Goal: Task Accomplishment & Management: Manage account settings

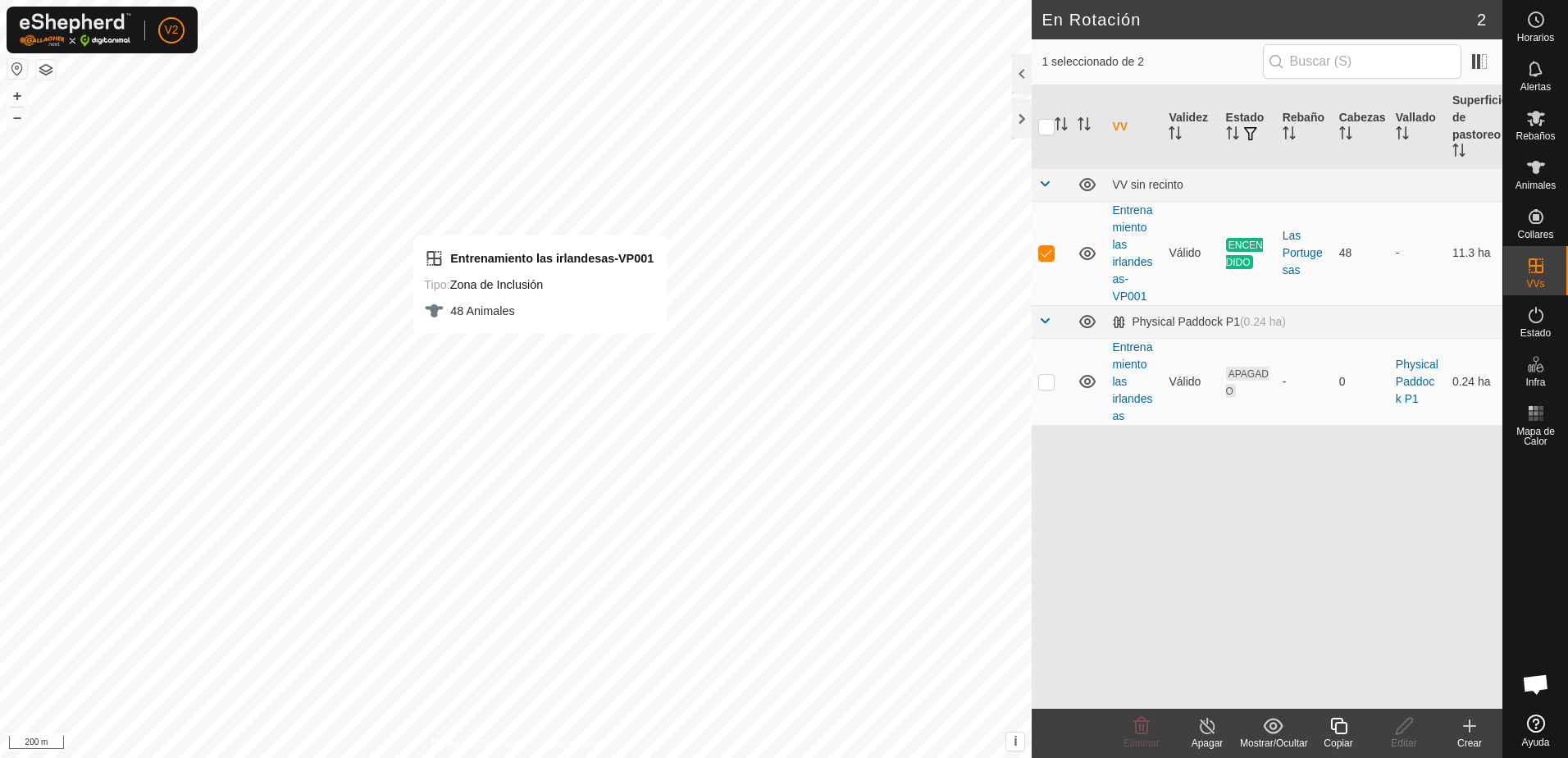
checkbox input "false"
checkbox input "true"
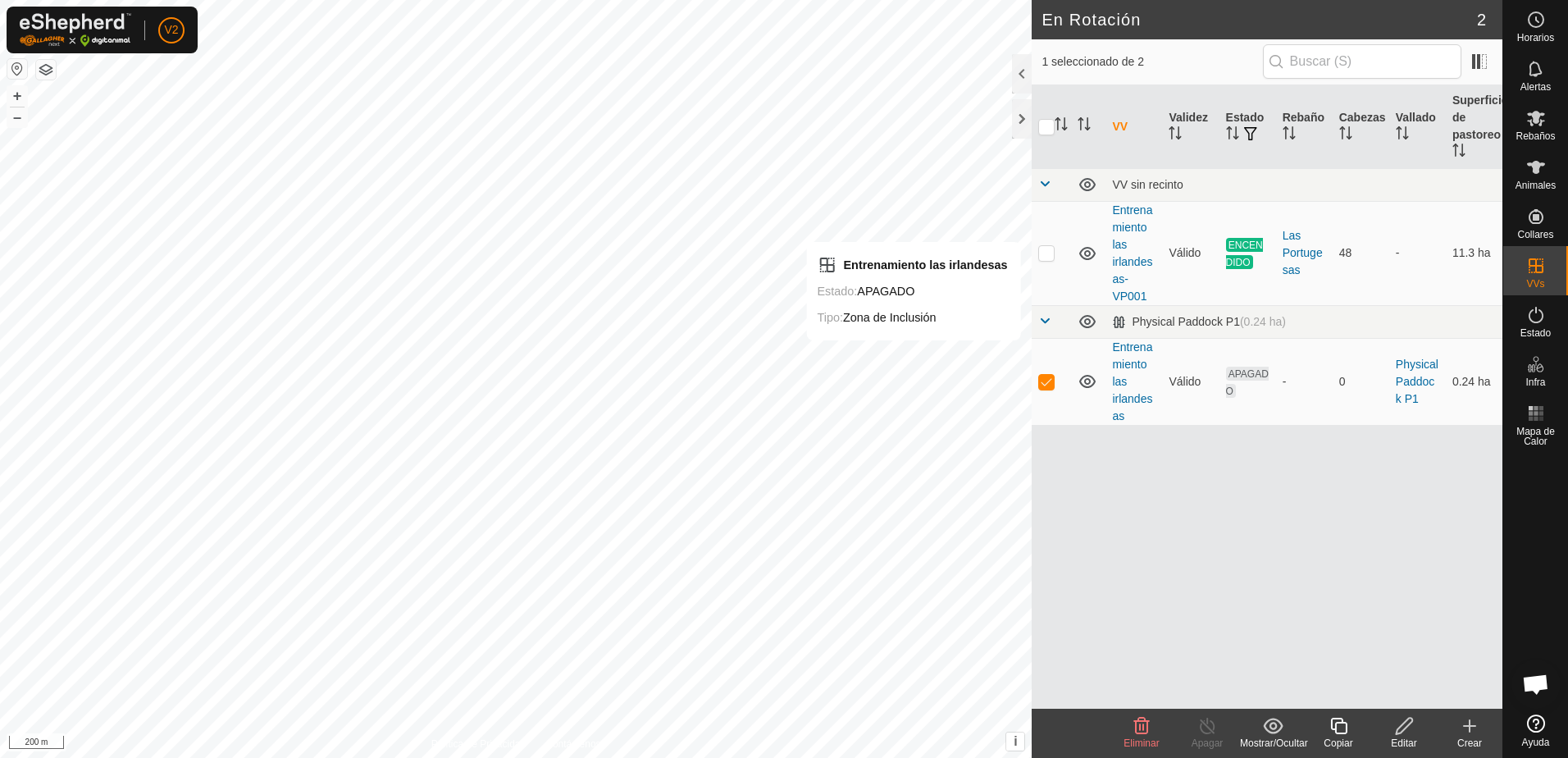
click at [1126, 398] on link "Entrenamiento las irlandesas" at bounding box center [1132, 381] width 40 height 82
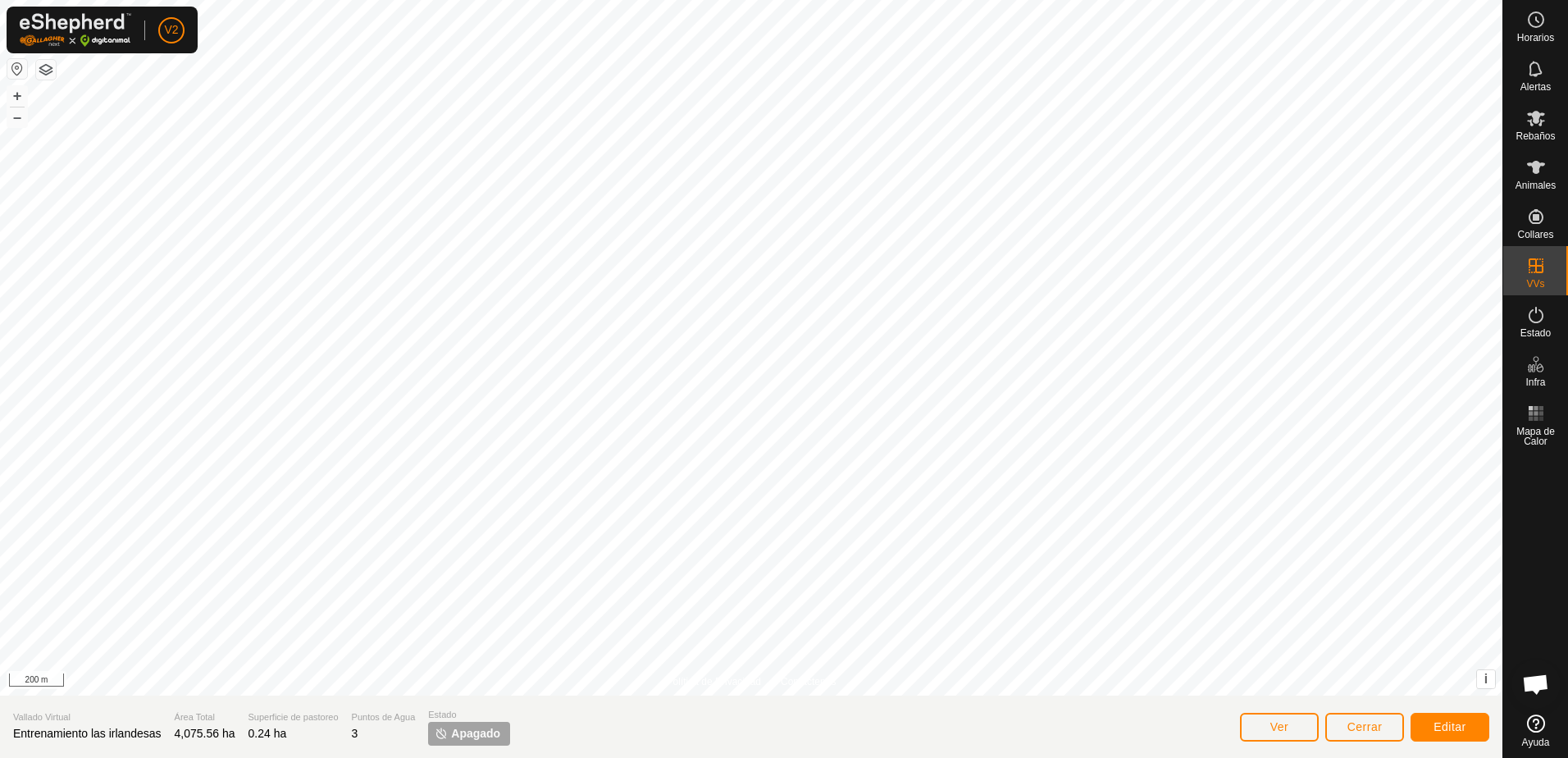
click at [475, 729] on span "Apagado" at bounding box center [475, 734] width 49 height 17
click at [1432, 722] on button "Editar" at bounding box center [1449, 727] width 79 height 29
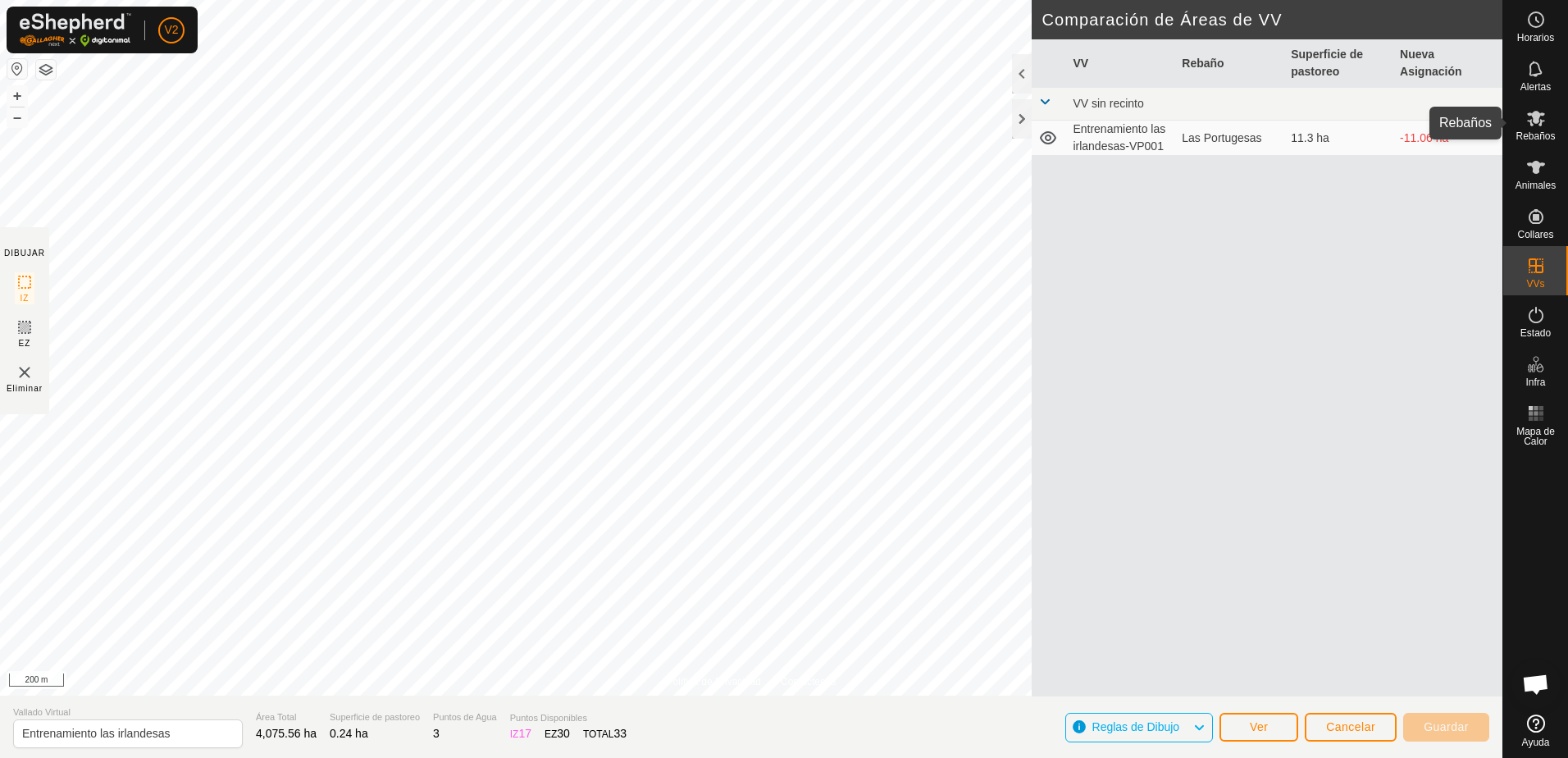
click at [1554, 118] on div "Rebaños" at bounding box center [1535, 123] width 65 height 49
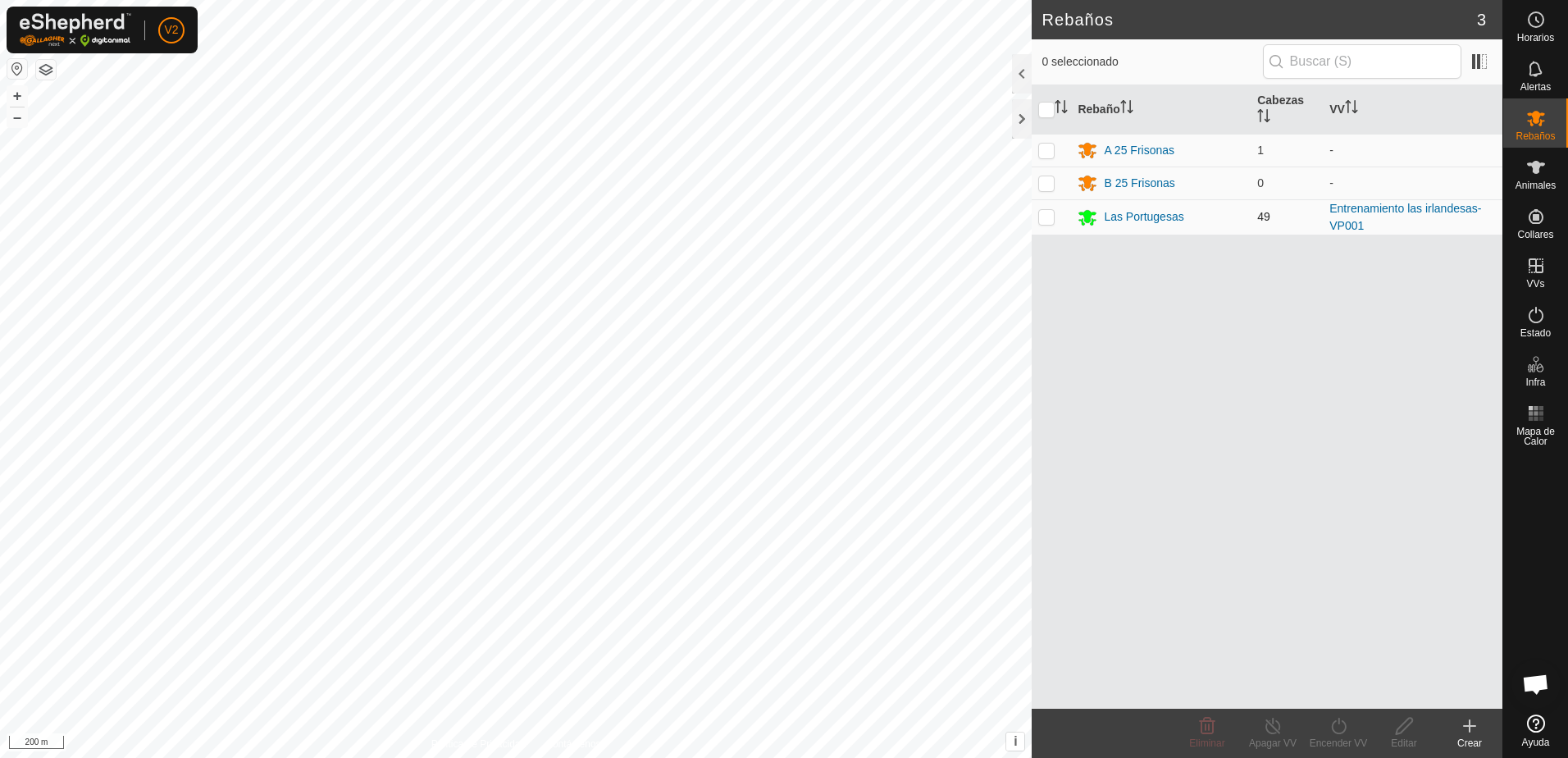
click at [1054, 223] on p-checkbox at bounding box center [1047, 216] width 16 height 13
checkbox input "true"
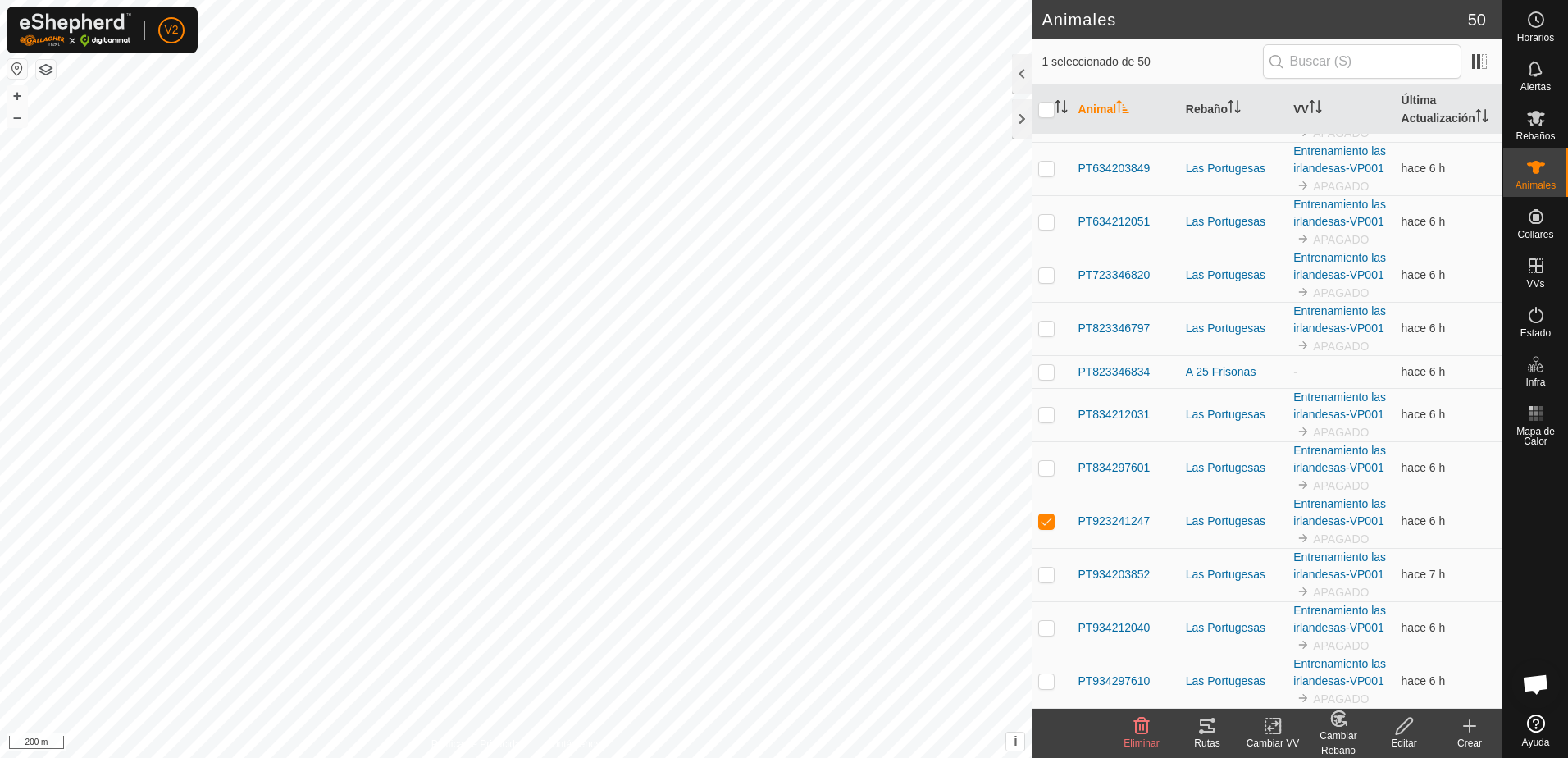
scroll to position [2878, 0]
click at [1344, 730] on div "Cambiar Rebaño" at bounding box center [1338, 743] width 65 height 30
click at [1339, 734] on div "Cambiar Rebaño" at bounding box center [1338, 743] width 65 height 30
click at [1277, 733] on icon at bounding box center [1276, 726] width 7 height 14
click at [1276, 733] on icon at bounding box center [1276, 726] width 7 height 14
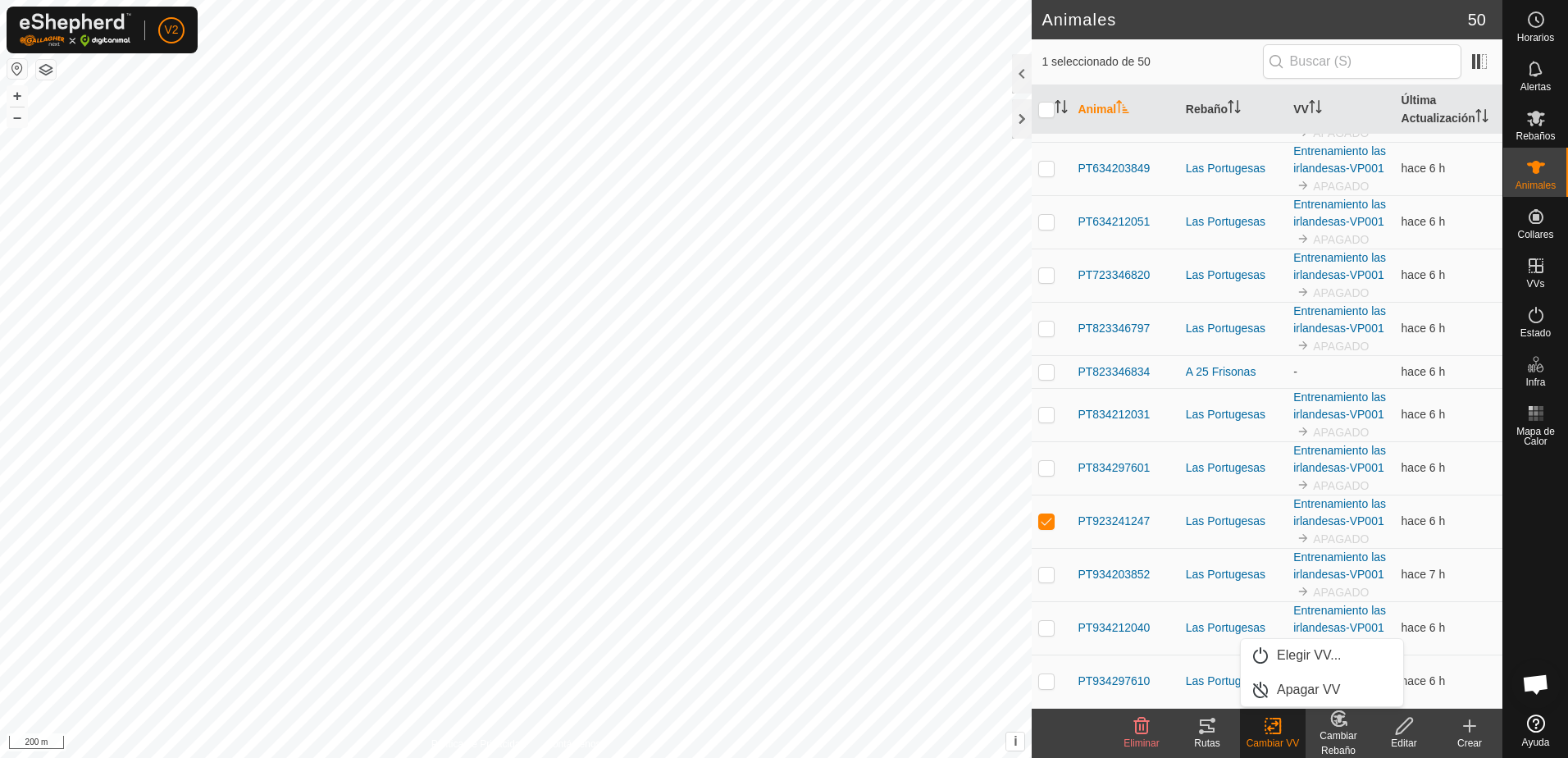
click at [1346, 732] on div "Cambiar Rebaño" at bounding box center [1338, 743] width 65 height 30
click at [1271, 733] on icon at bounding box center [1273, 726] width 21 height 20
click at [1342, 662] on link "Elegir VV..." at bounding box center [1322, 656] width 162 height 33
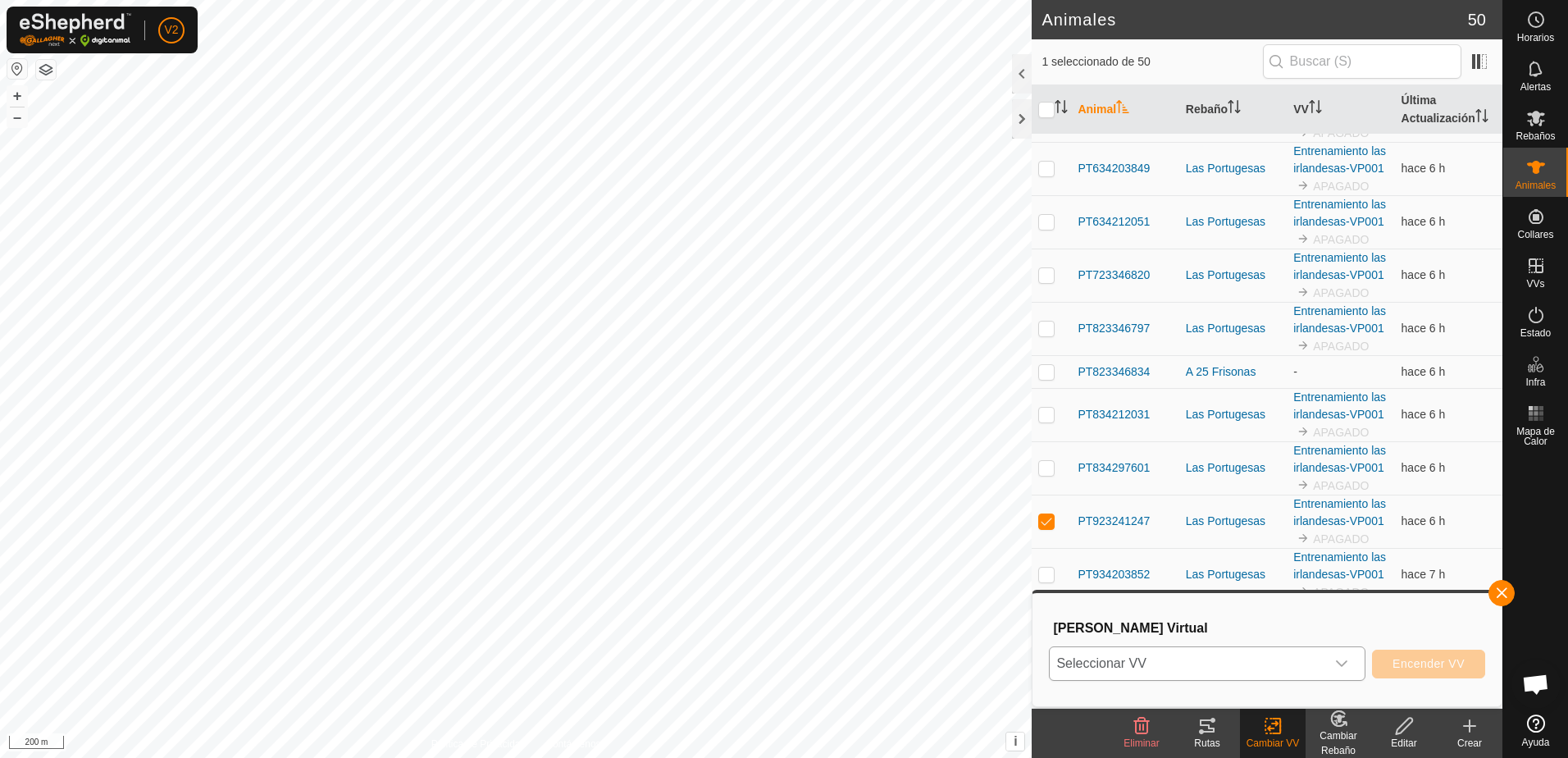
click at [1343, 659] on icon "dropdown trigger" at bounding box center [1342, 664] width 13 height 13
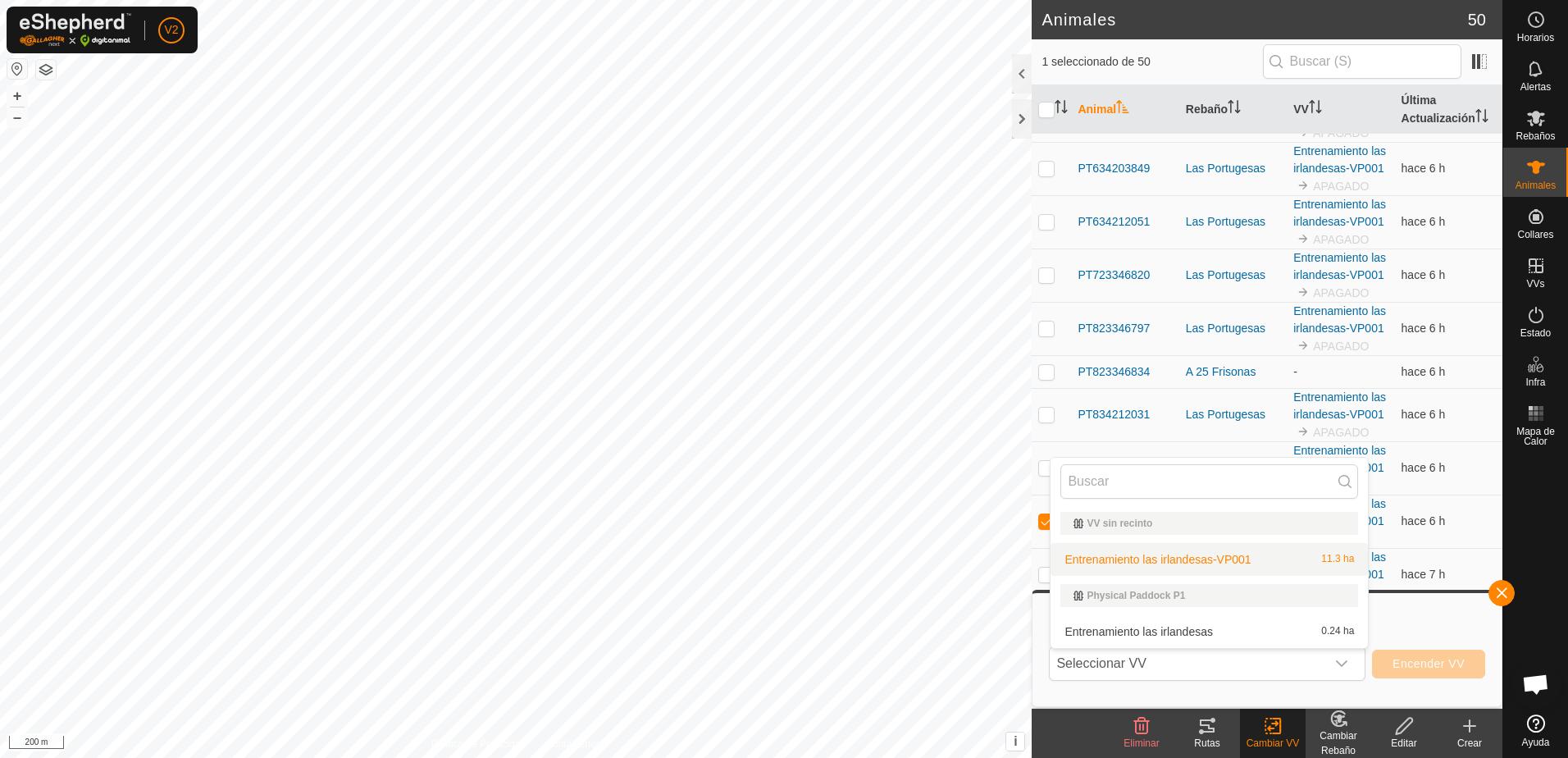
click at [1421, 601] on td "hace 6 h" at bounding box center [1448, 628] width 108 height 53
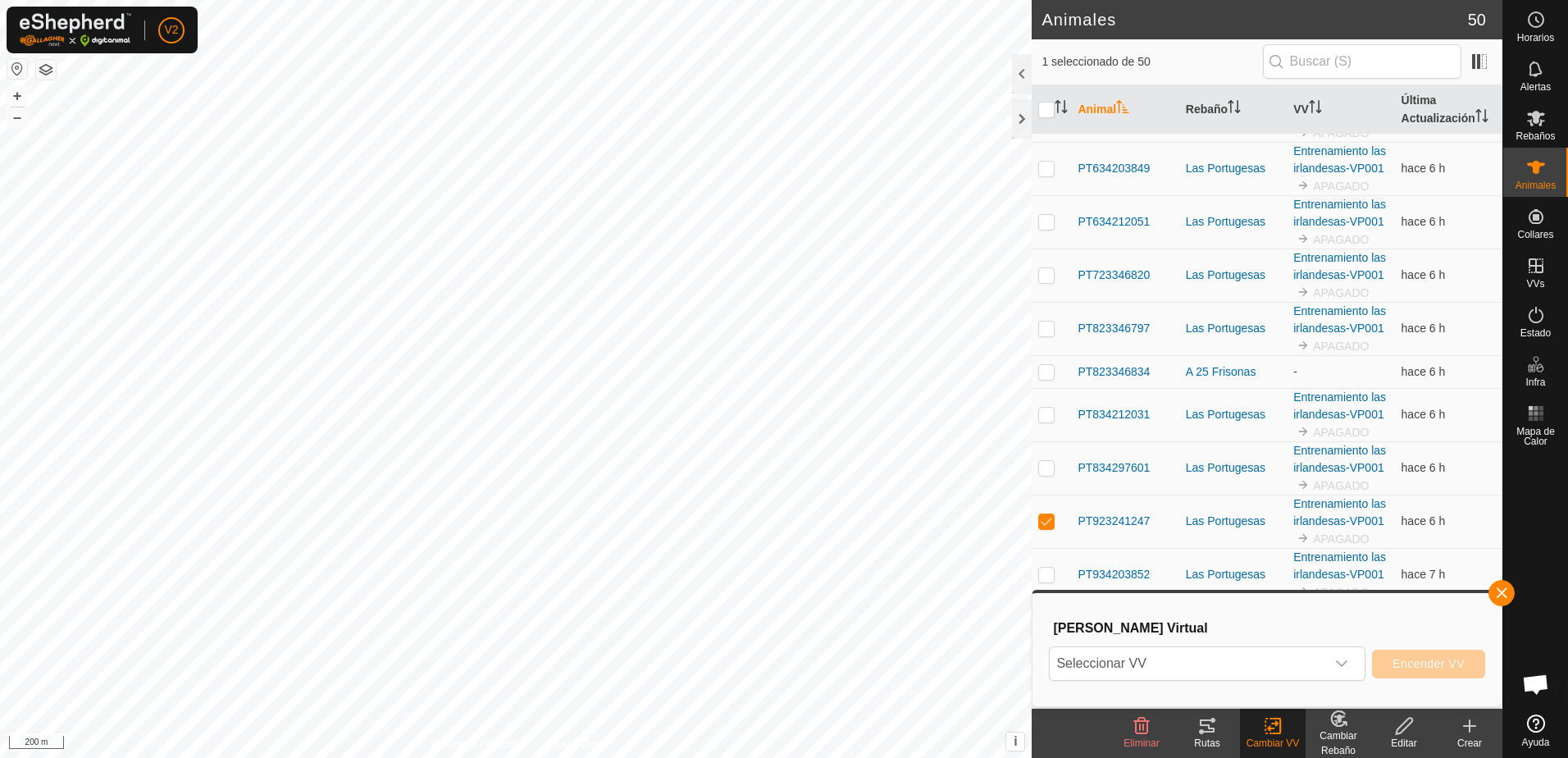
click at [1343, 724] on icon at bounding box center [1337, 718] width 14 height 14
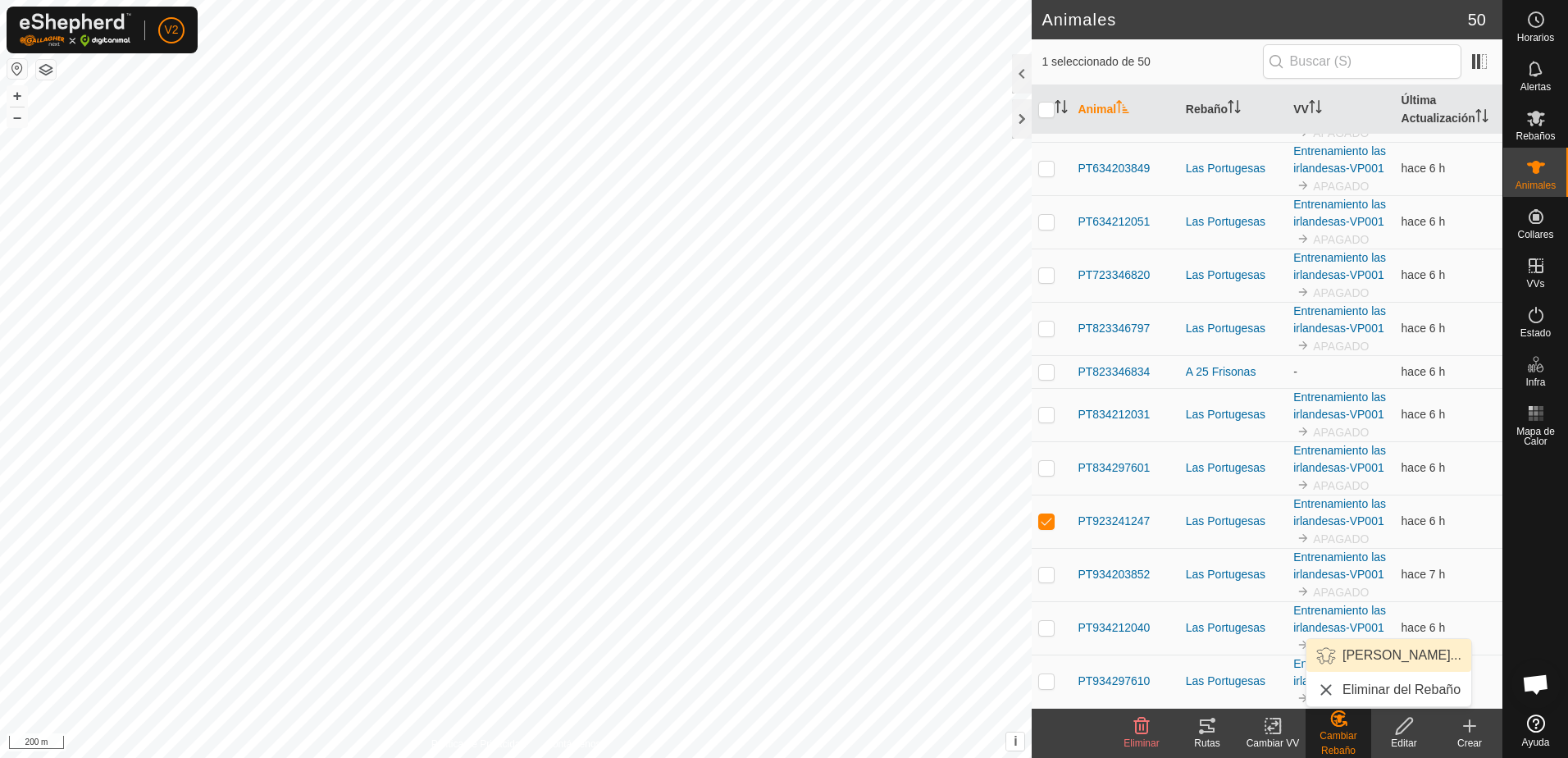
click at [1403, 667] on link "Elegir Rebaño..." at bounding box center [1389, 656] width 165 height 33
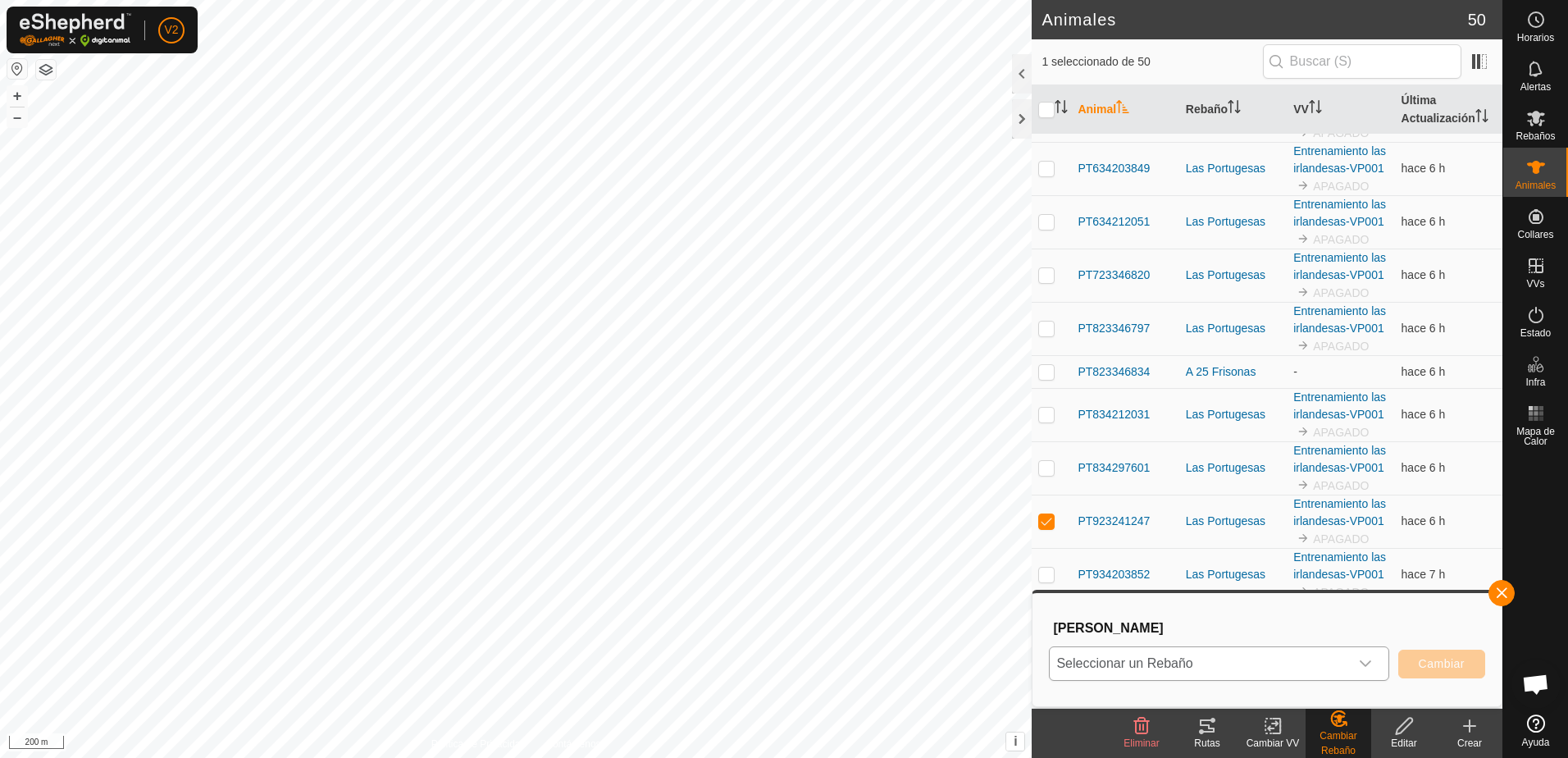
click at [1368, 668] on icon "dropdown trigger" at bounding box center [1365, 664] width 13 height 13
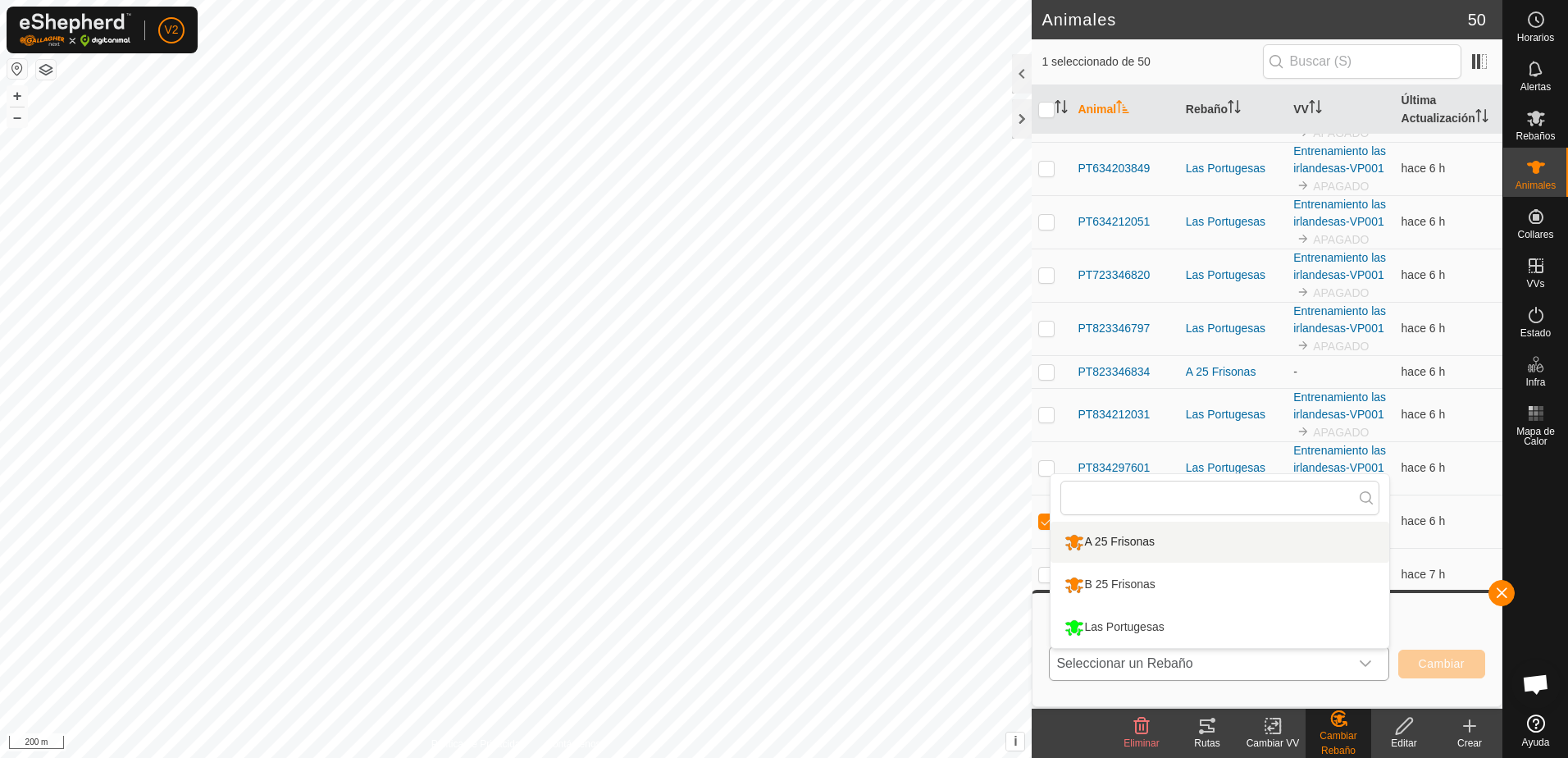
click at [1142, 543] on li "A 25 Frisonas" at bounding box center [1219, 542] width 339 height 41
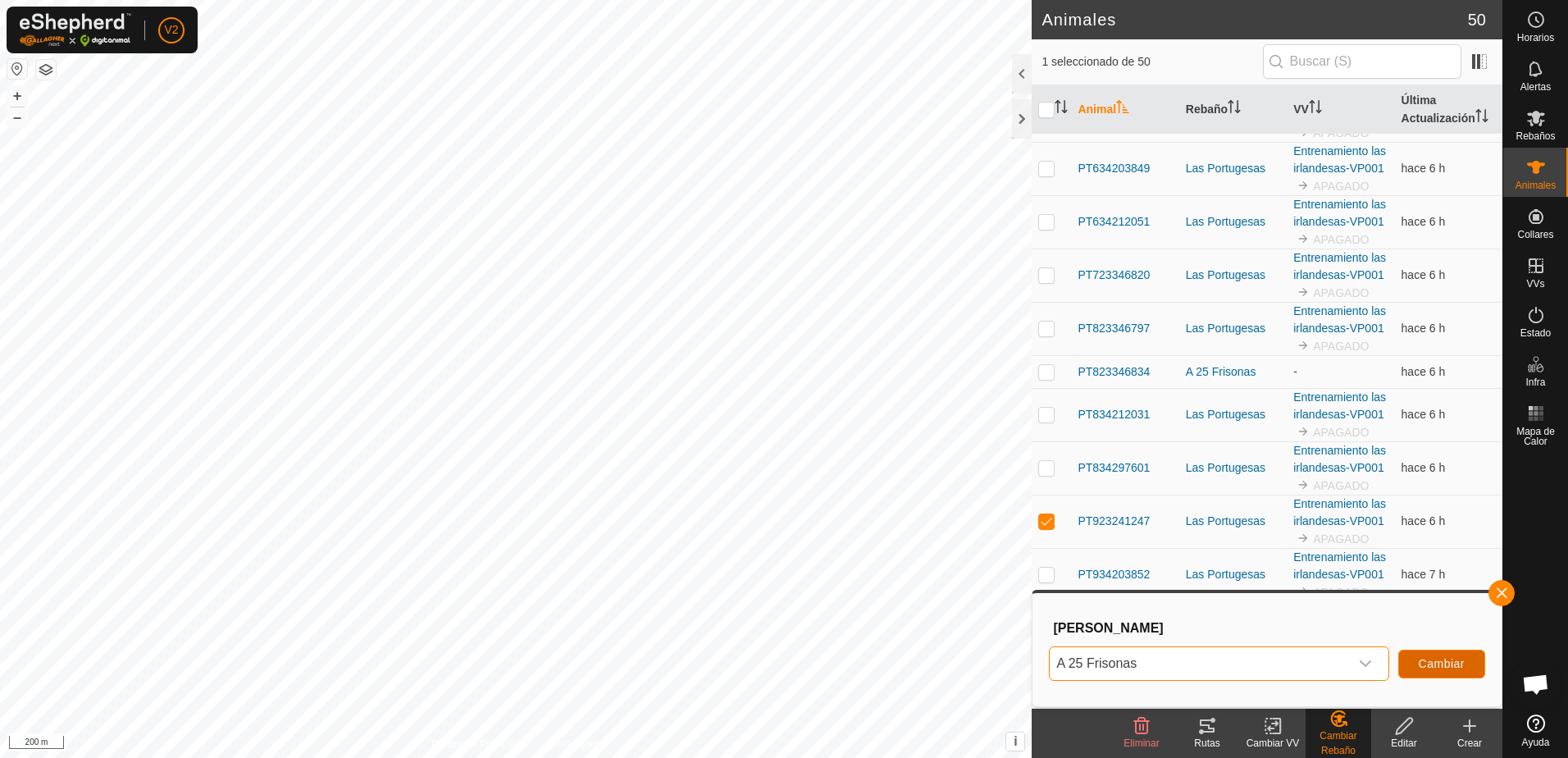
click at [1428, 661] on span "Cambiar" at bounding box center [1441, 664] width 46 height 13
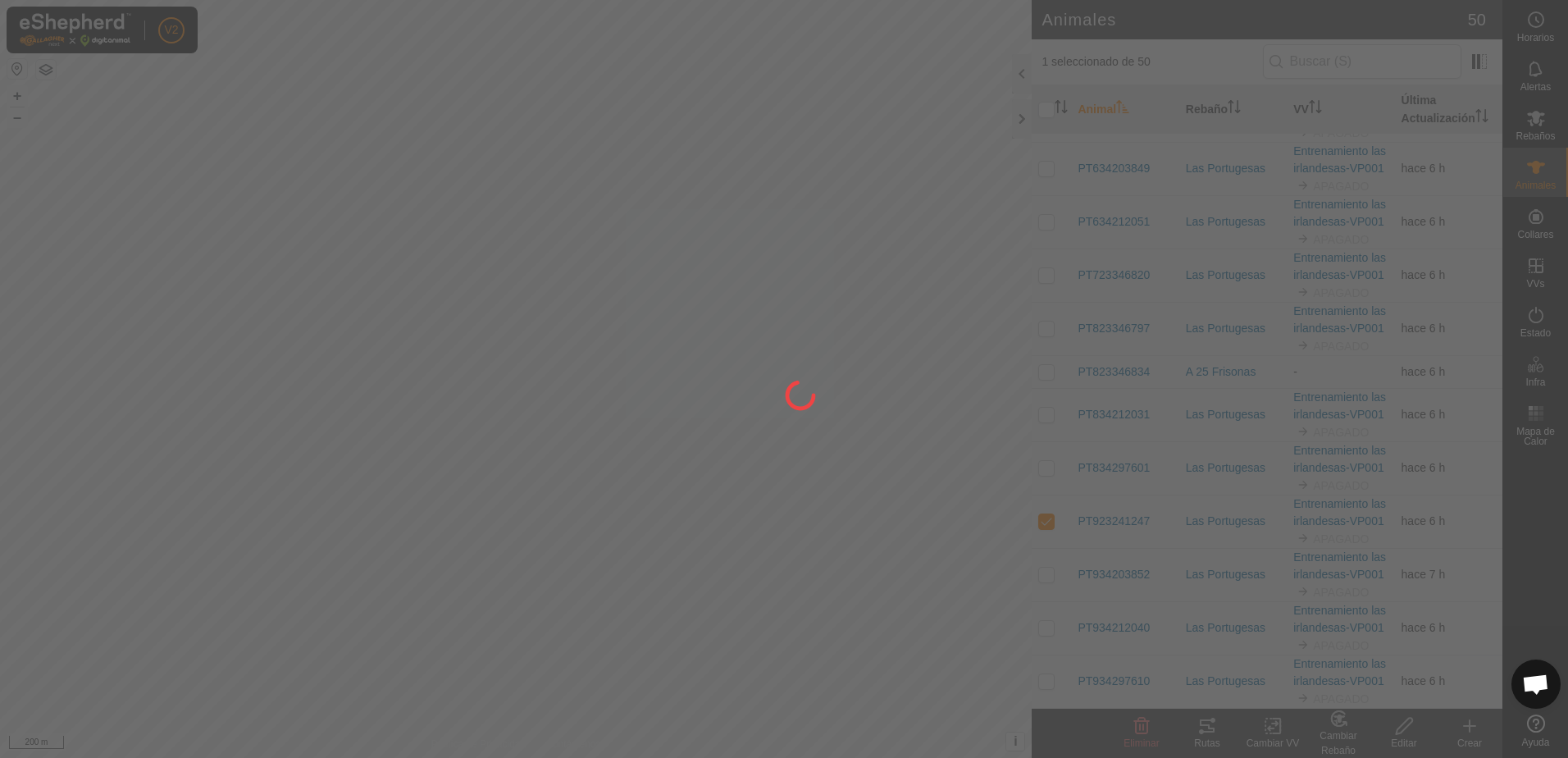
checkbox input "false"
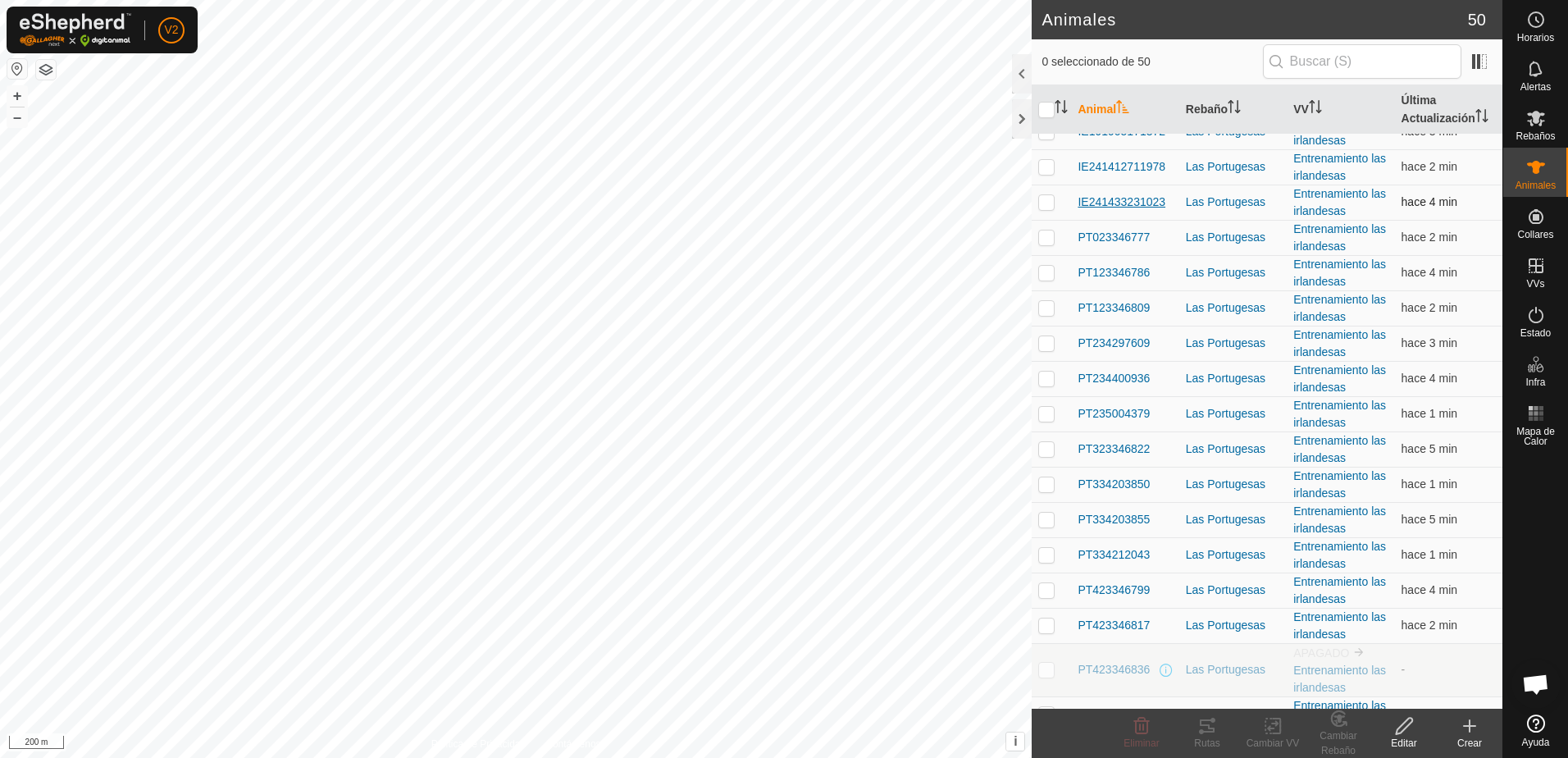
scroll to position [0, 0]
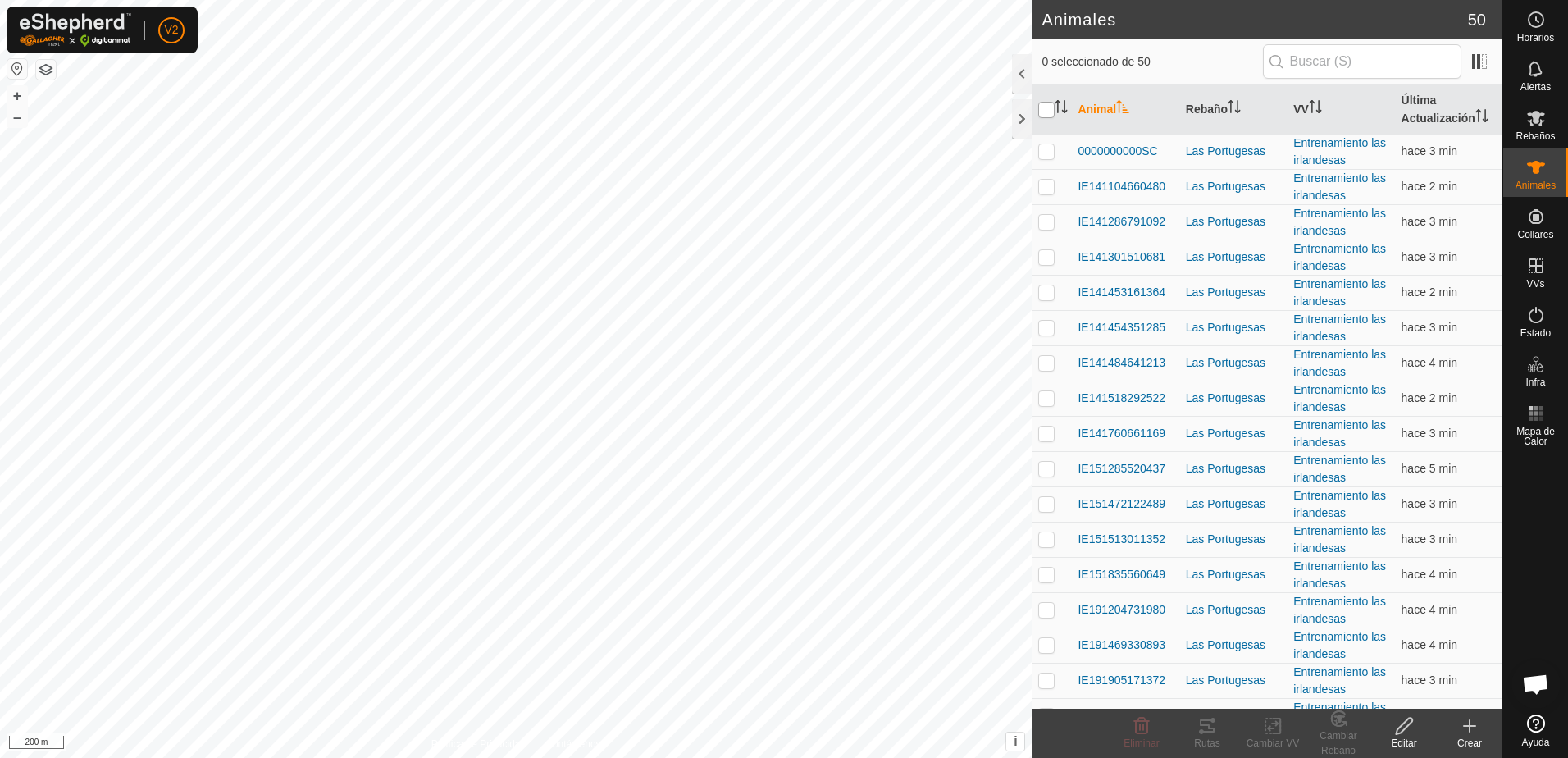
click at [1047, 110] on input "checkbox" at bounding box center [1047, 110] width 16 height 16
checkbox input "true"
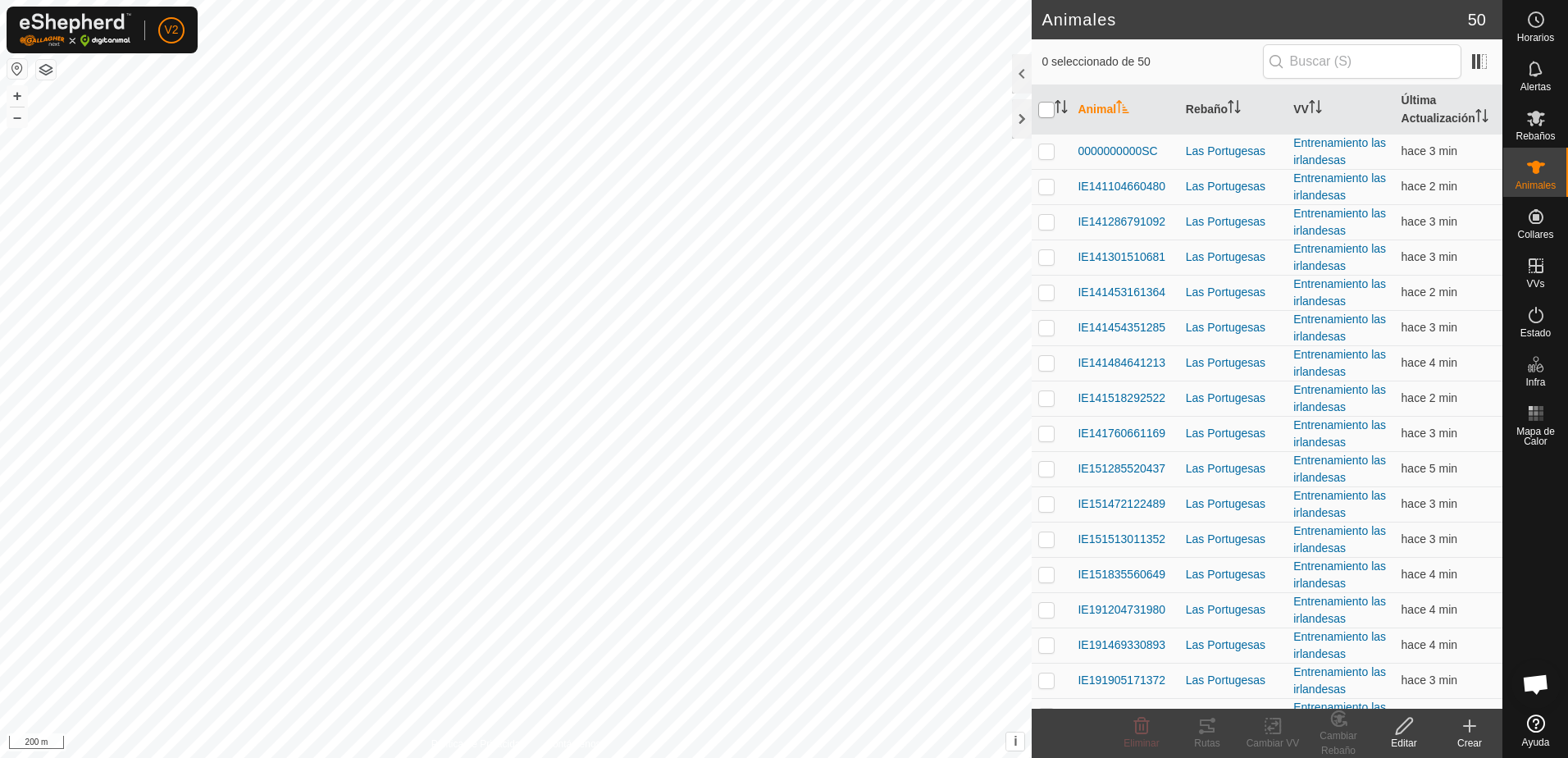
checkbox input "true"
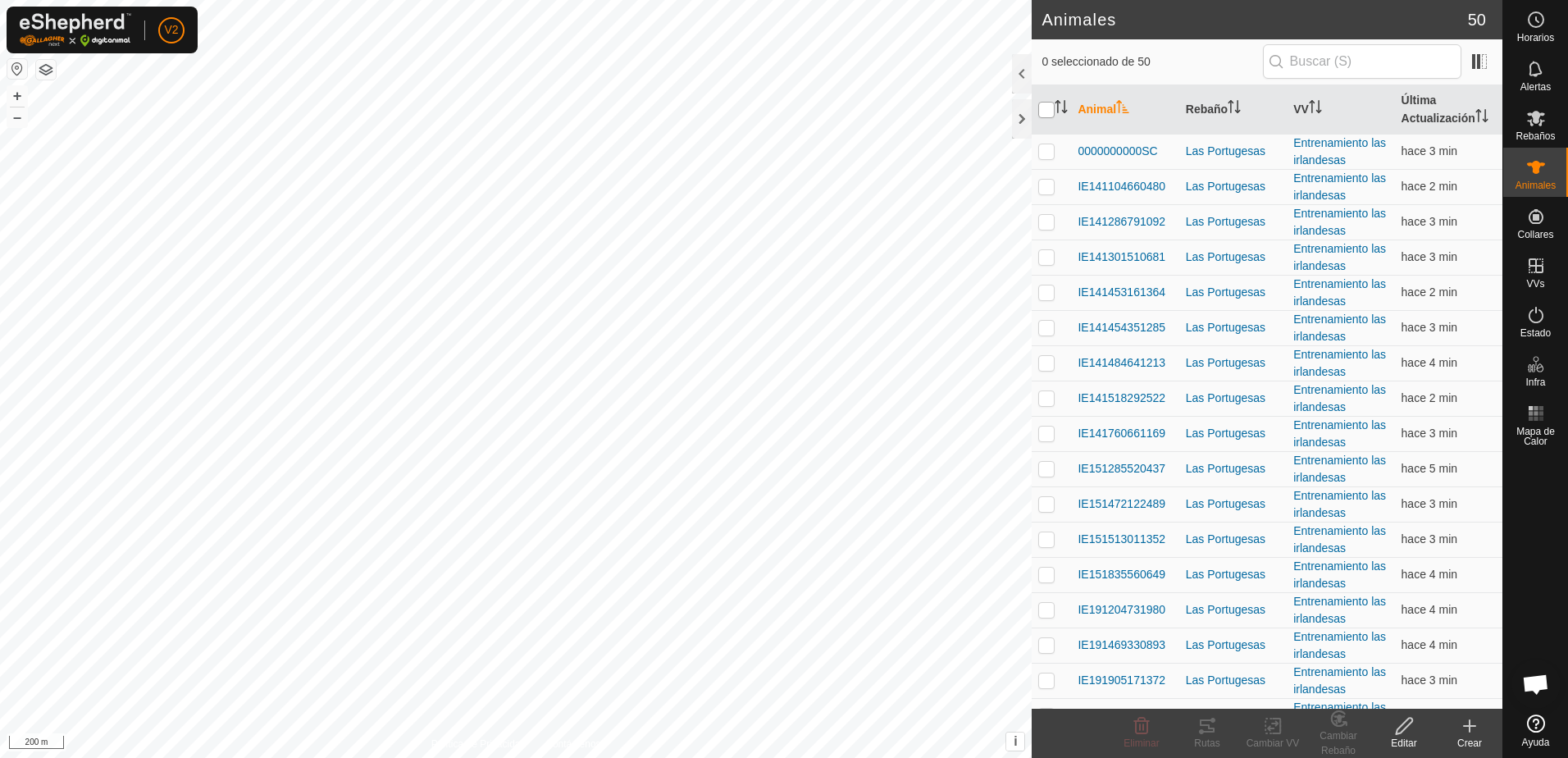
checkbox input "true"
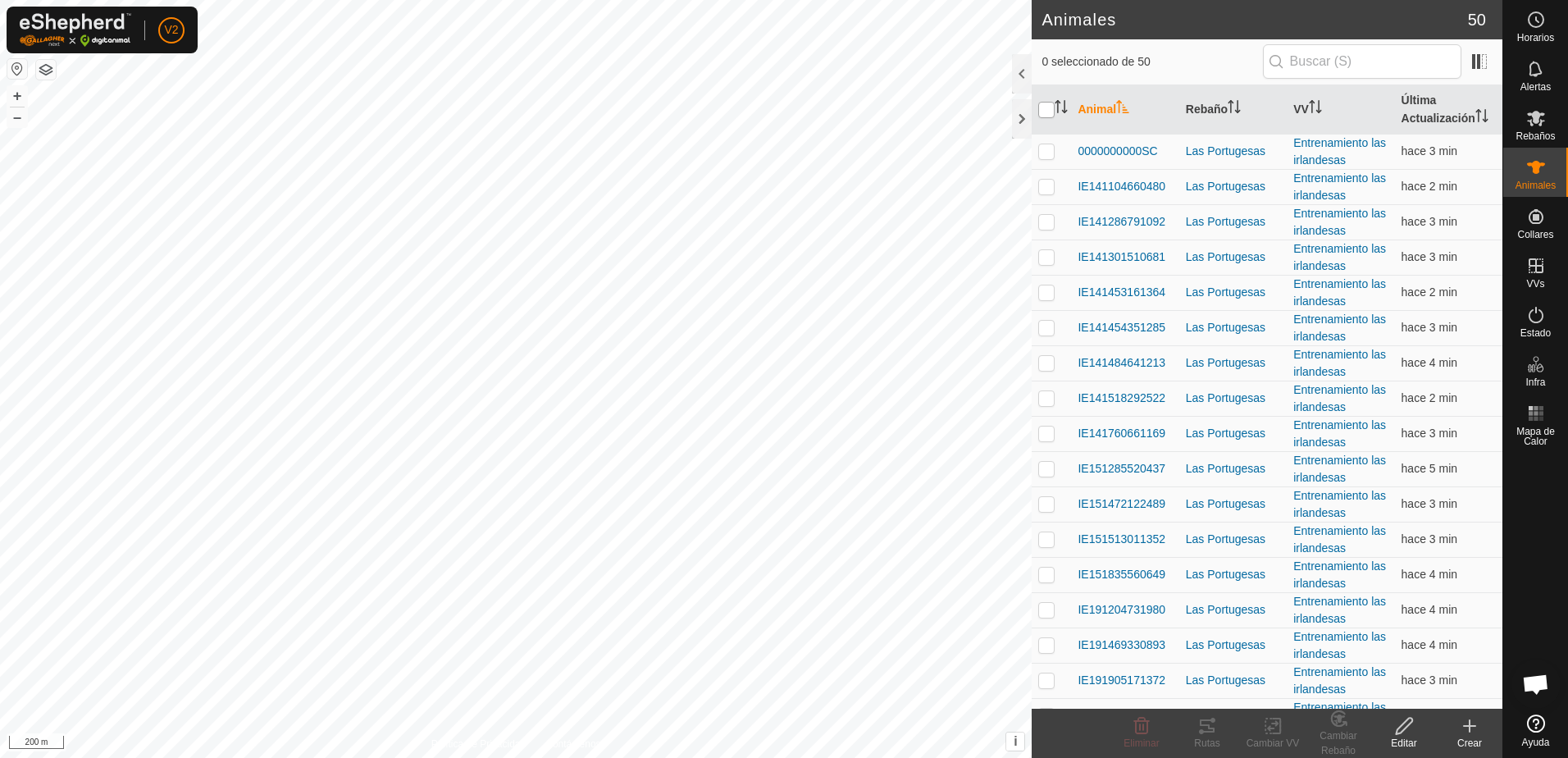
checkbox input "true"
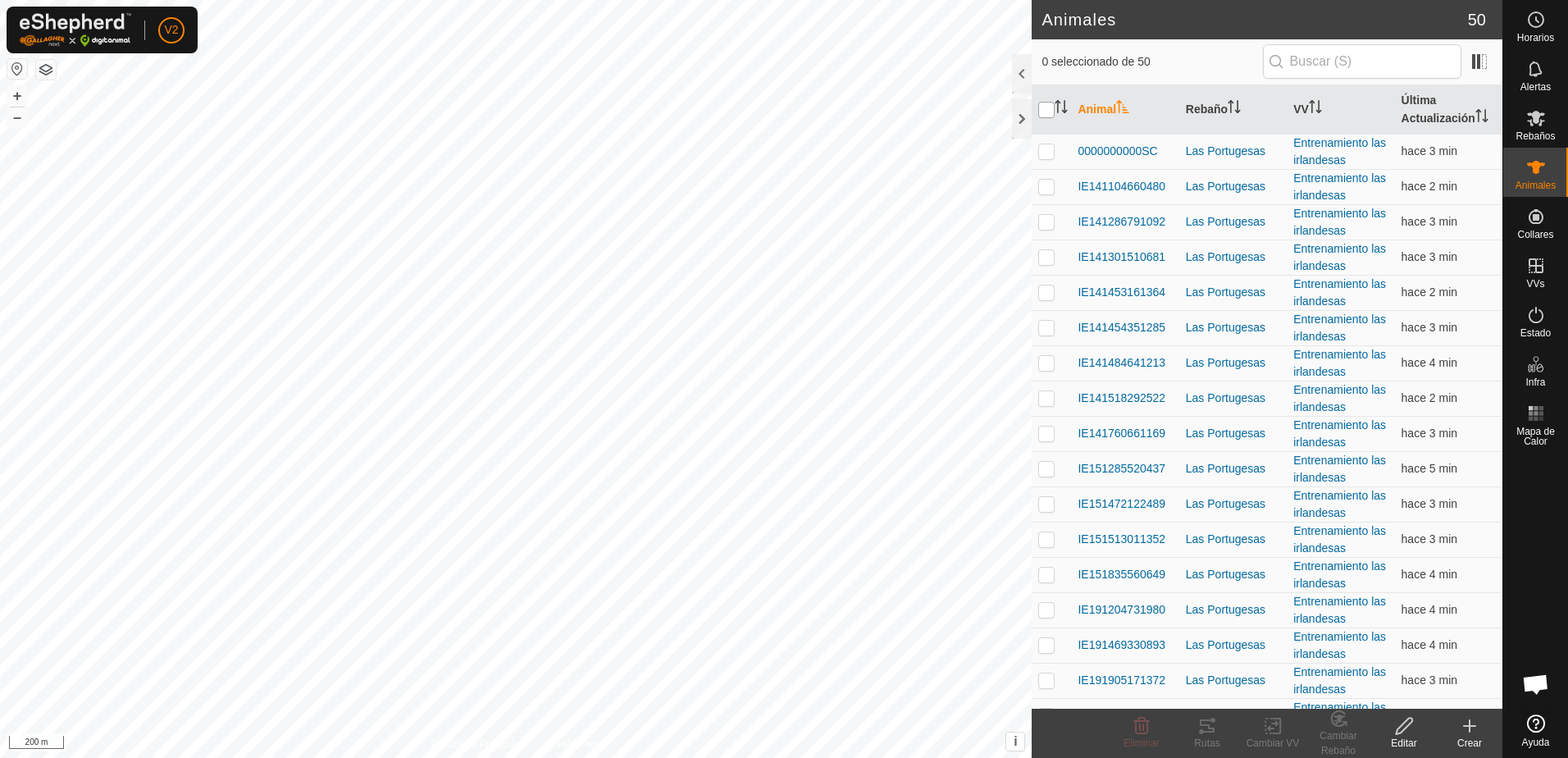
checkbox input "true"
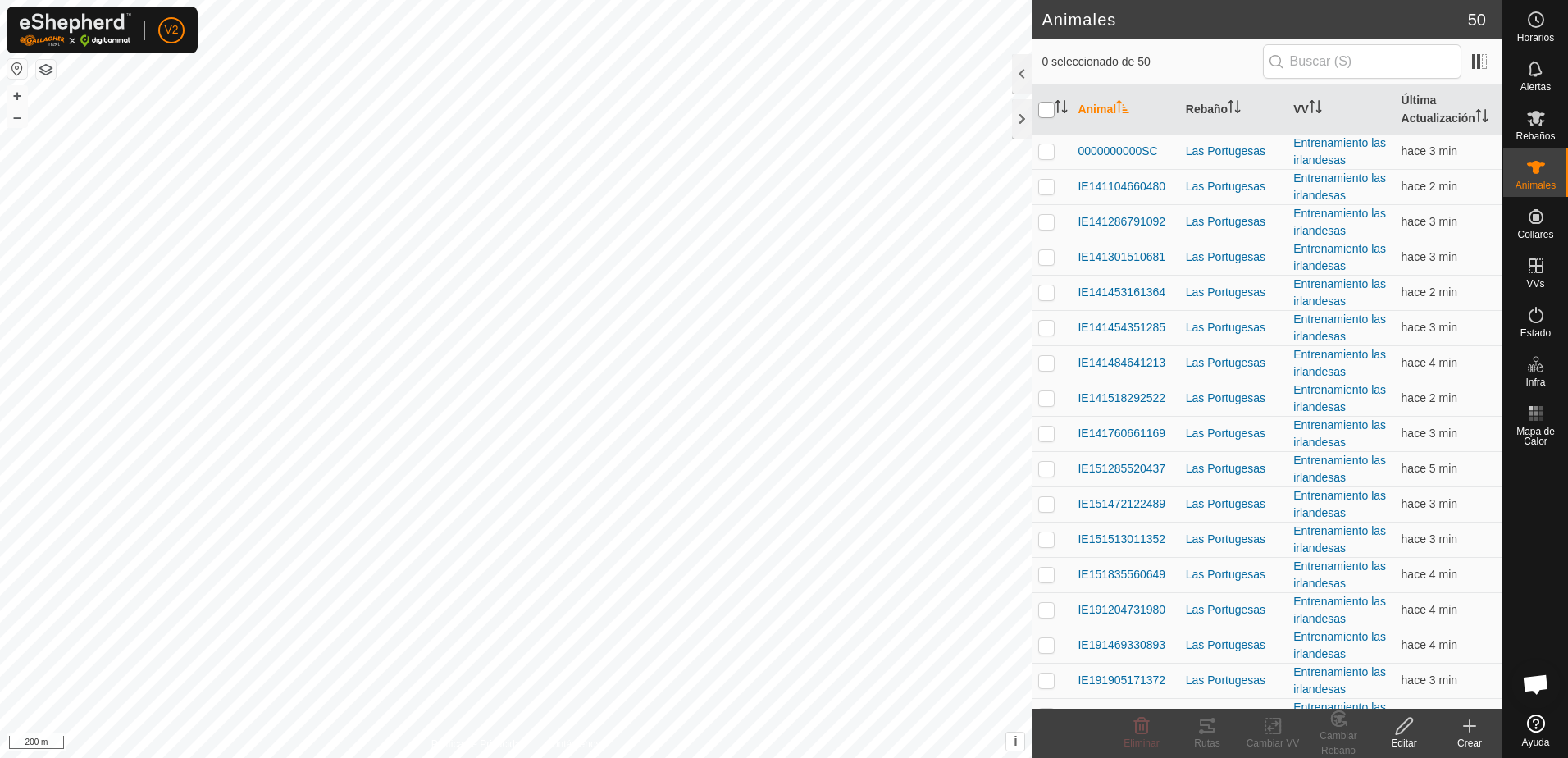
checkbox input "true"
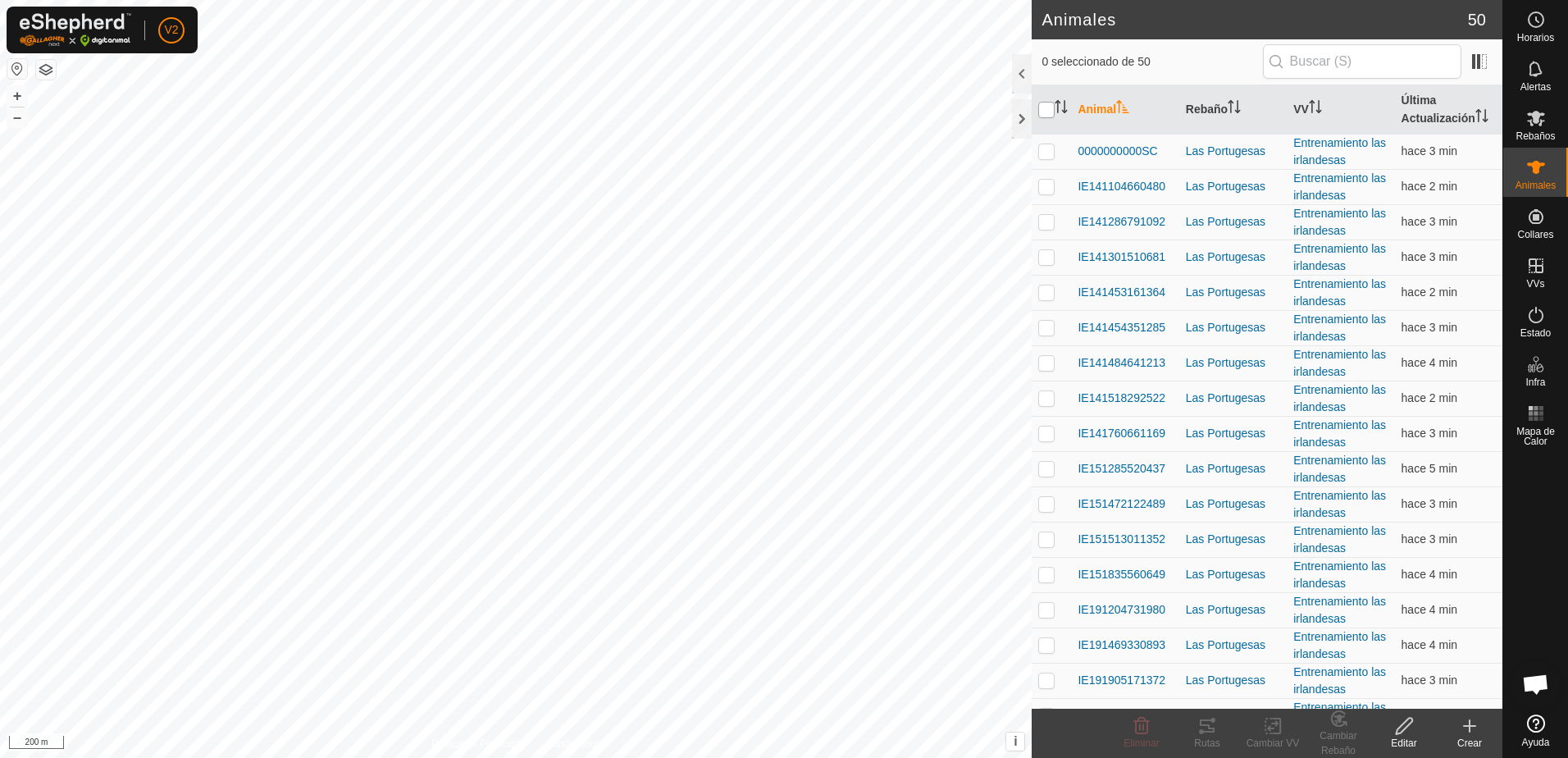
checkbox input "true"
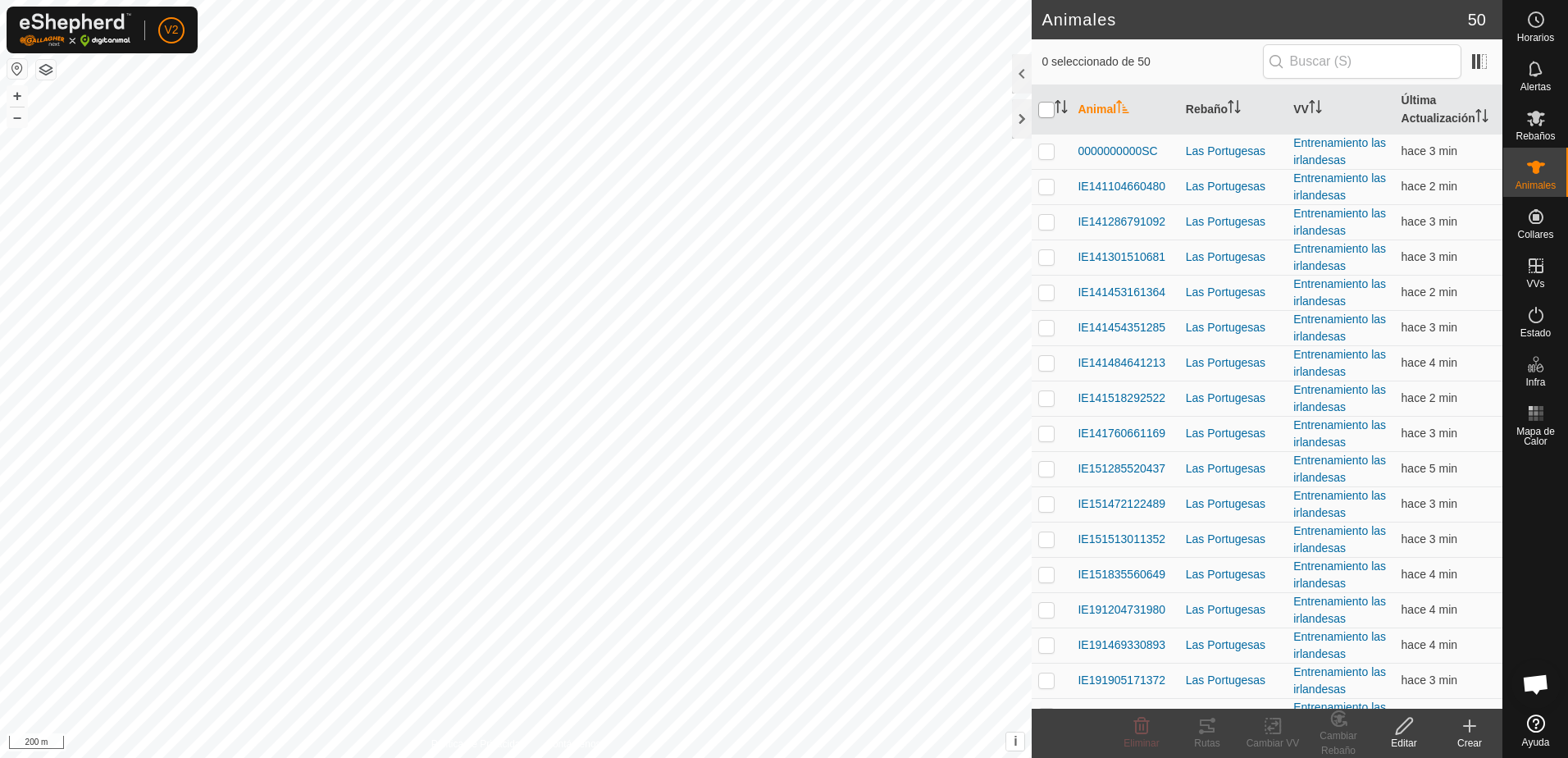
checkbox input "true"
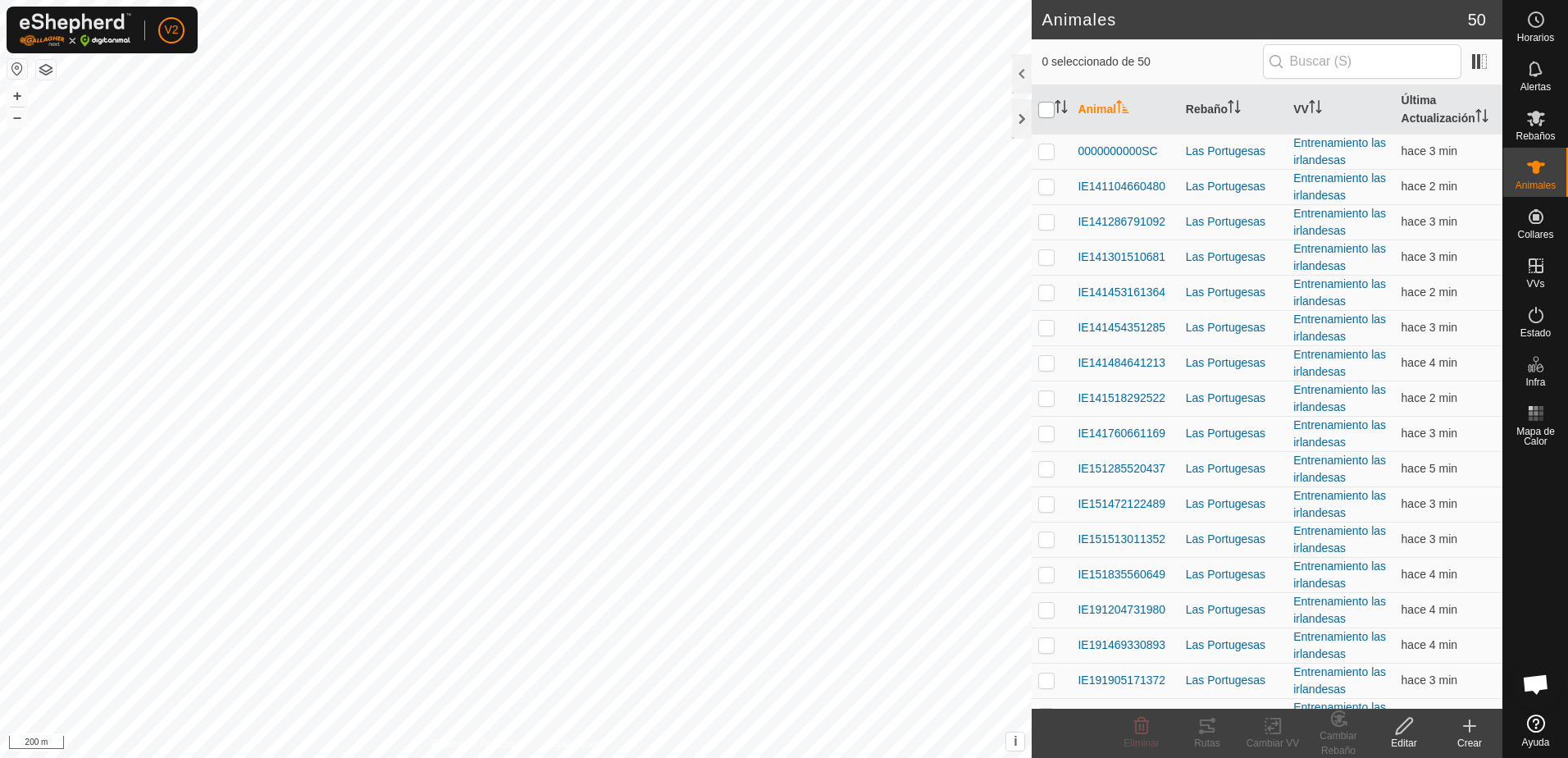
checkbox input "true"
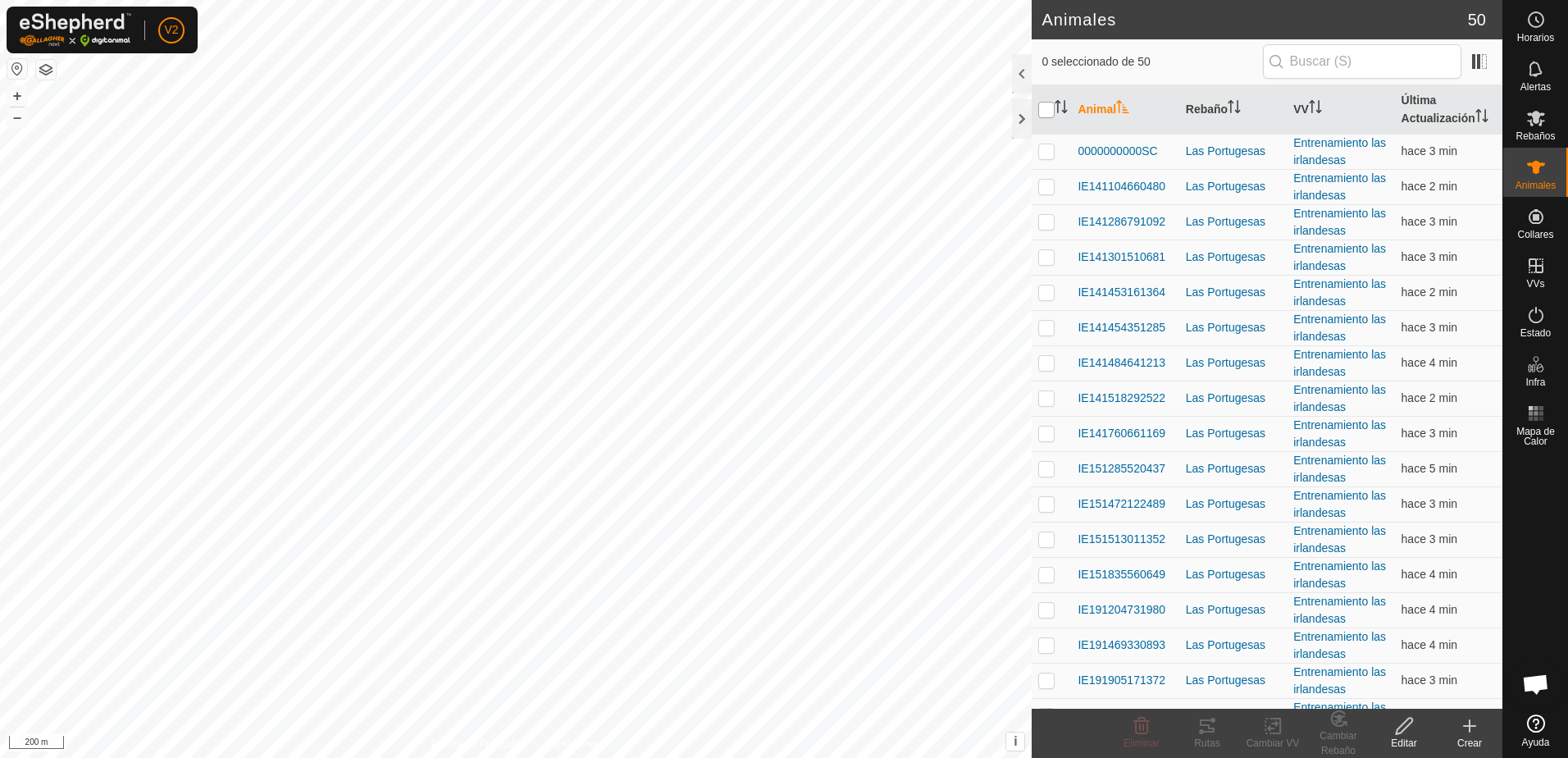
checkbox input "true"
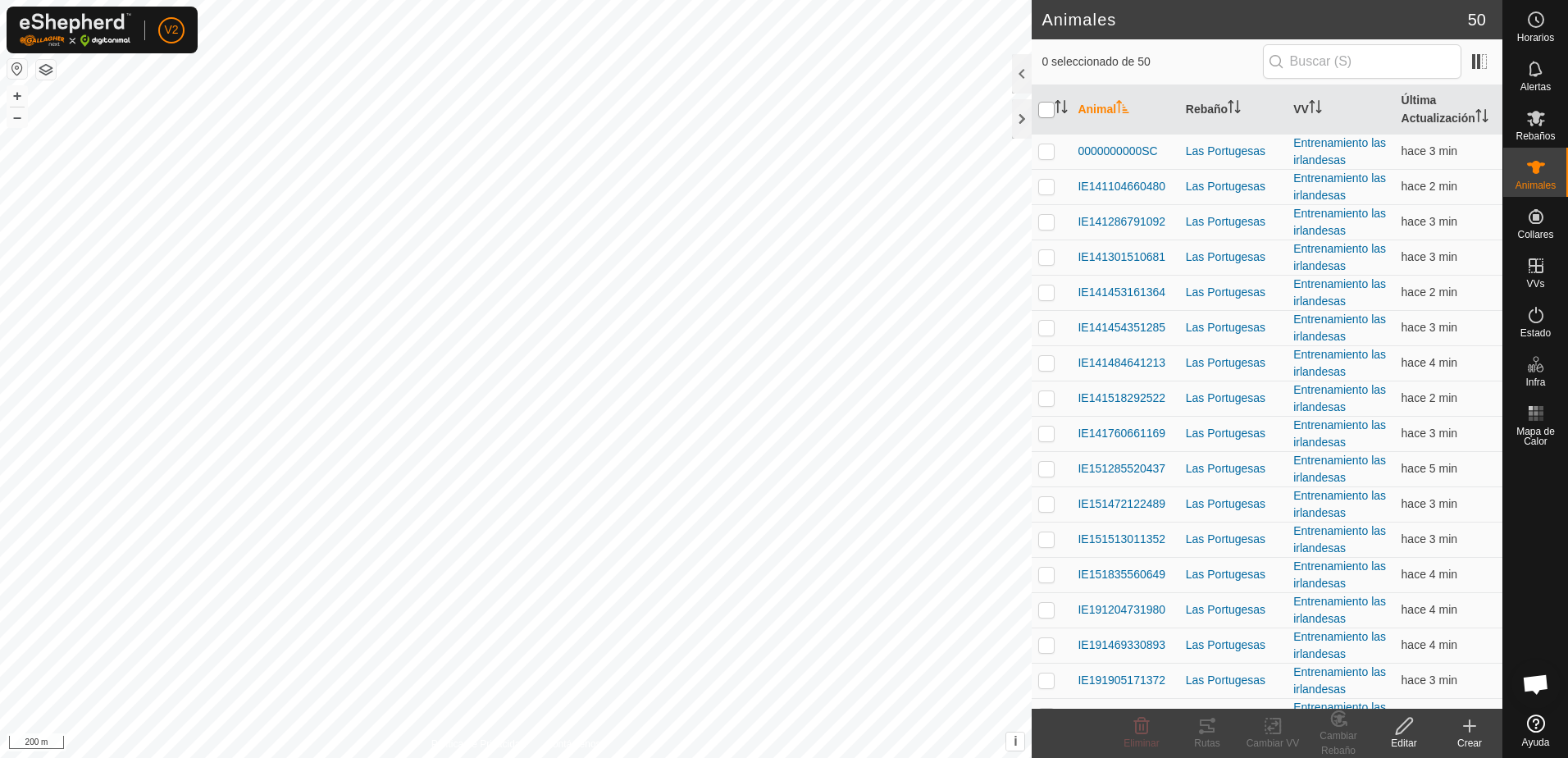
checkbox input "true"
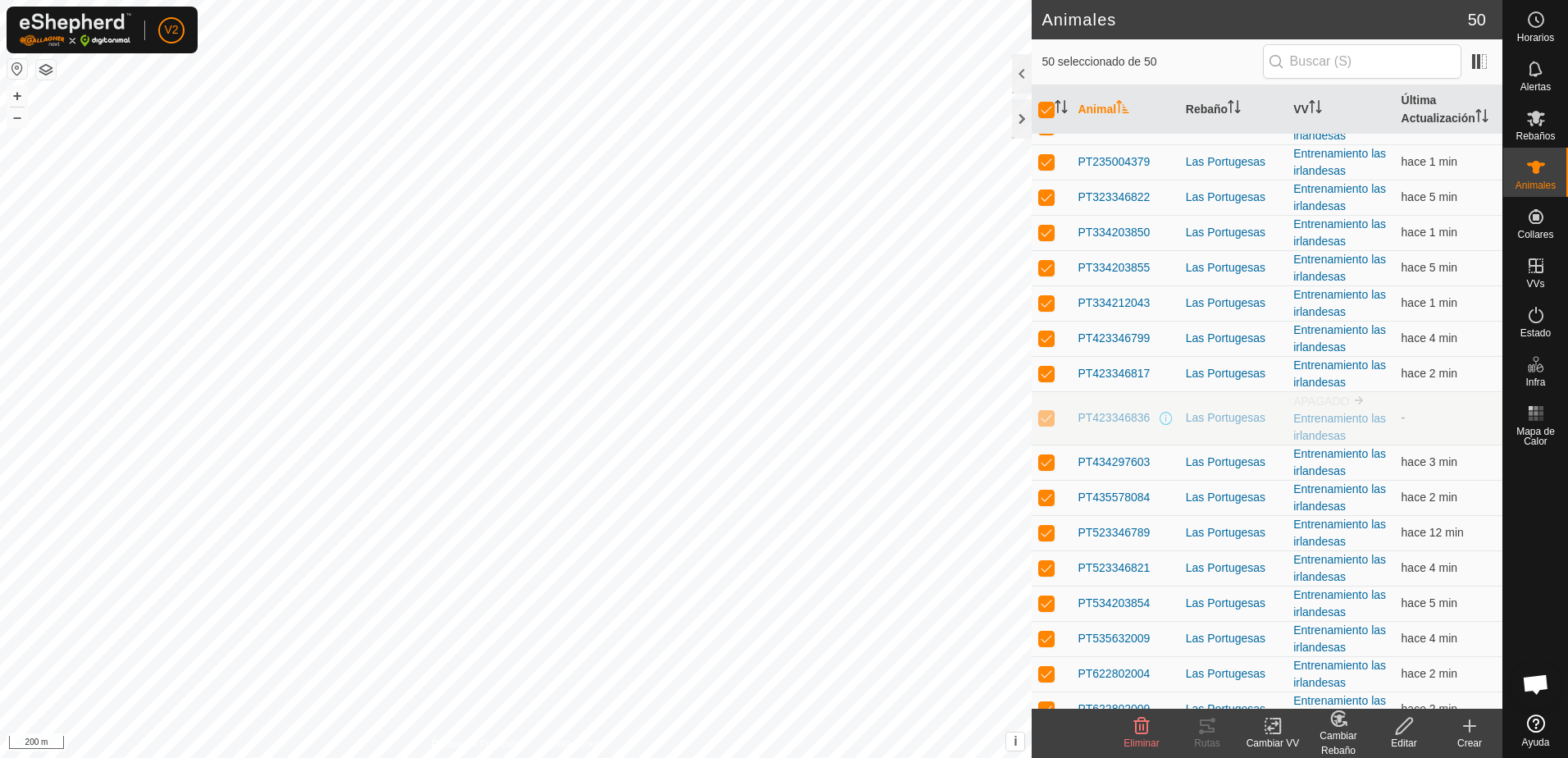
scroll to position [795, 0]
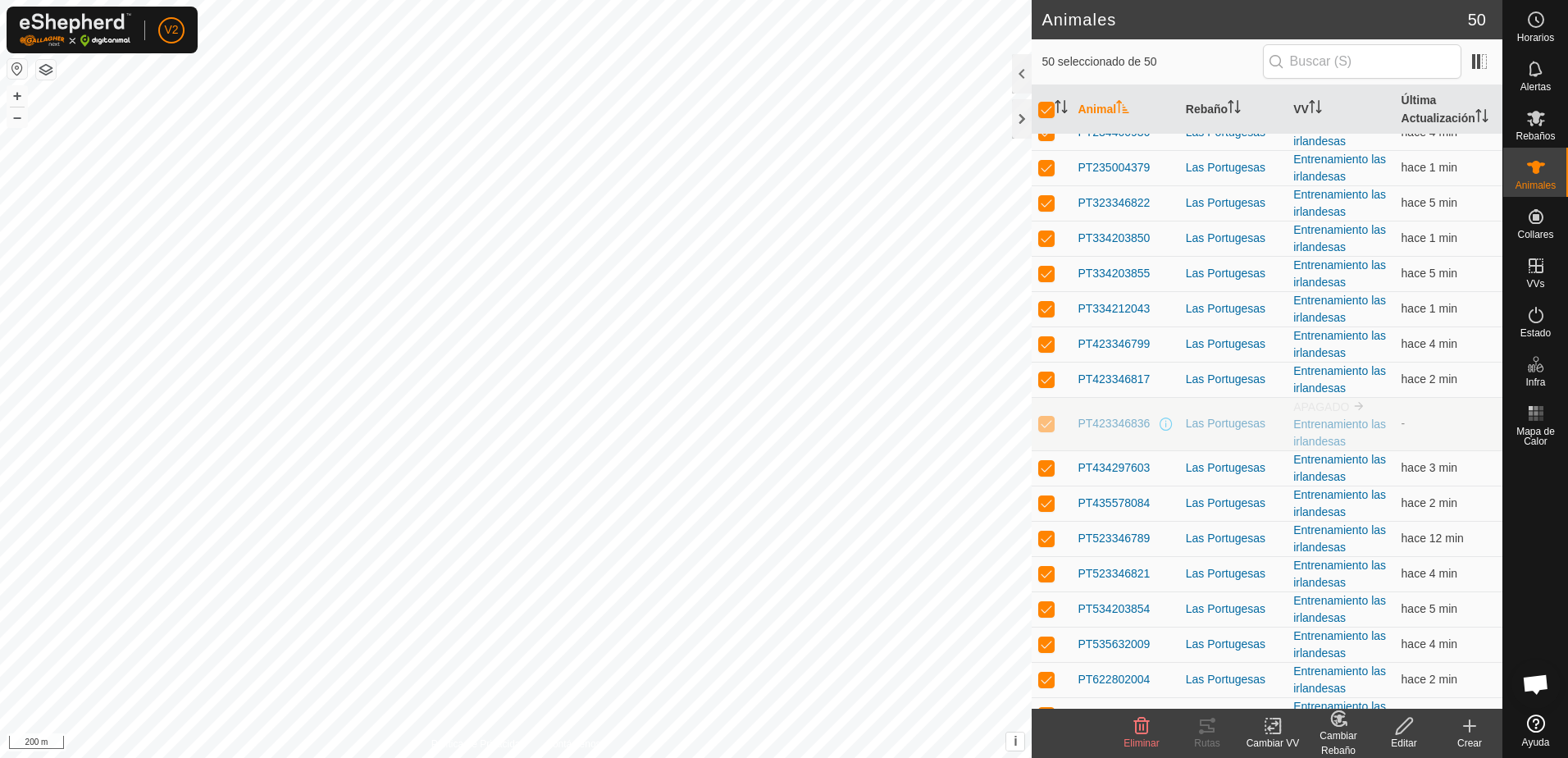
click at [1049, 430] on p-tablecheckbox at bounding box center [1047, 423] width 16 height 13
checkbox input "false"
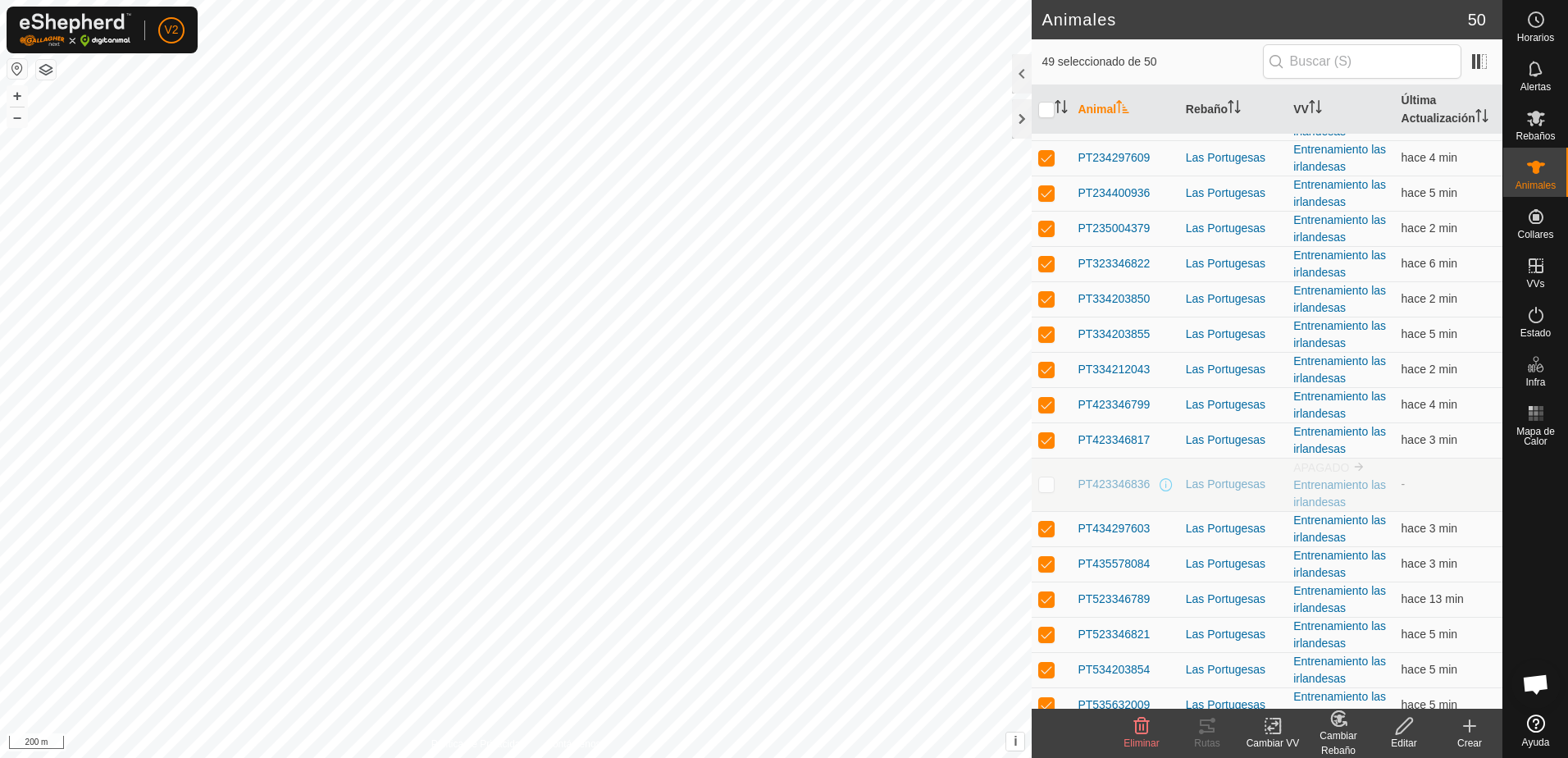
scroll to position [713, 0]
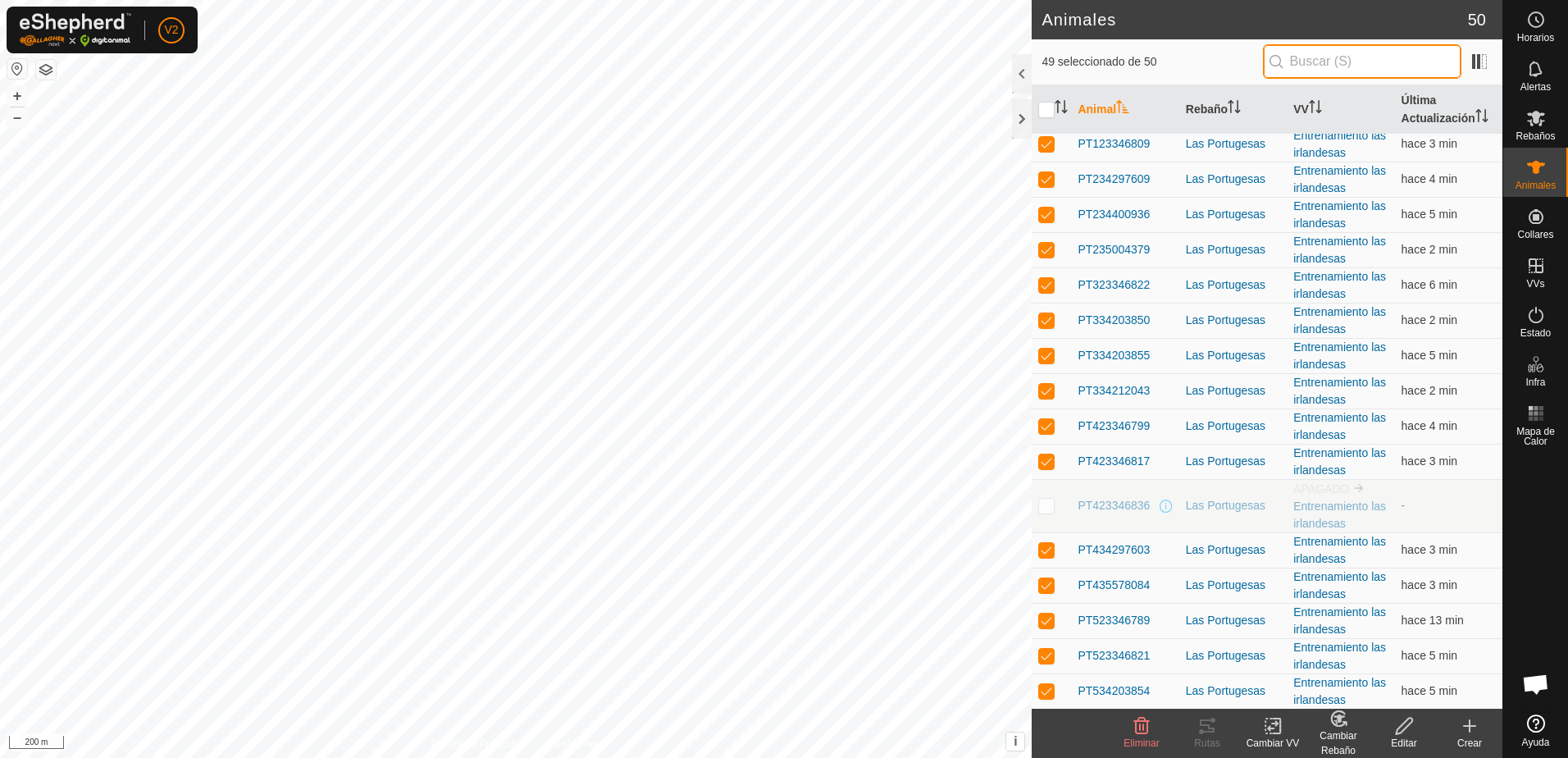
click at [1329, 66] on input "text" at bounding box center [1362, 62] width 198 height 34
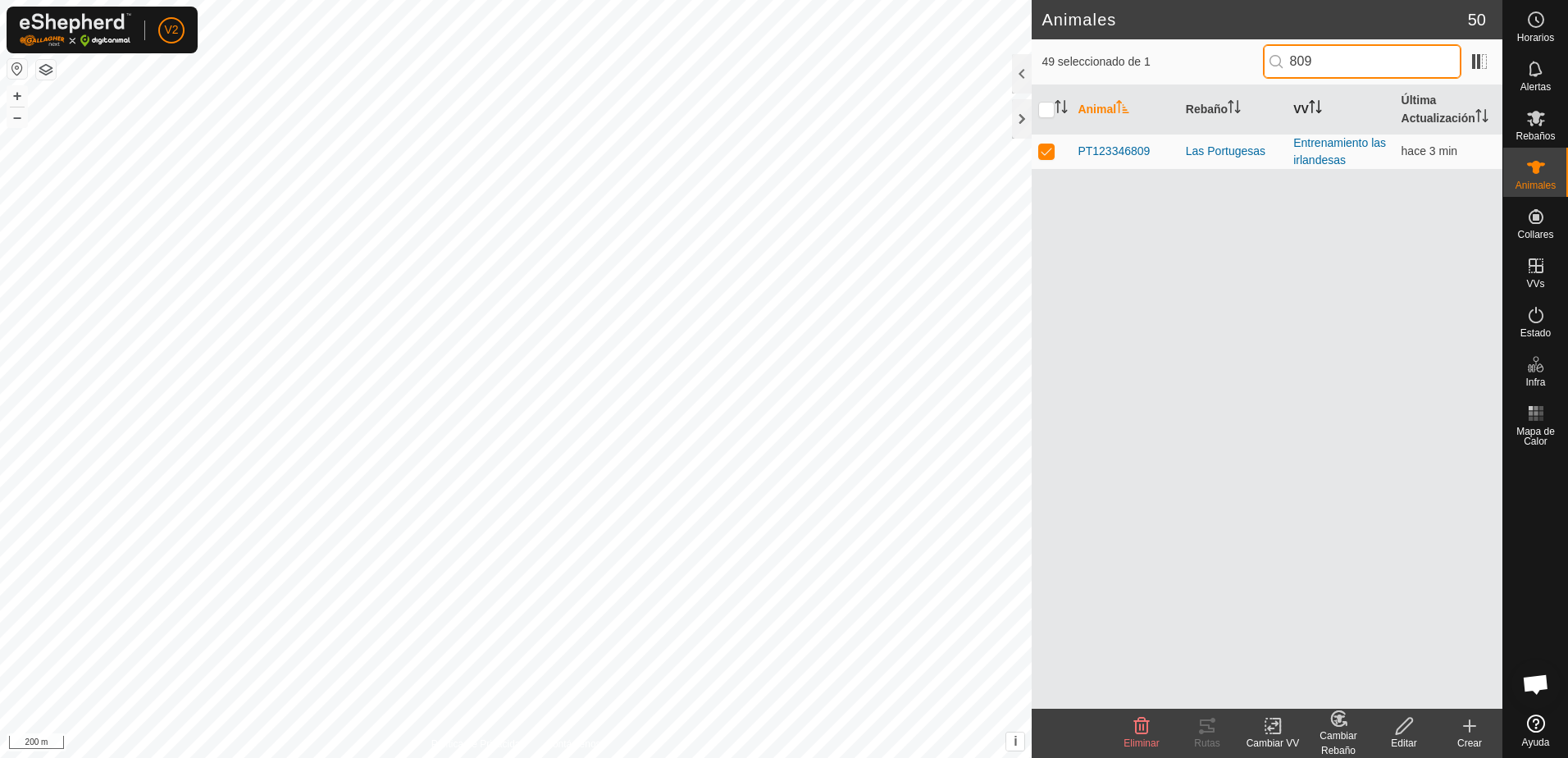
scroll to position [0, 0]
type input "809"
click at [1047, 152] on p-checkbox at bounding box center [1047, 150] width 16 height 13
checkbox input "false"
click at [1369, 65] on input "809" at bounding box center [1362, 62] width 198 height 34
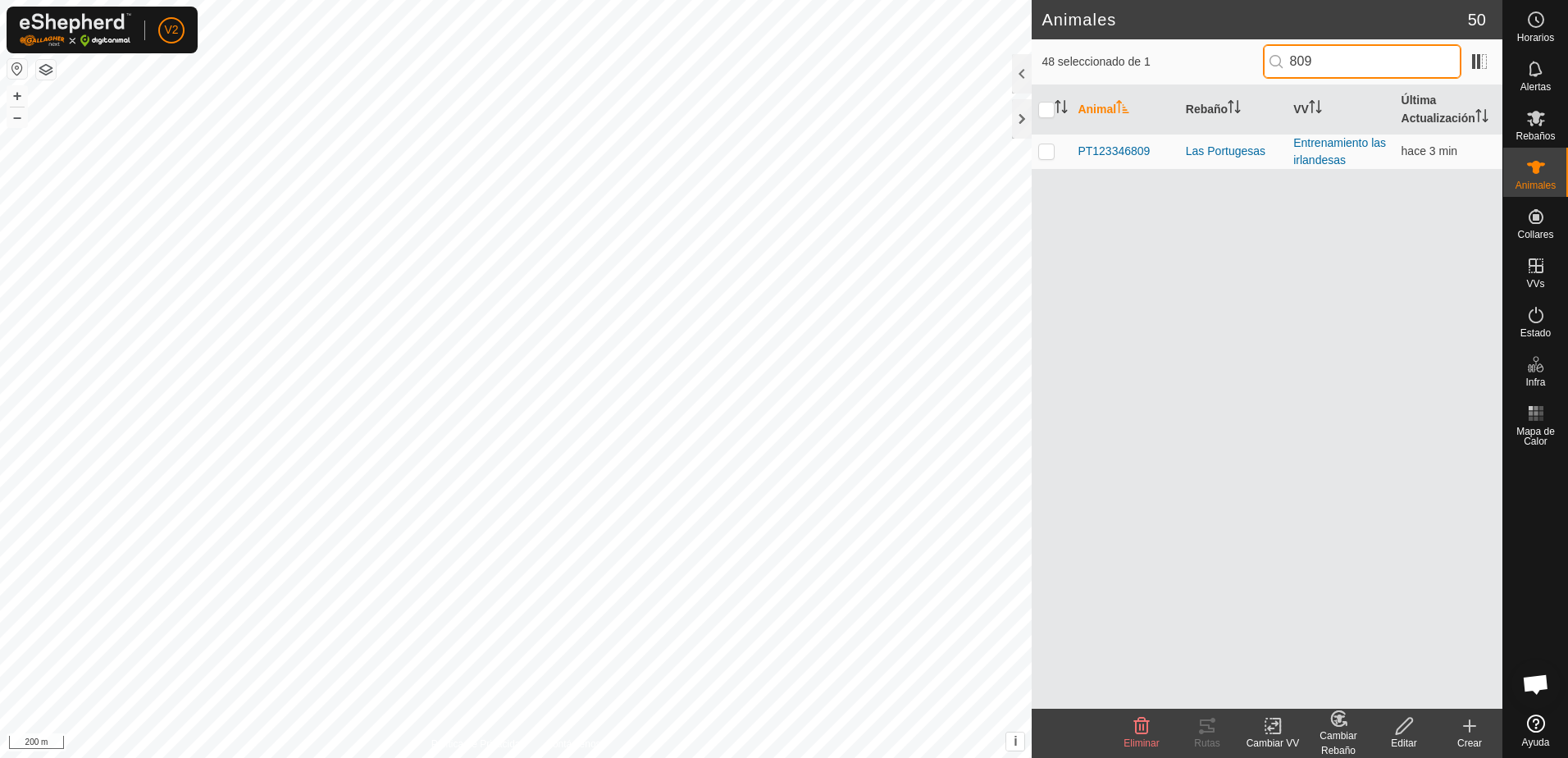
click at [1369, 65] on input "809" at bounding box center [1362, 62] width 198 height 34
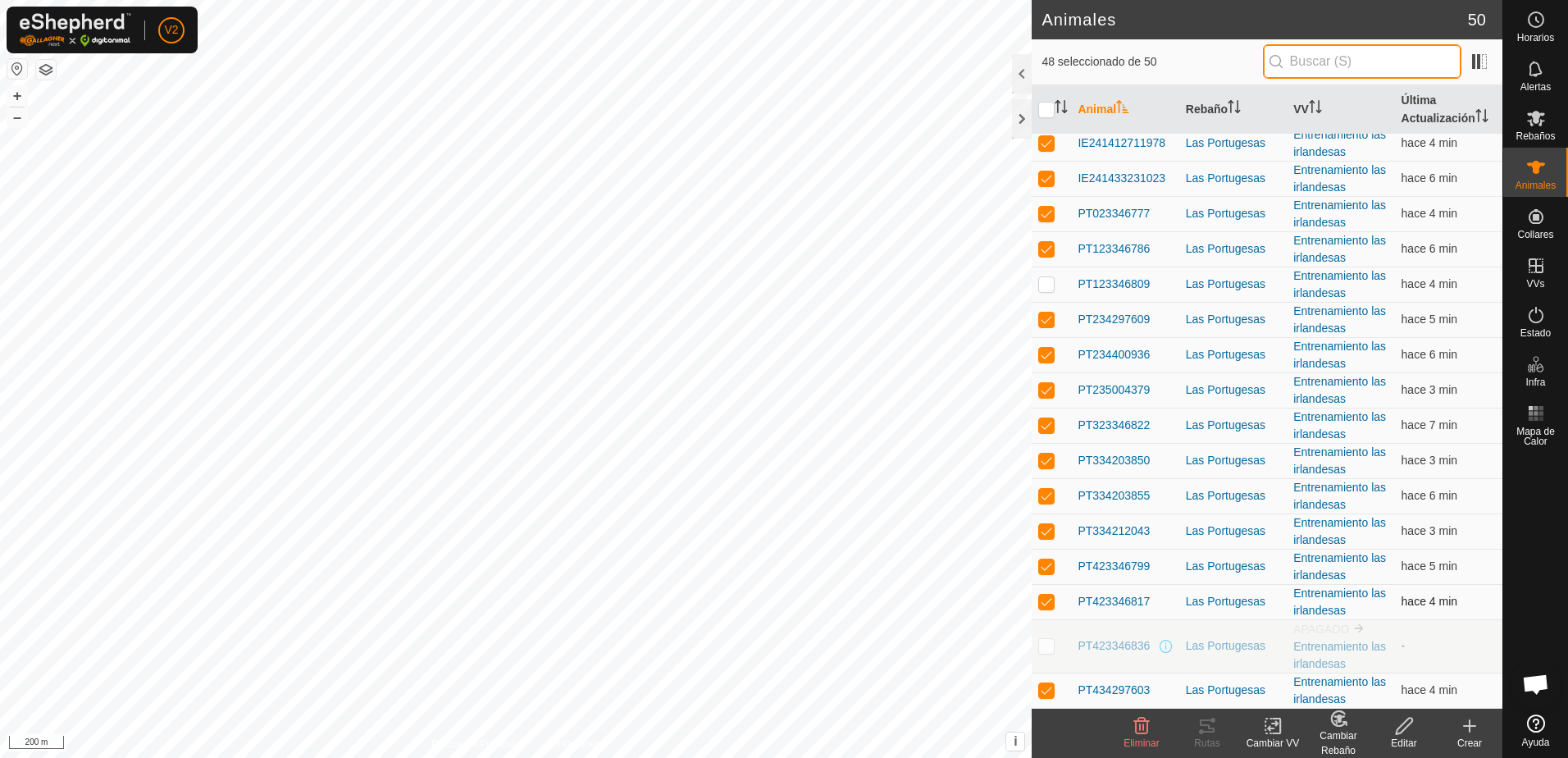
scroll to position [574, 0]
click at [1276, 722] on icon at bounding box center [1273, 726] width 12 height 11
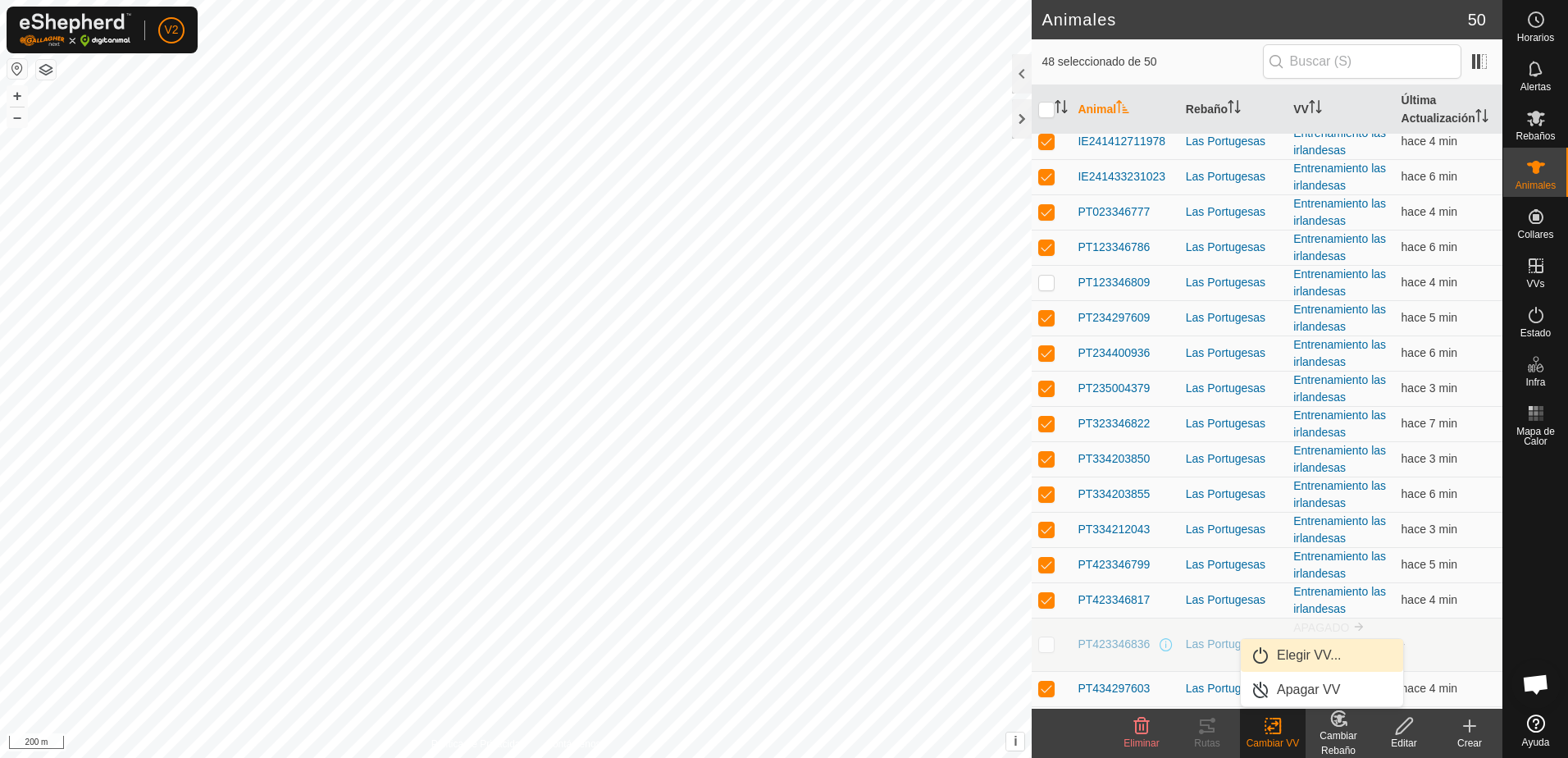
click at [1315, 648] on link "Elegir VV..." at bounding box center [1322, 656] width 162 height 33
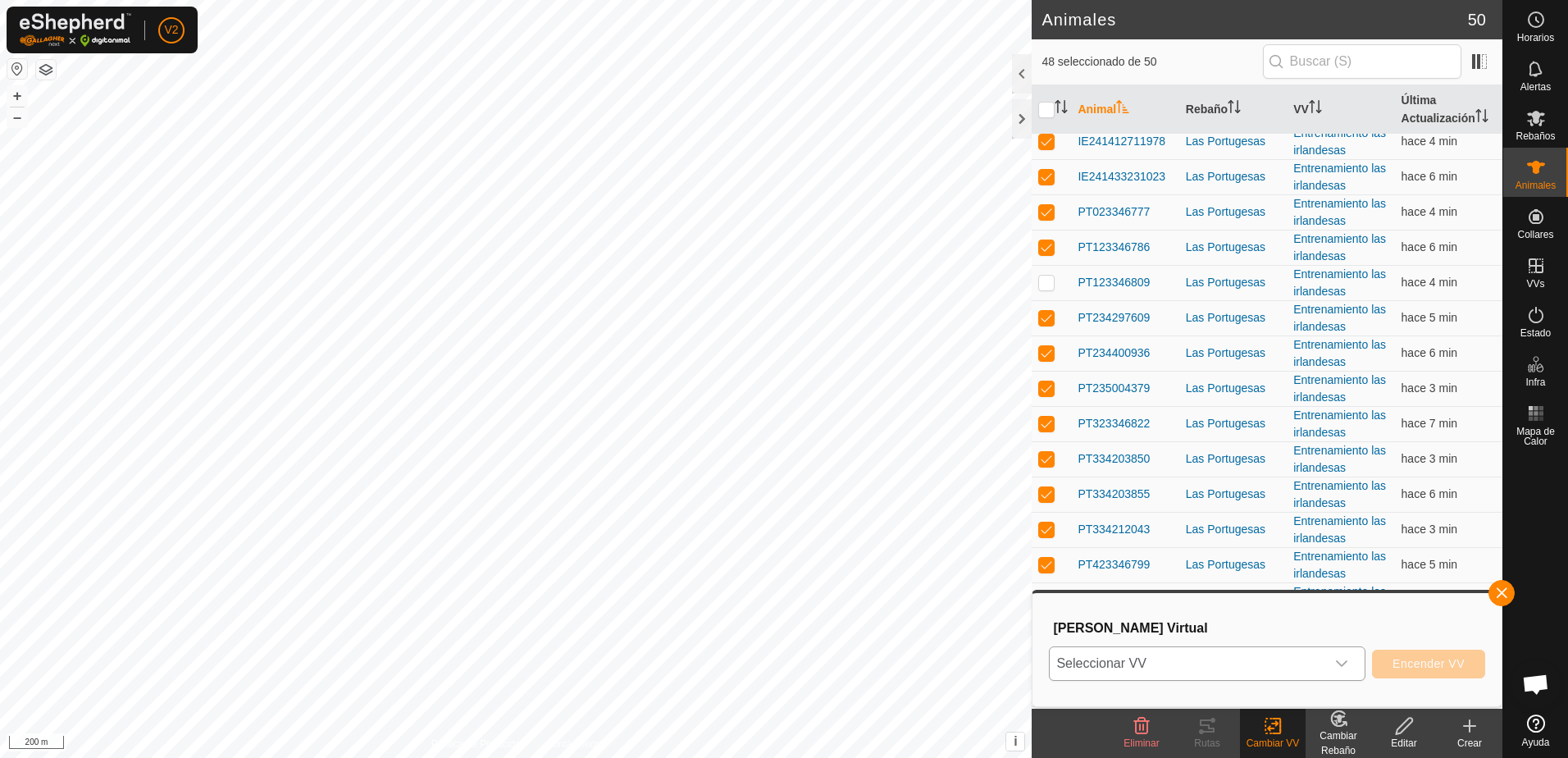
click at [1345, 662] on icon "dropdown trigger" at bounding box center [1342, 664] width 13 height 13
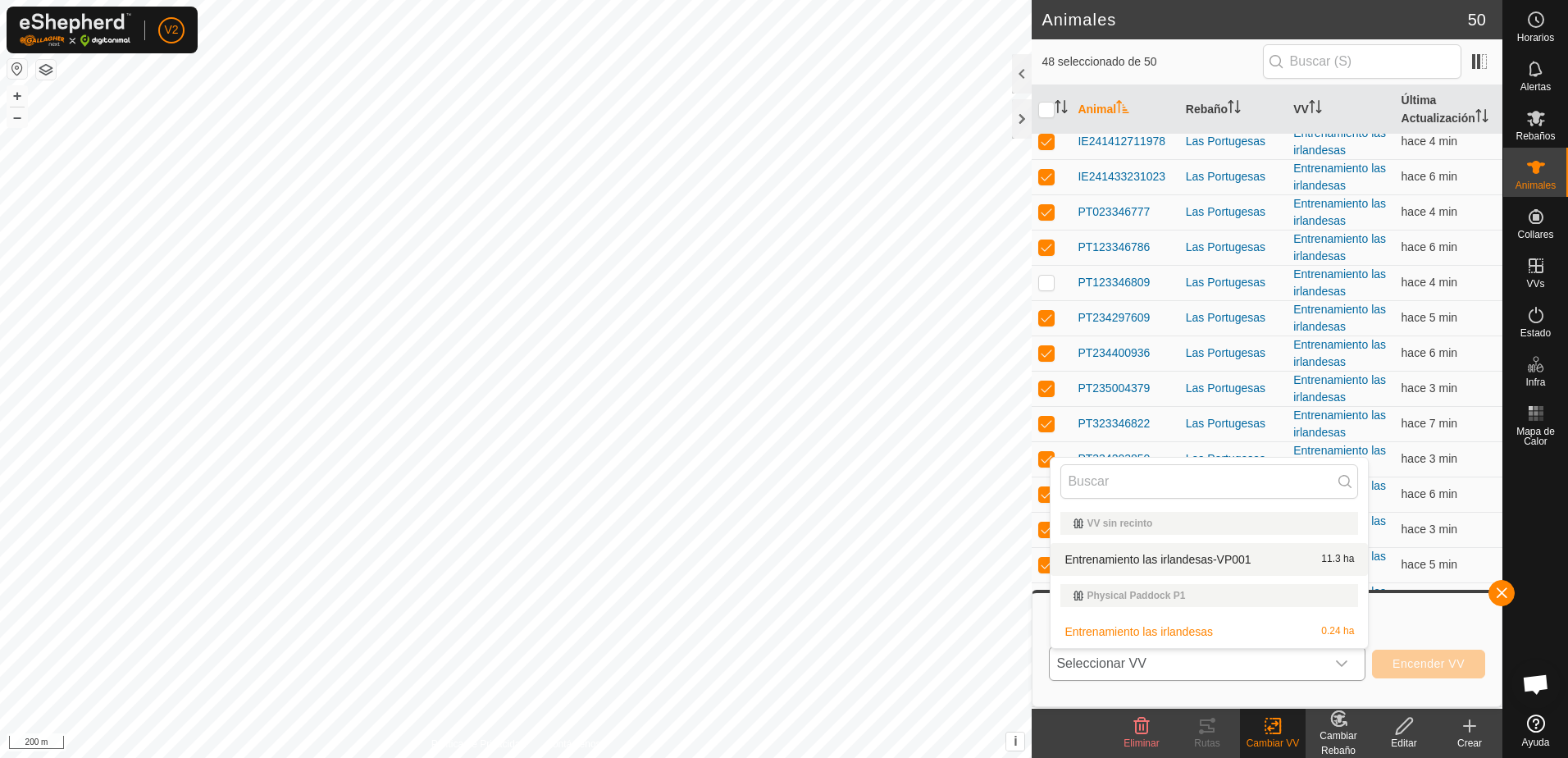
click at [1243, 557] on li "Entrenamiento las irlandesas-VP001 11.3 ha" at bounding box center [1209, 560] width 318 height 33
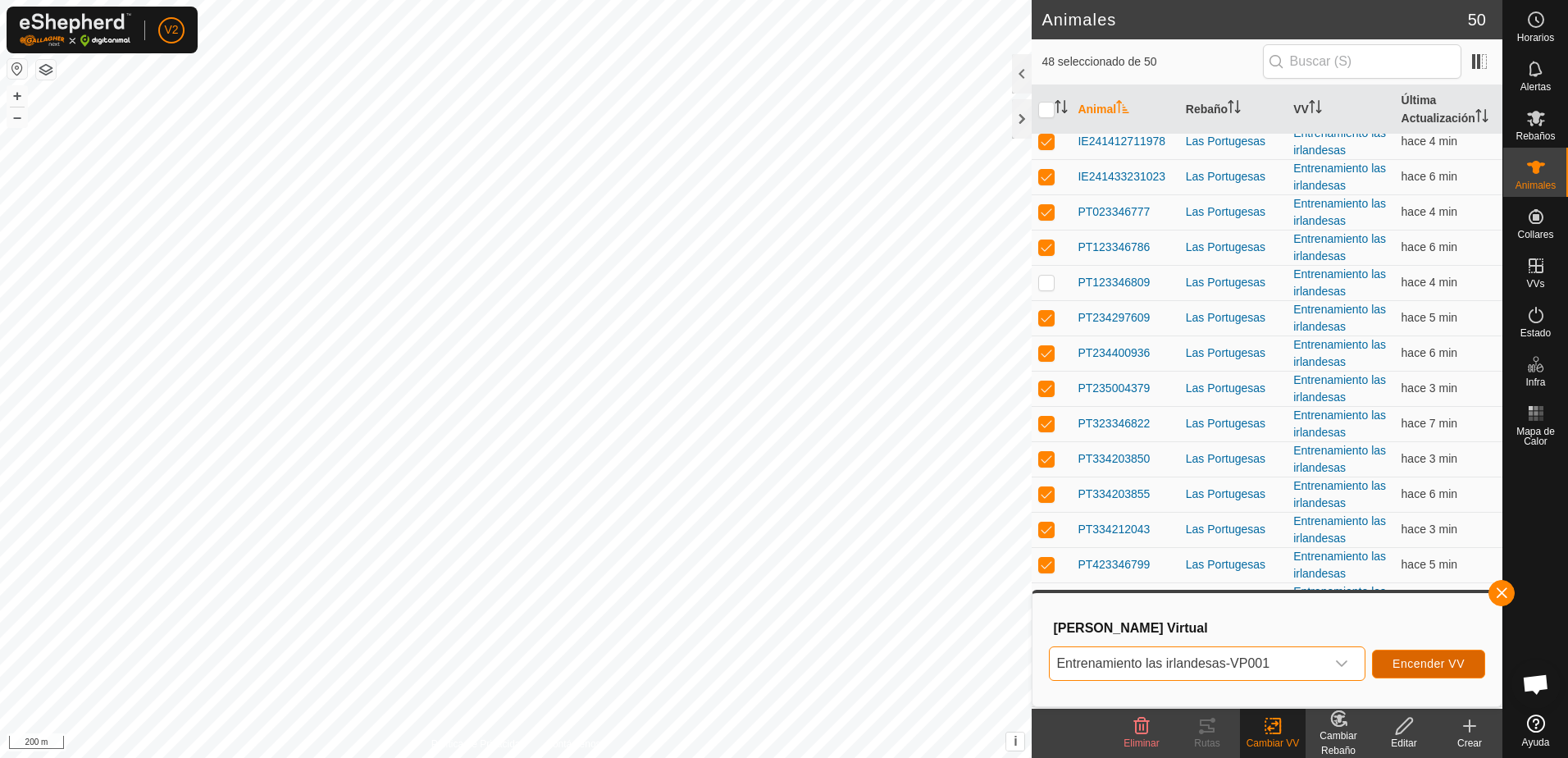
click at [1420, 665] on span "Encender VV" at bounding box center [1429, 664] width 72 height 13
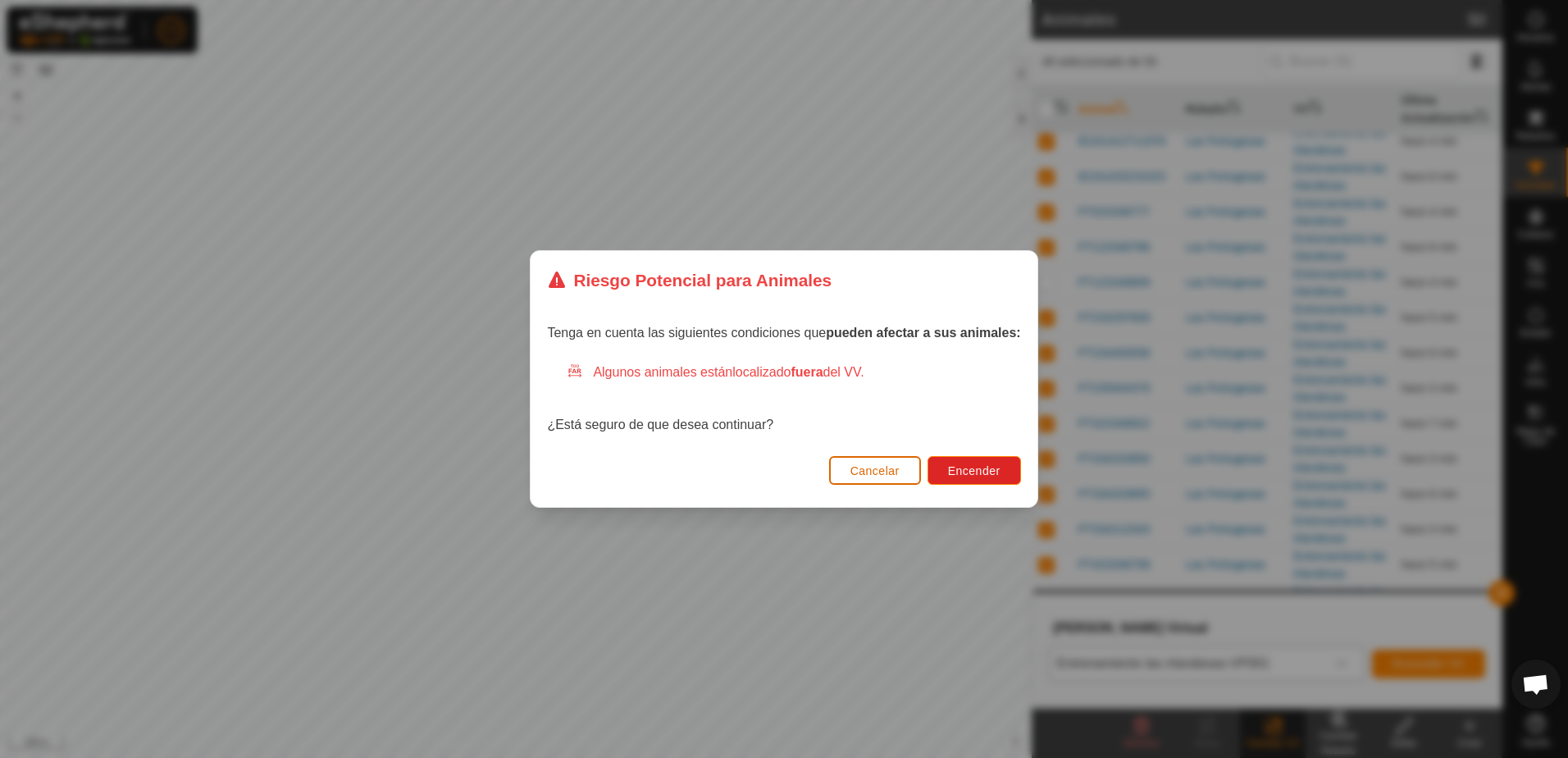
click at [864, 475] on span "Cancelar" at bounding box center [875, 471] width 49 height 13
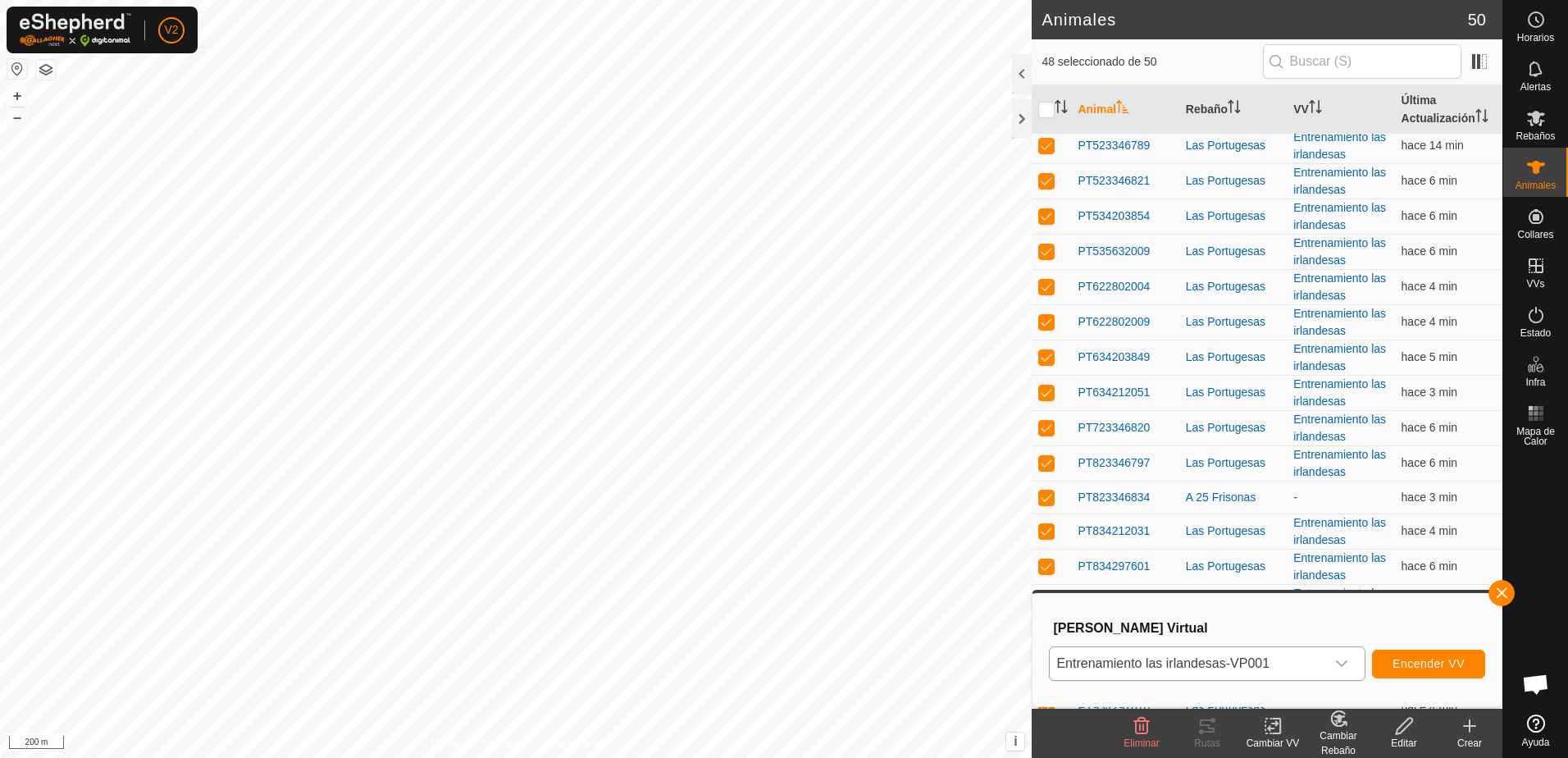
scroll to position [1205, 0]
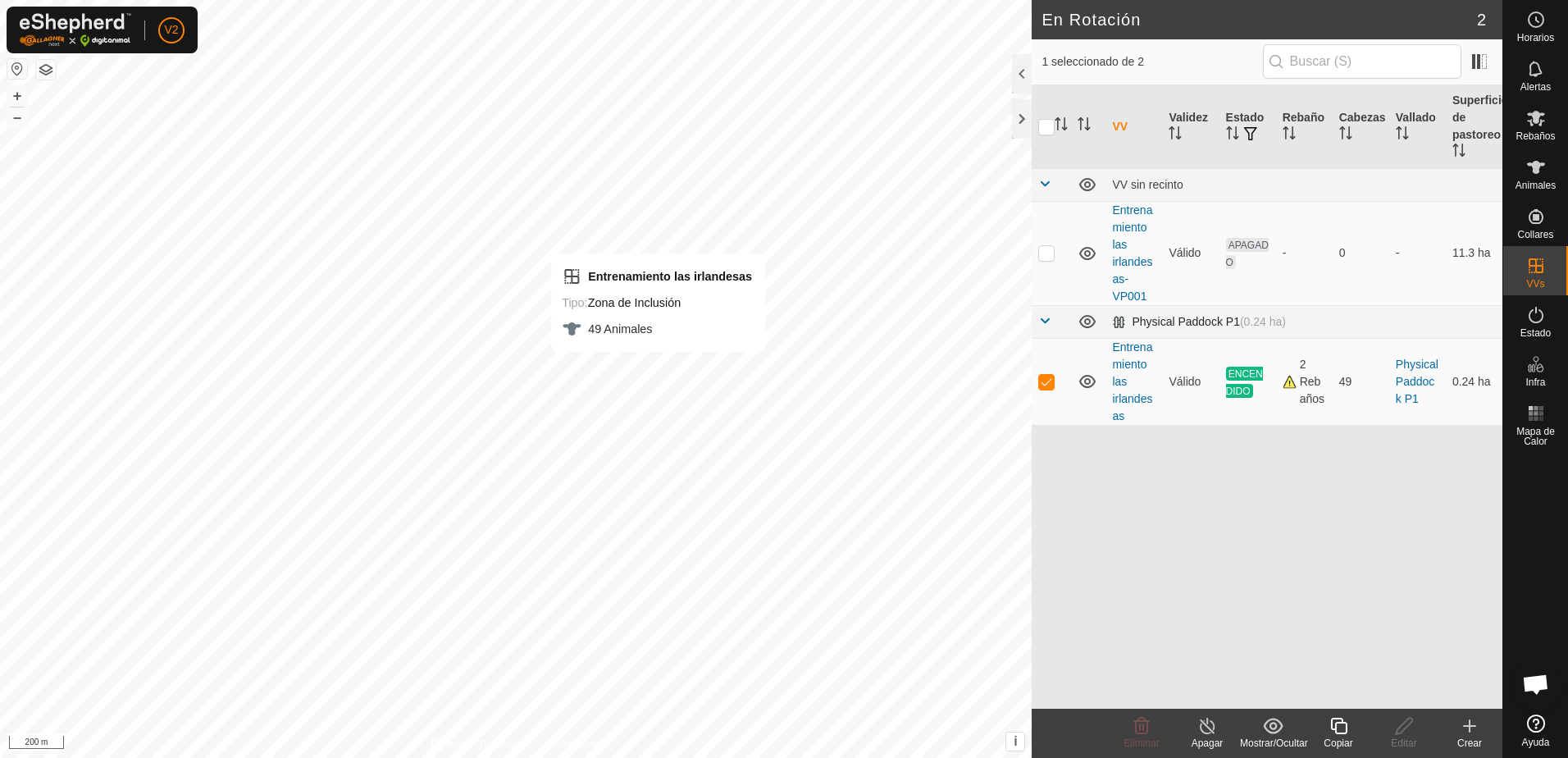
checkbox input "true"
checkbox input "false"
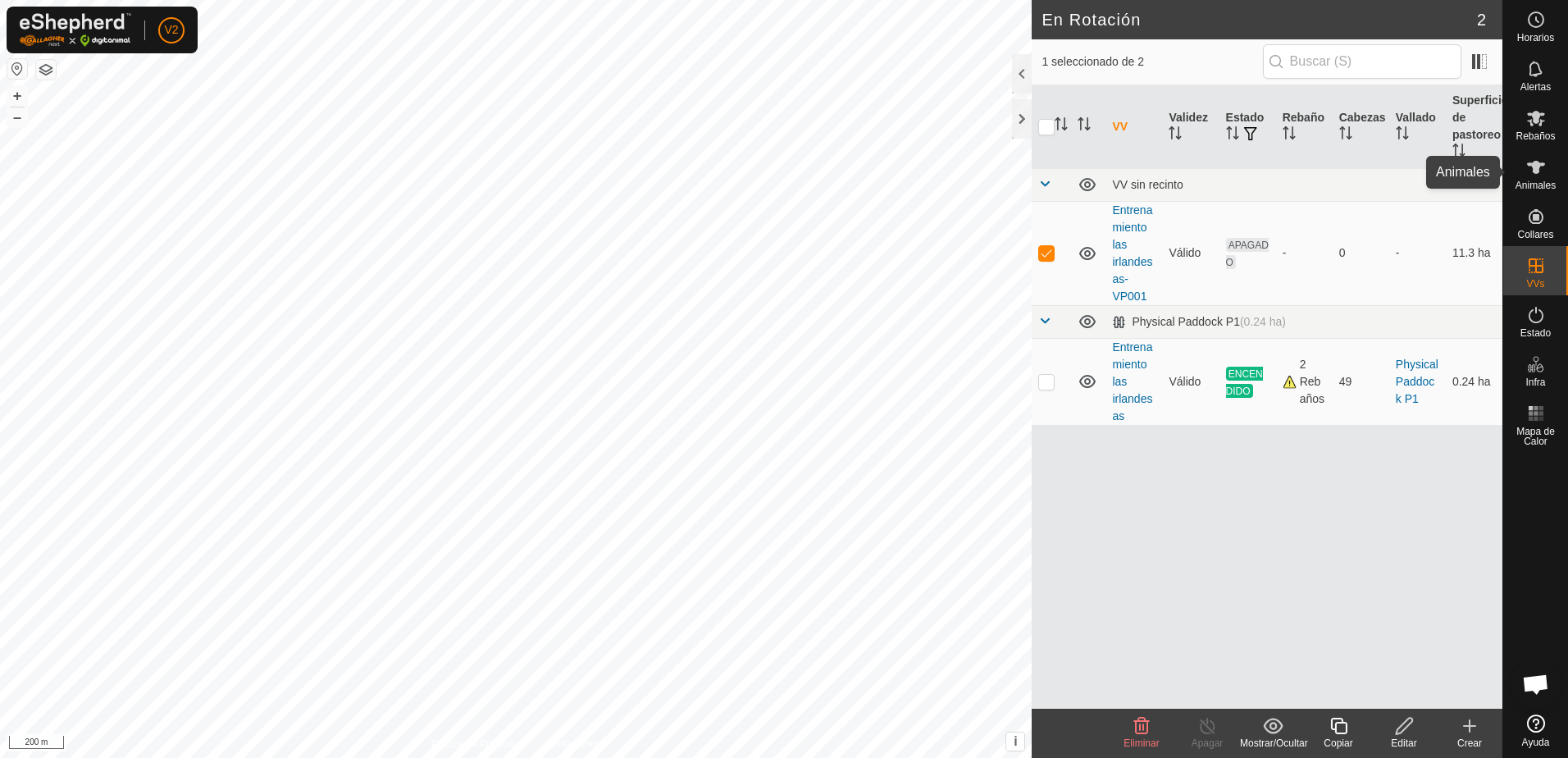
click at [1542, 175] on icon at bounding box center [1536, 168] width 20 height 20
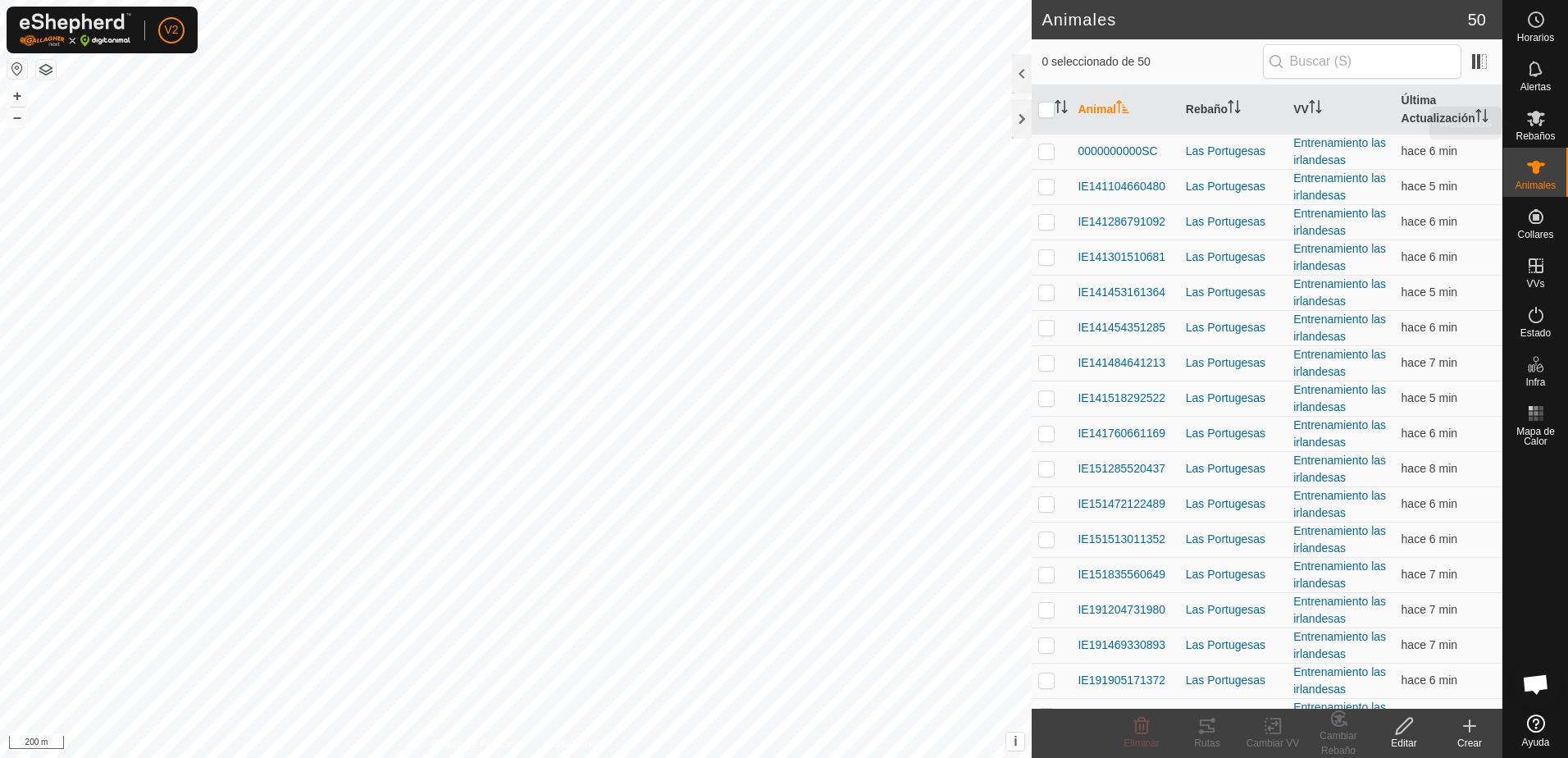
click at [1542, 120] on icon at bounding box center [1536, 119] width 20 height 20
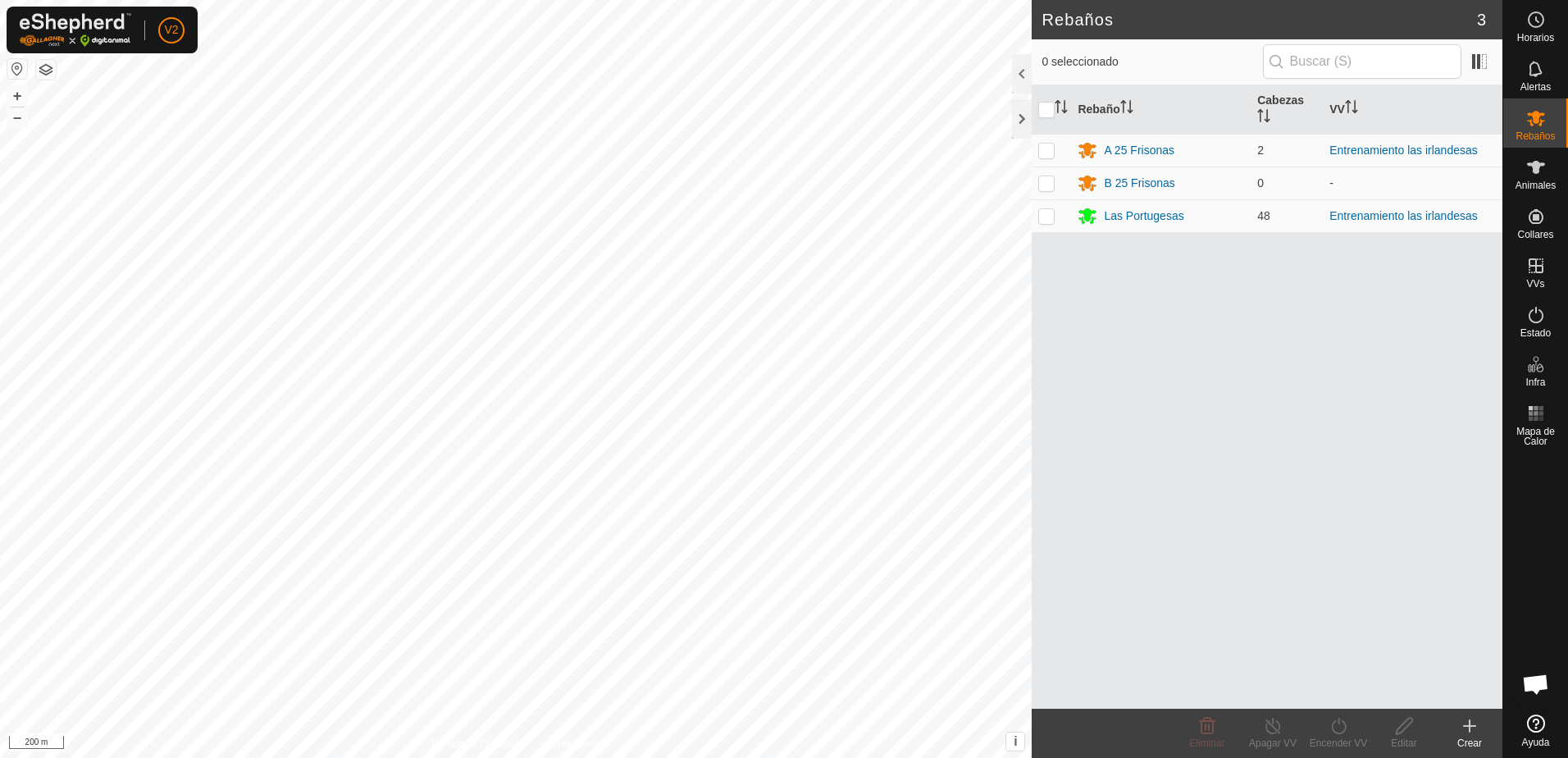
click at [1540, 120] on icon at bounding box center [1536, 118] width 18 height 15
click at [1151, 221] on div "Las Portugesas" at bounding box center [1143, 216] width 80 height 17
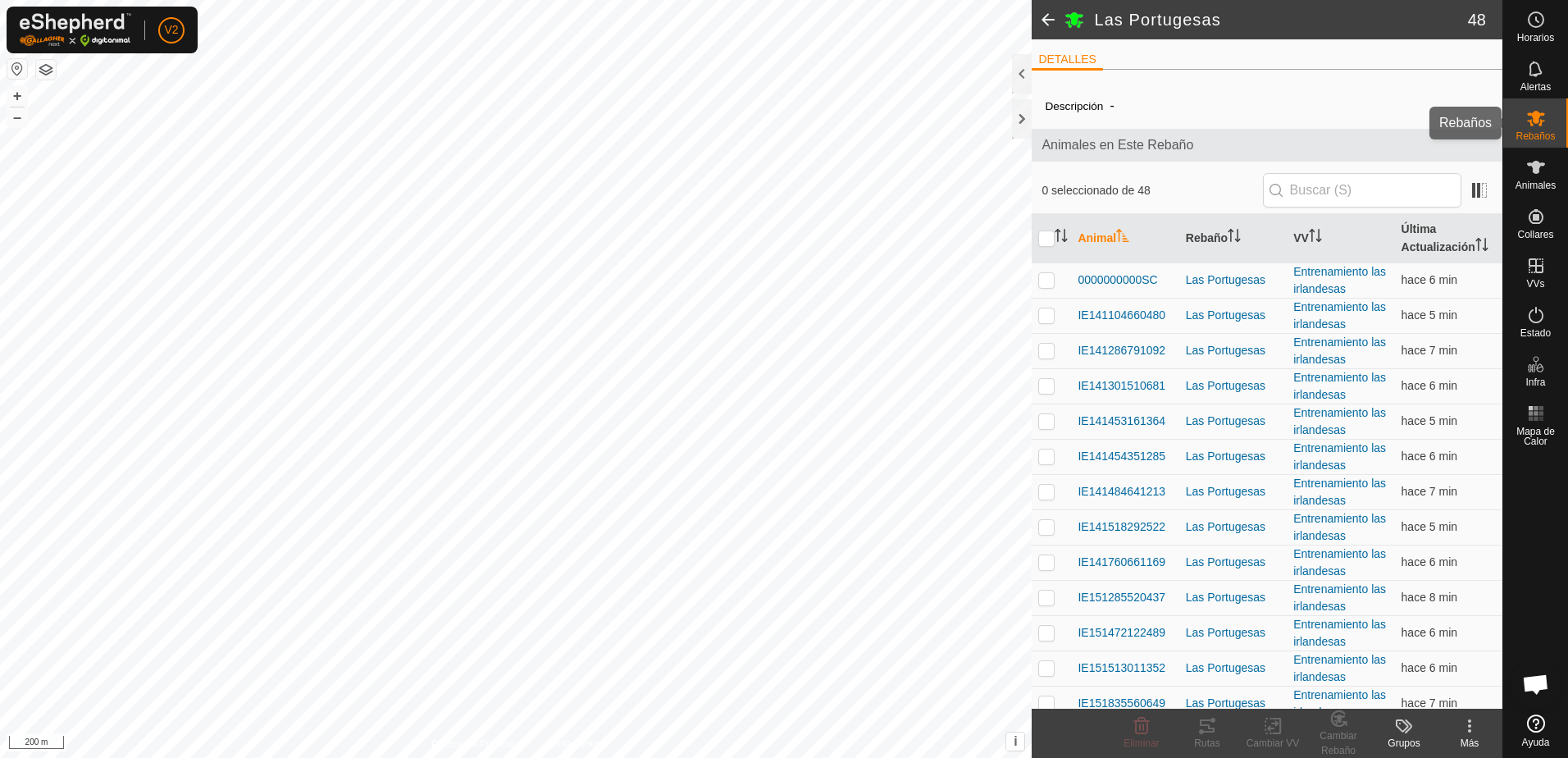
click at [1537, 122] on icon at bounding box center [1536, 118] width 18 height 15
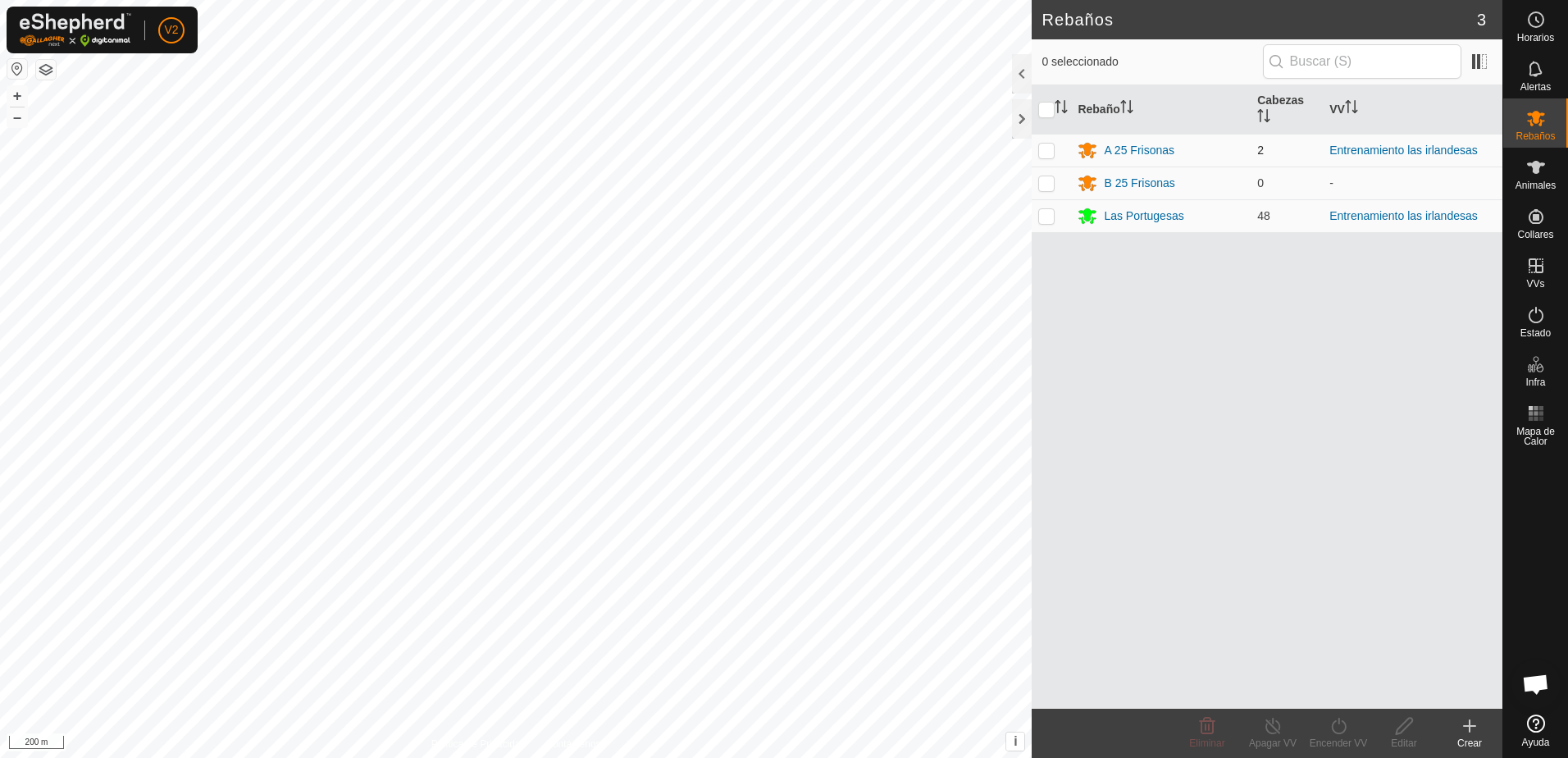
click at [1051, 149] on p-checkbox at bounding box center [1047, 150] width 16 height 13
checkbox input "true"
click at [1152, 145] on div "A 25 Frisonas" at bounding box center [1139, 150] width 71 height 17
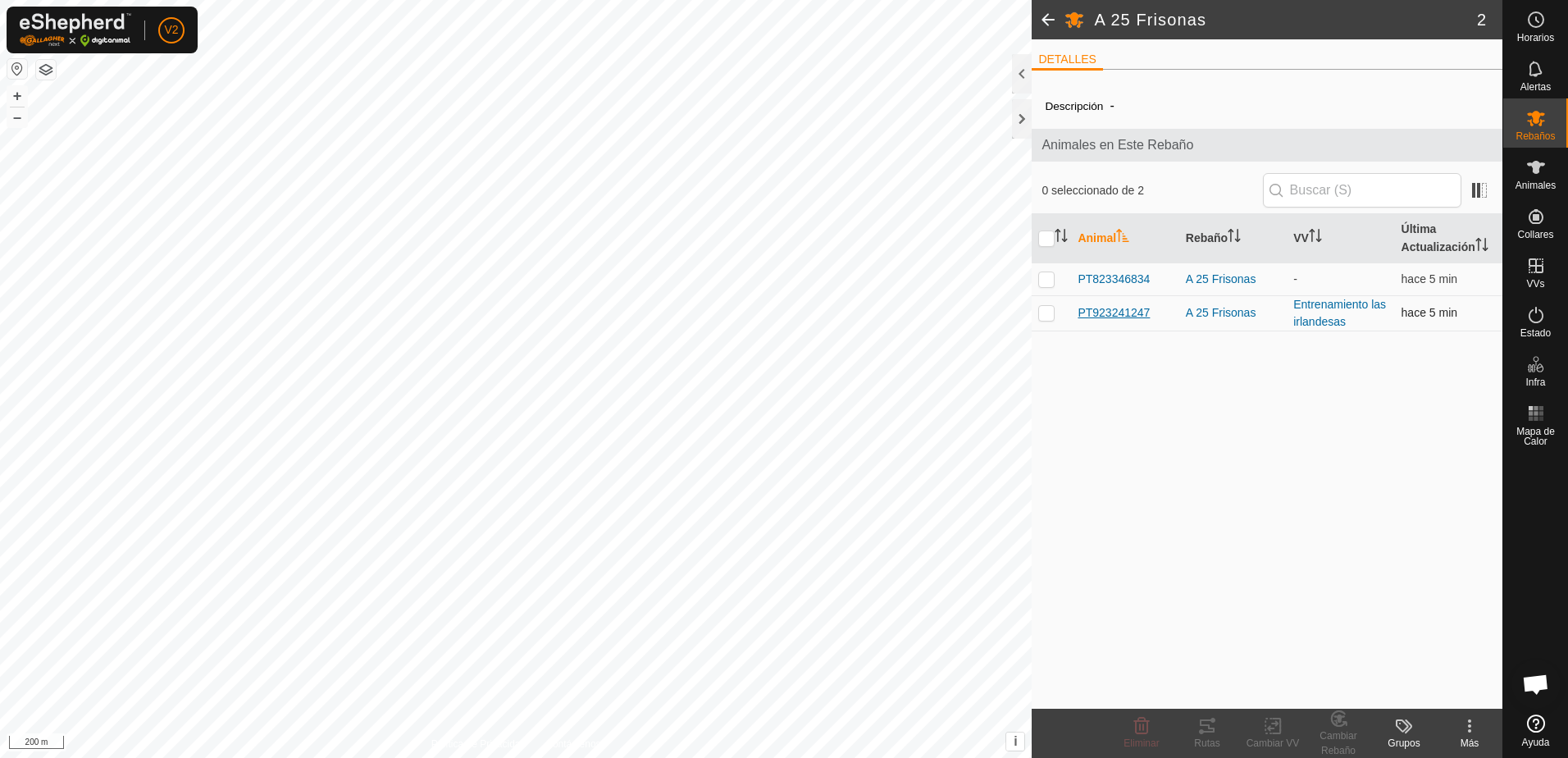
click at [1142, 315] on span "PT923241247" at bounding box center [1114, 312] width 72 height 17
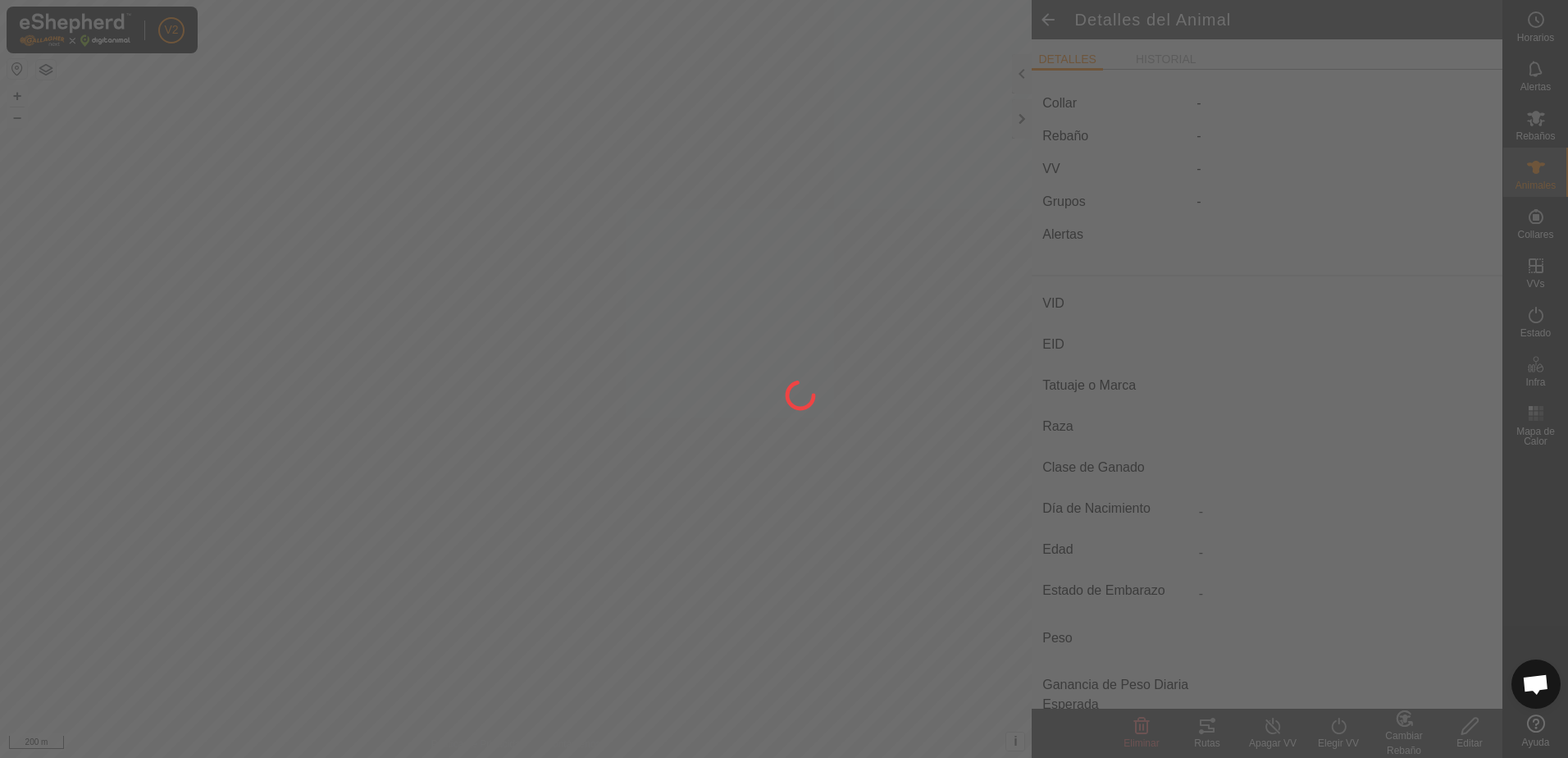
type input "PT923241247"
type input "-"
type input "CONJUNTO MESTIZO"
type input "HEMBRA"
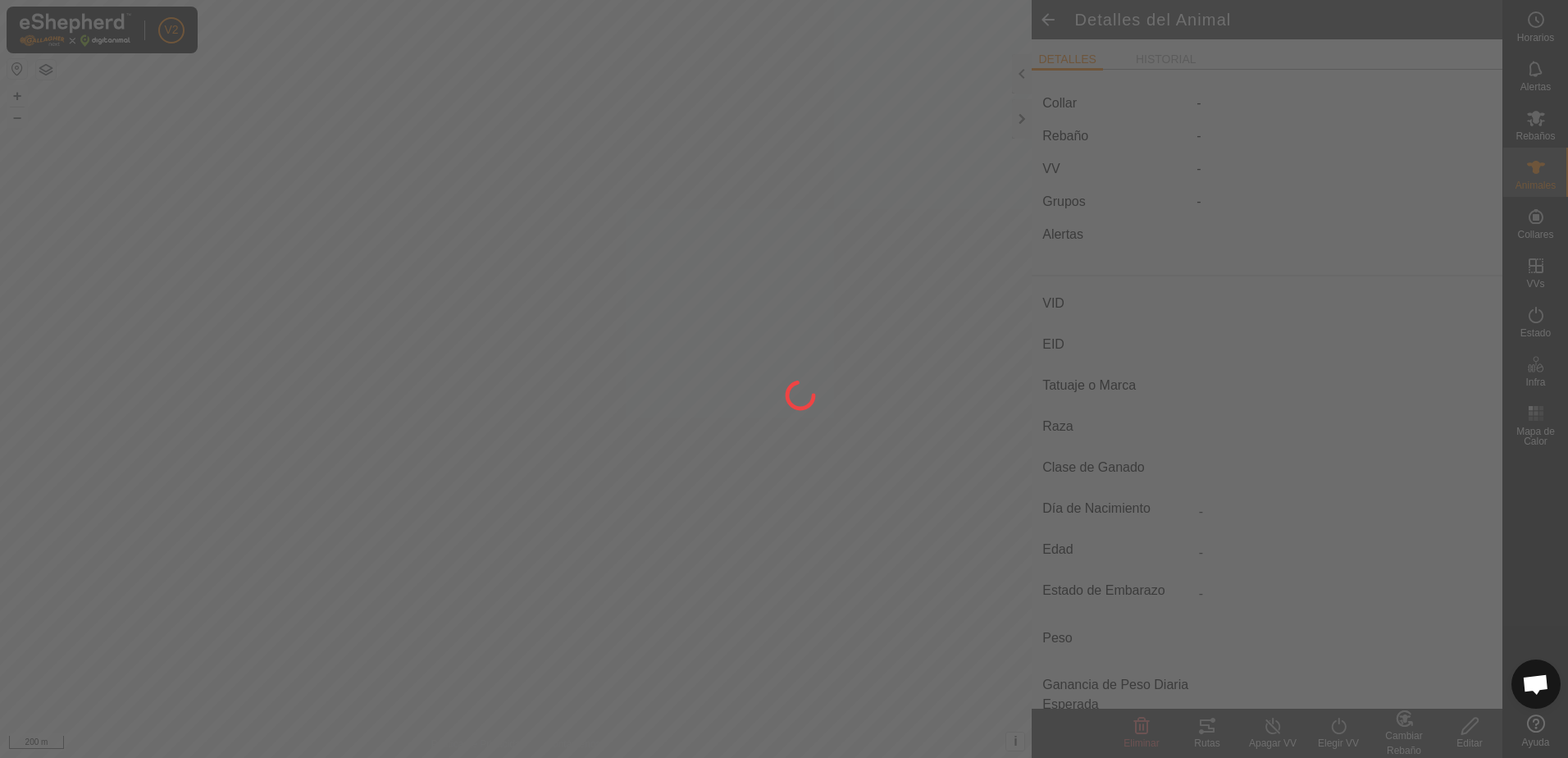
type input "04/2025"
type input "4 months"
type input "0 kg"
type input "-"
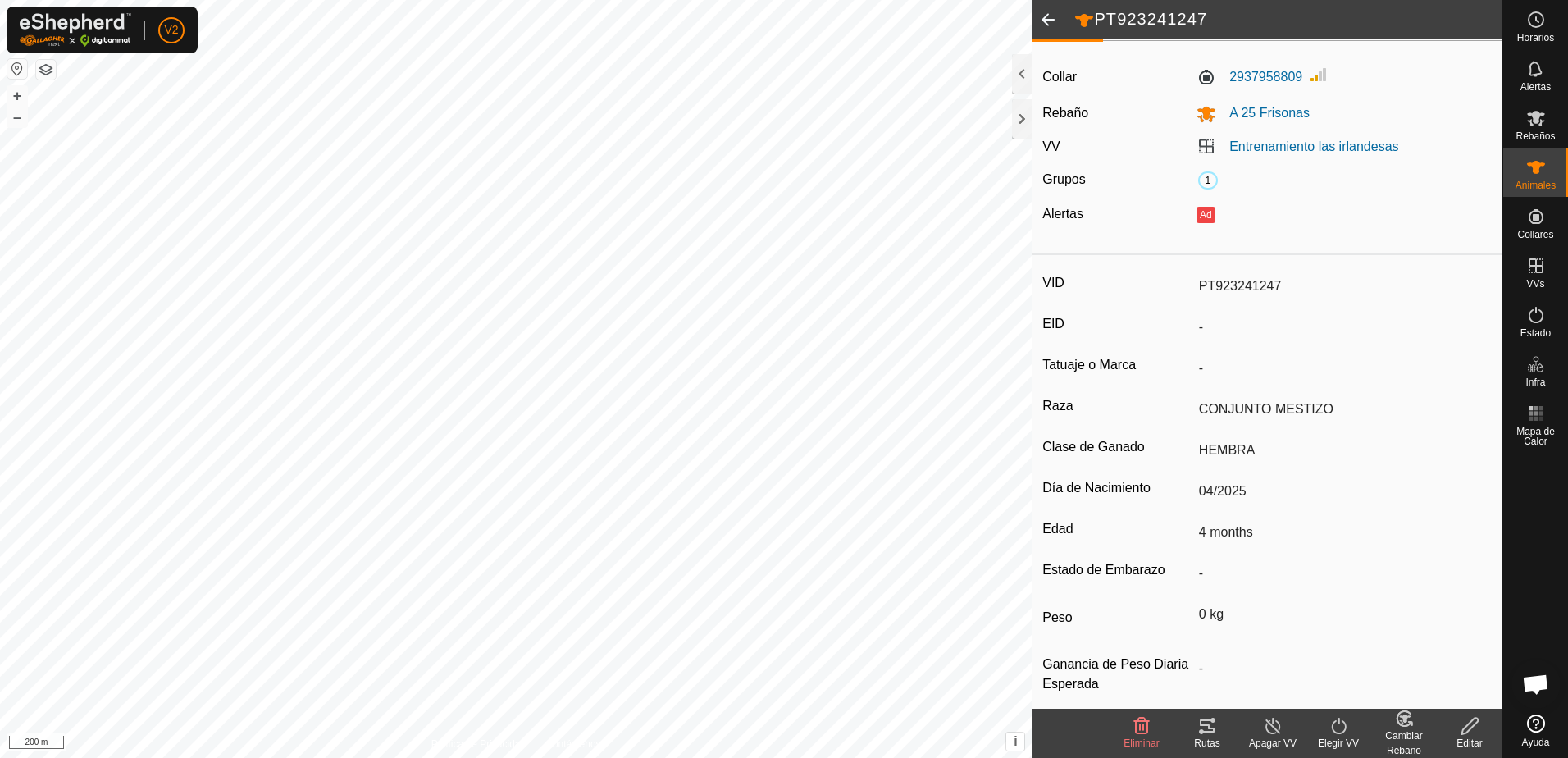
scroll to position [44, 0]
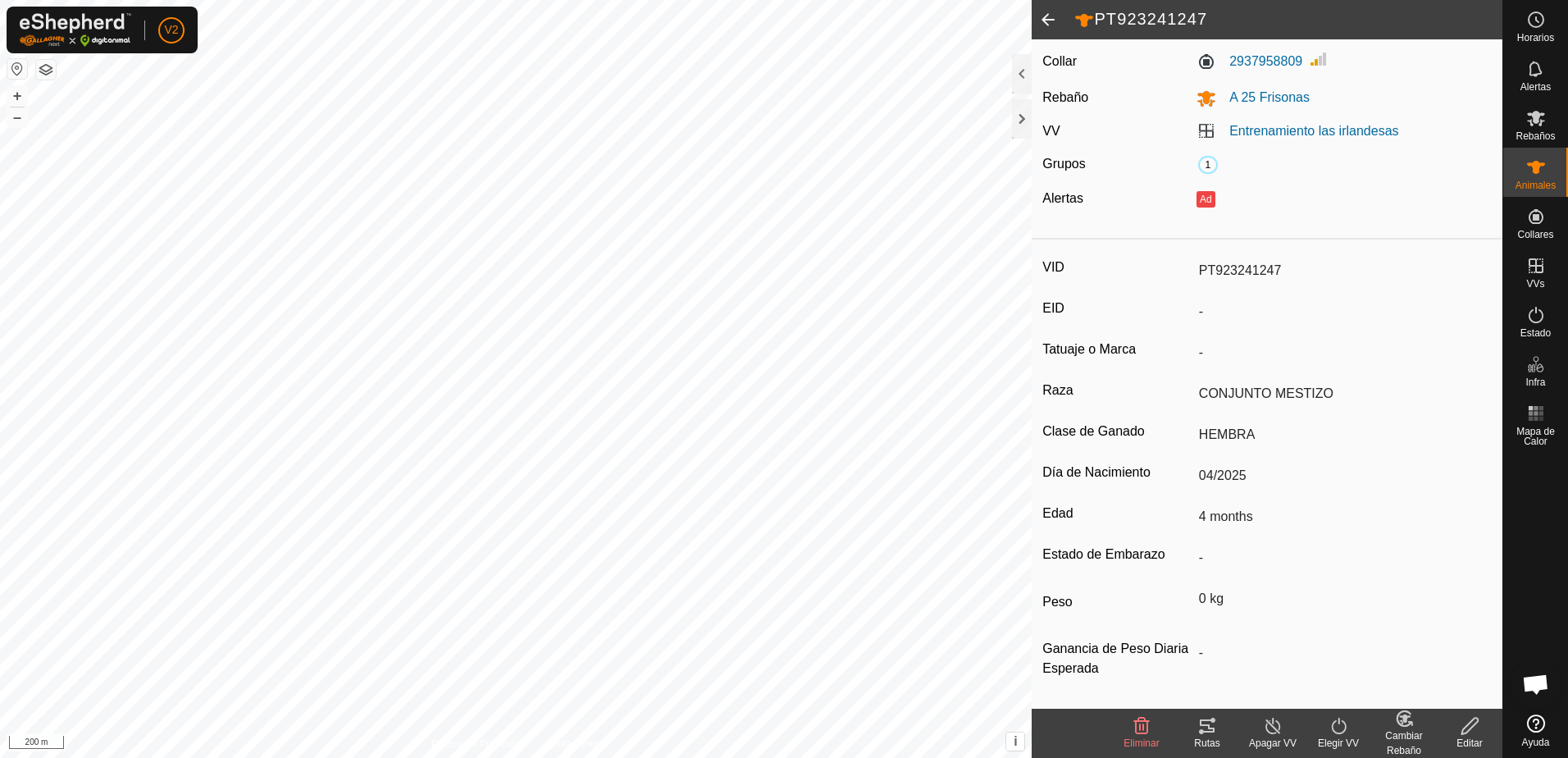
click at [1275, 727] on icon at bounding box center [1273, 726] width 21 height 20
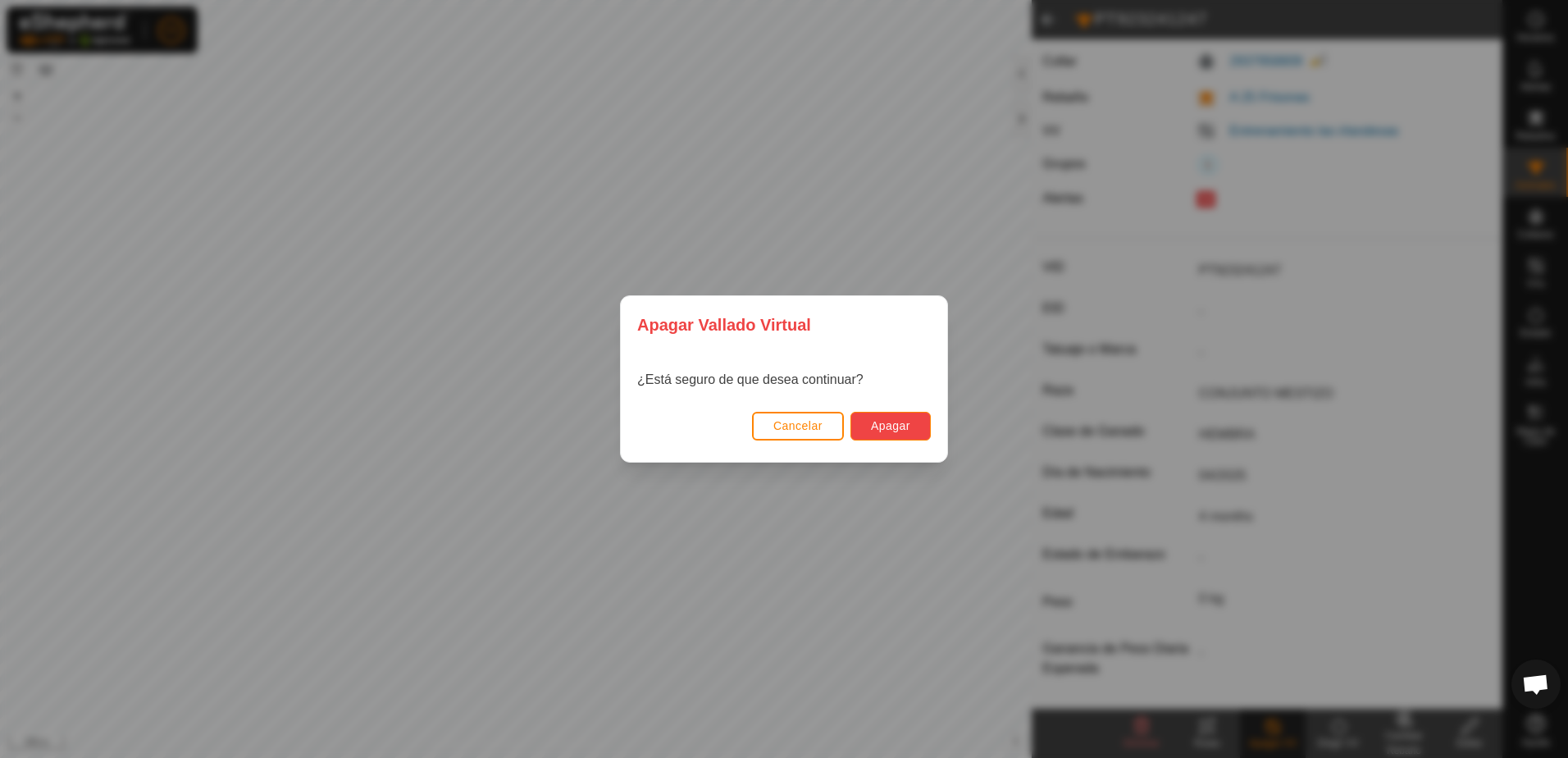
click at [913, 430] on button "Apagar" at bounding box center [890, 427] width 81 height 29
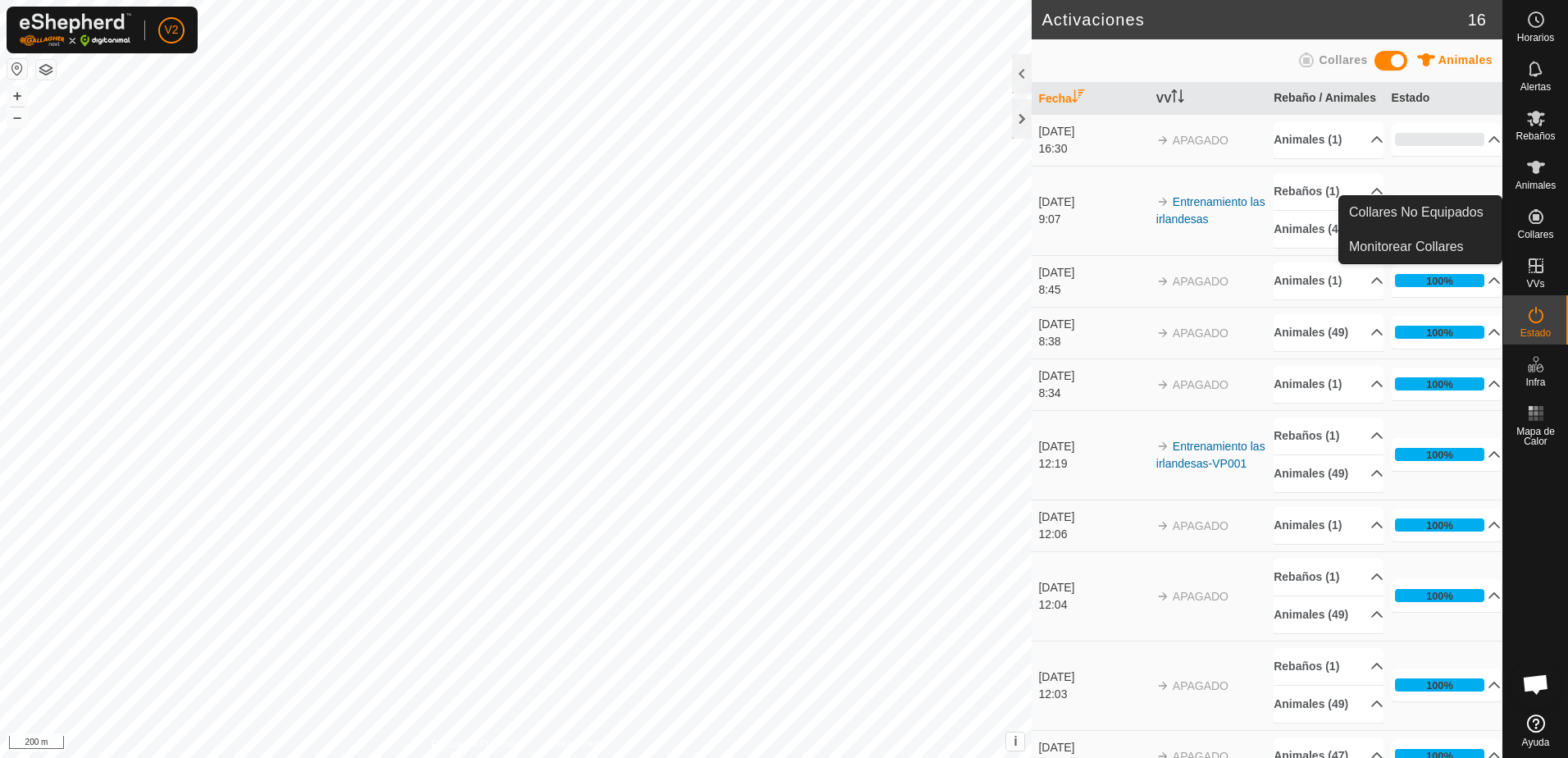
click at [1535, 228] on es-neckbands-svg-icon at bounding box center [1535, 216] width 30 height 26
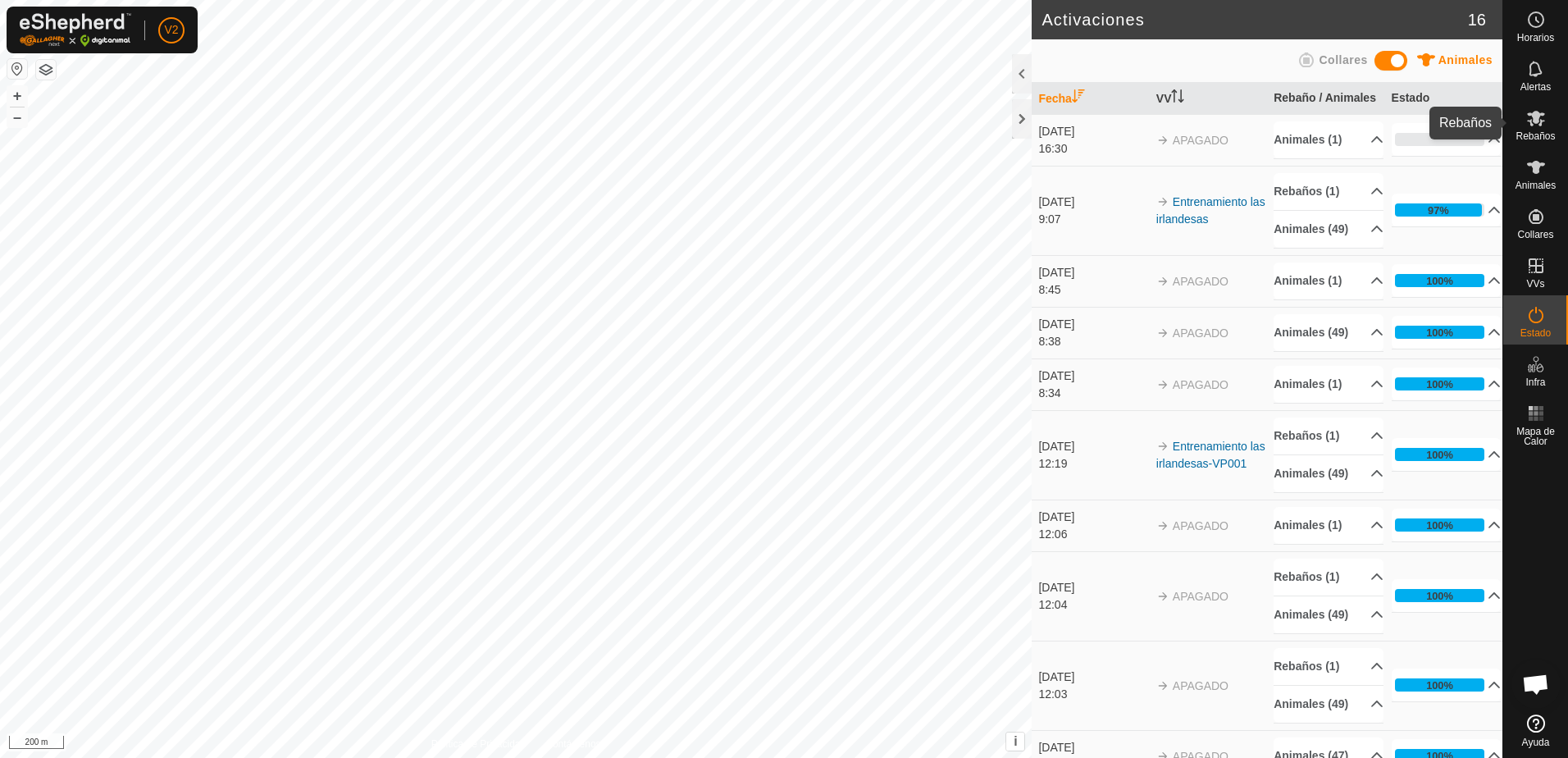
click at [1527, 123] on icon at bounding box center [1536, 119] width 20 height 20
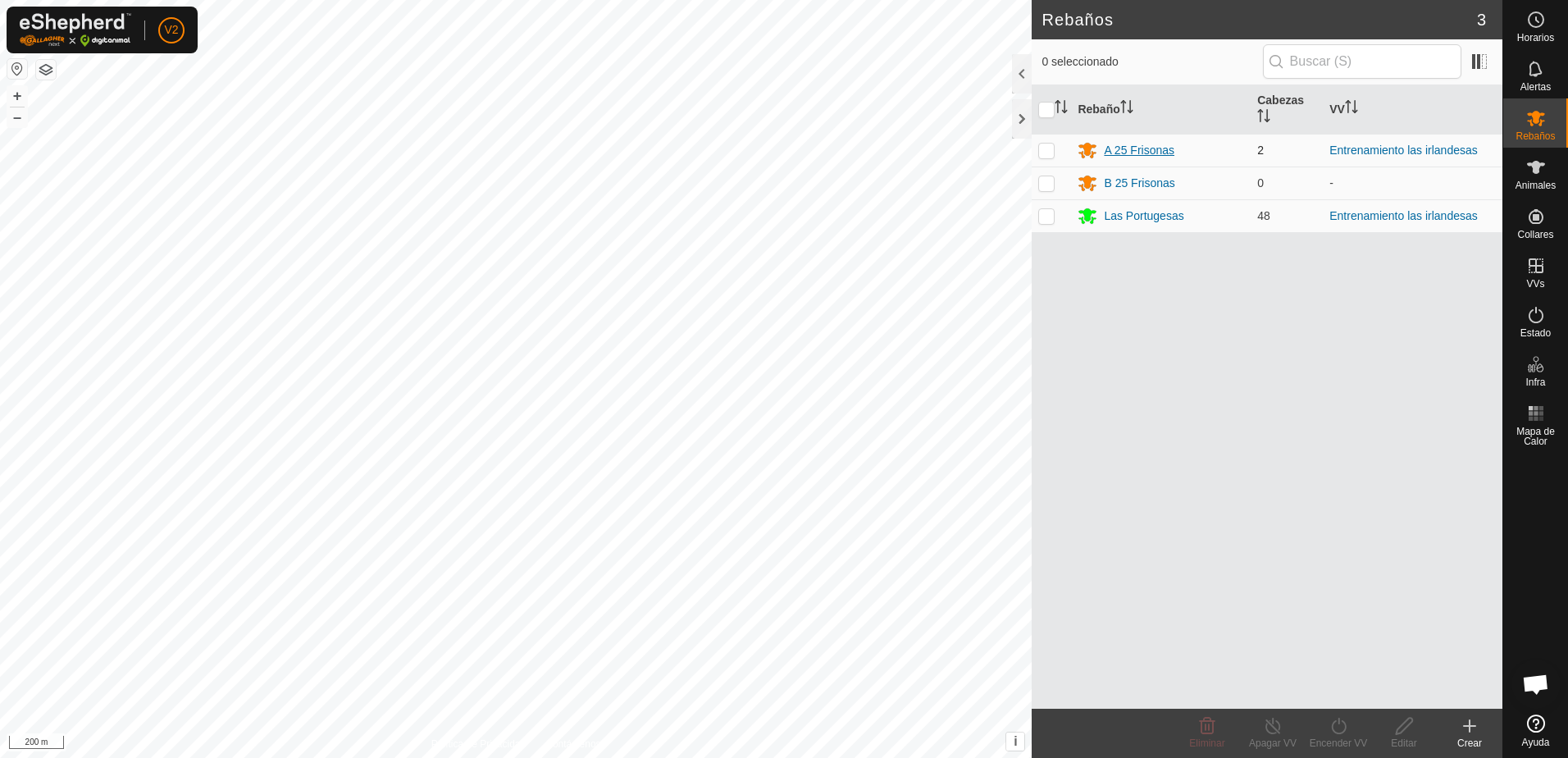
click at [1166, 150] on div "A 25 Frisonas" at bounding box center [1139, 150] width 71 height 17
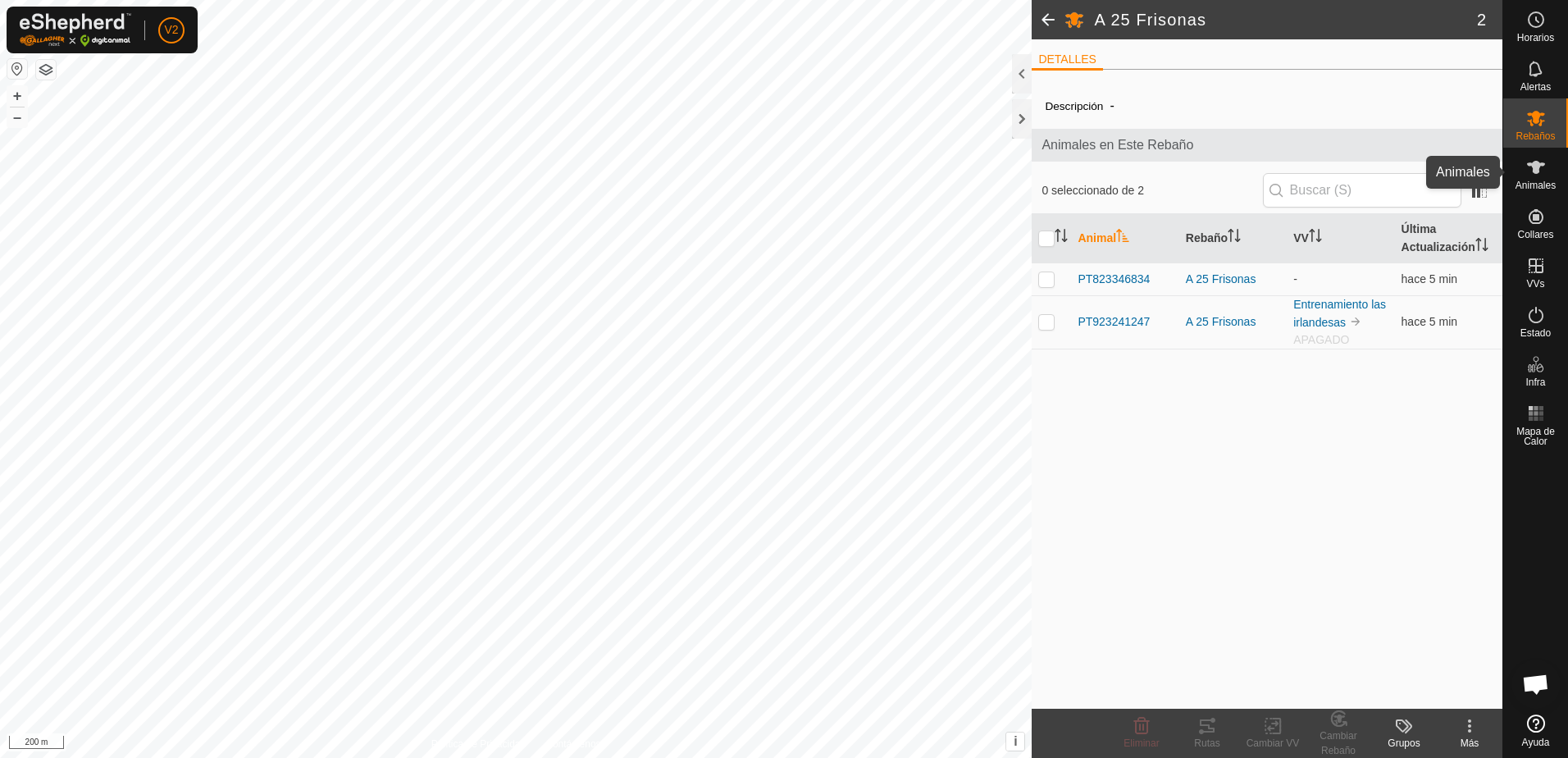
click at [1542, 178] on es-animals-svg-icon at bounding box center [1535, 167] width 30 height 26
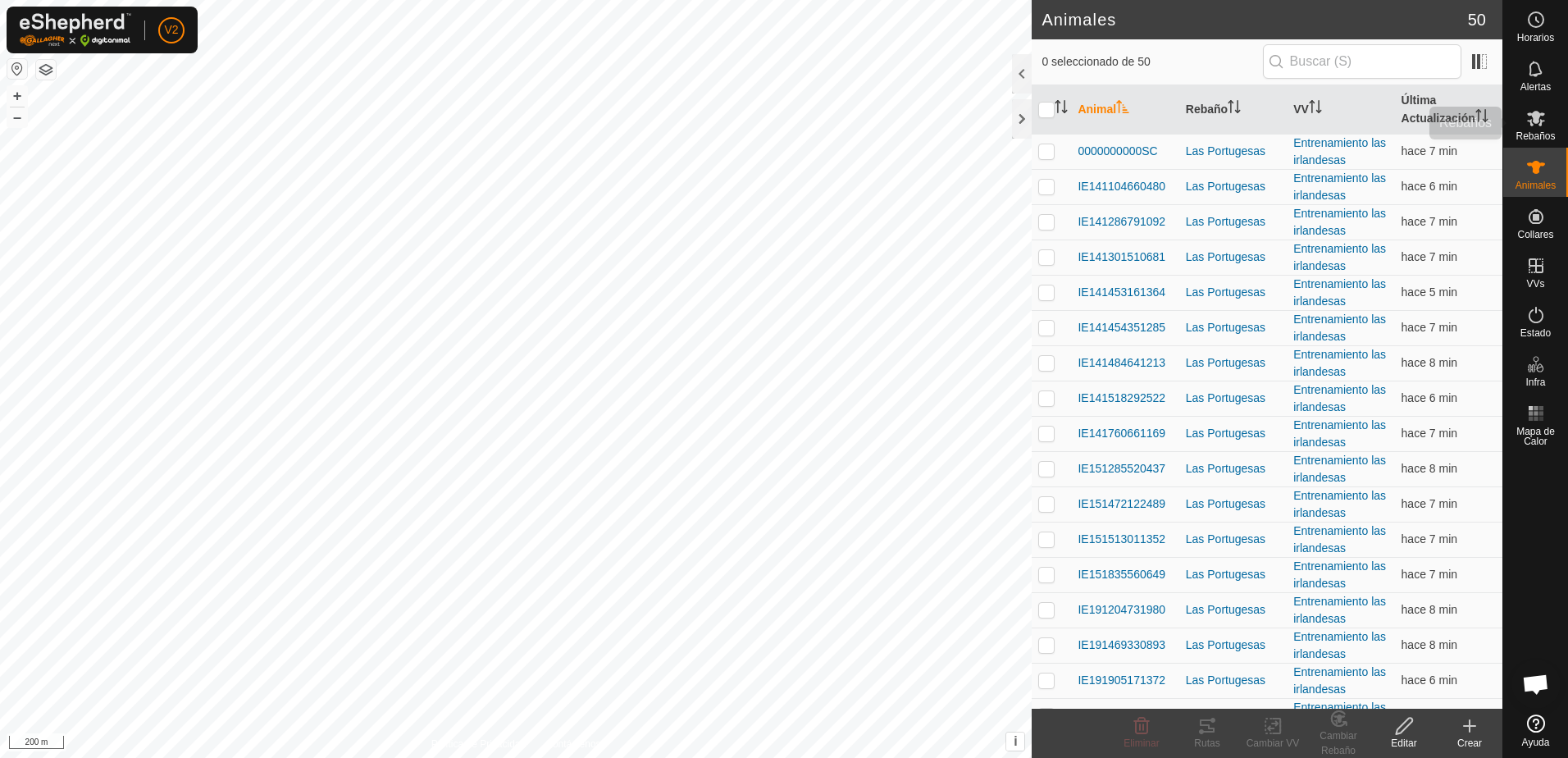
click at [1538, 127] on icon at bounding box center [1536, 119] width 20 height 20
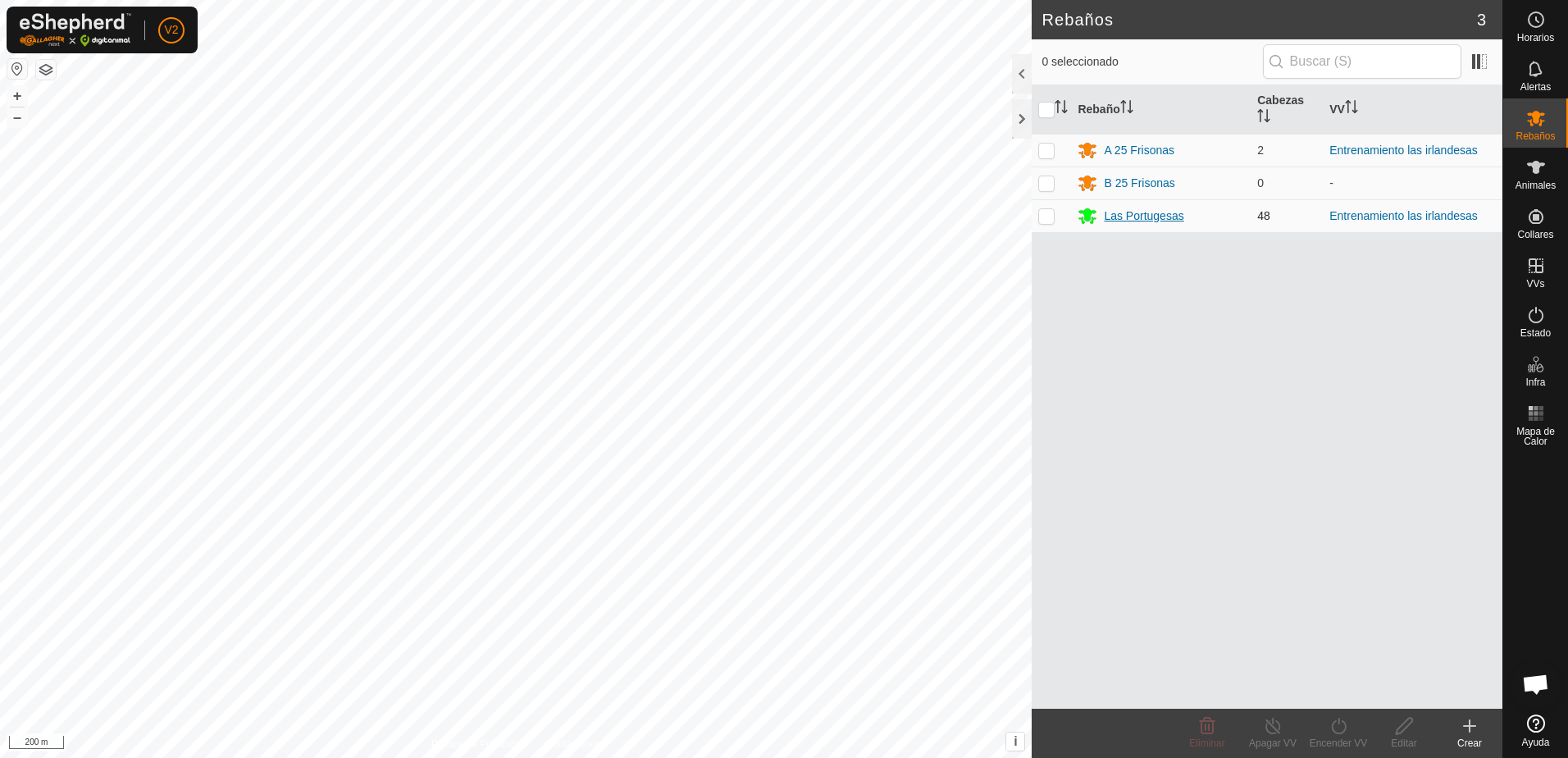
click at [1154, 221] on div "Las Portugesas" at bounding box center [1143, 216] width 80 height 17
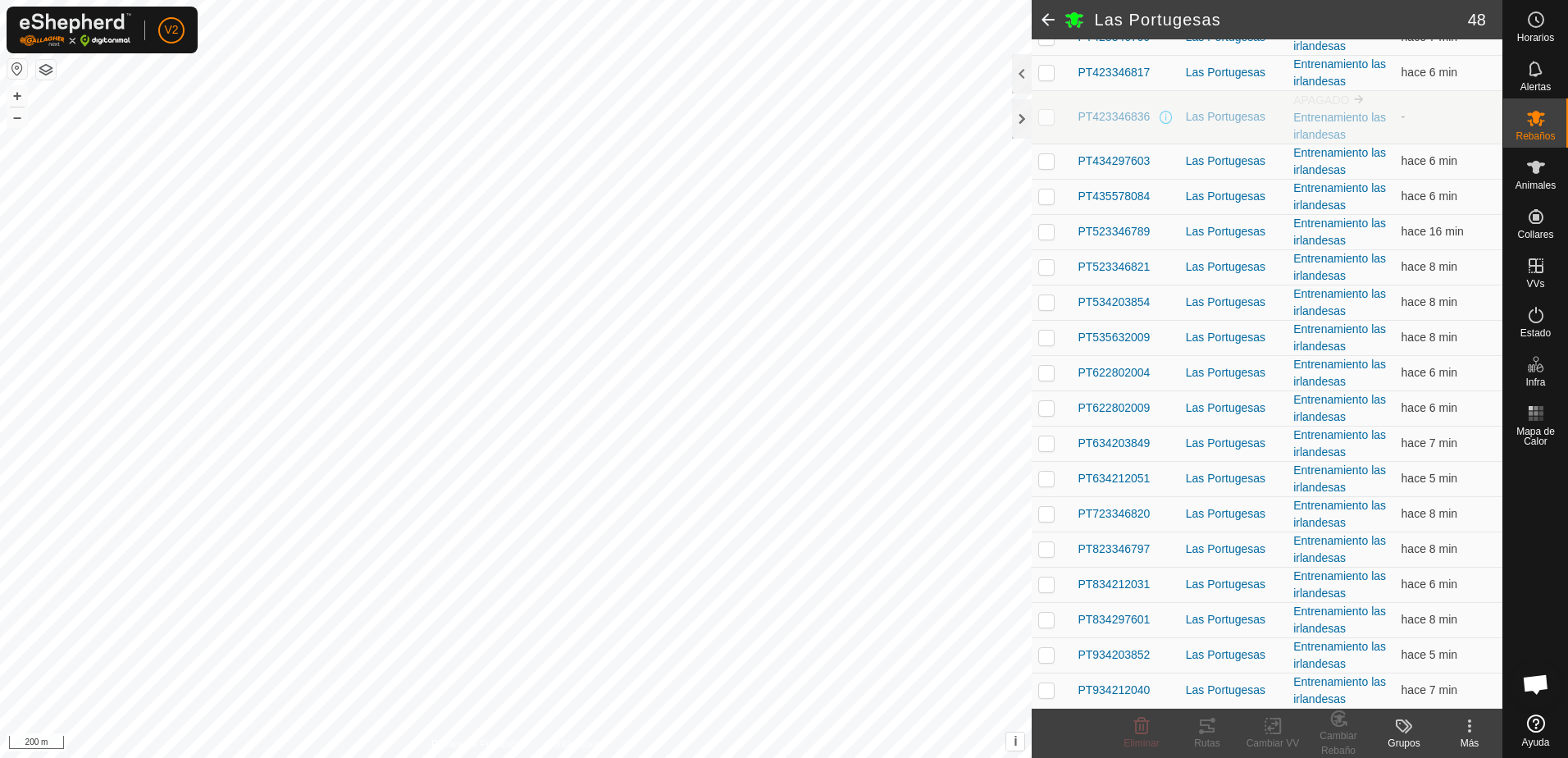
scroll to position [1266, 0]
click at [1214, 472] on div "Las Portugesas" at bounding box center [1233, 478] width 94 height 17
click at [1112, 446] on span "PT634212051" at bounding box center [1114, 443] width 72 height 17
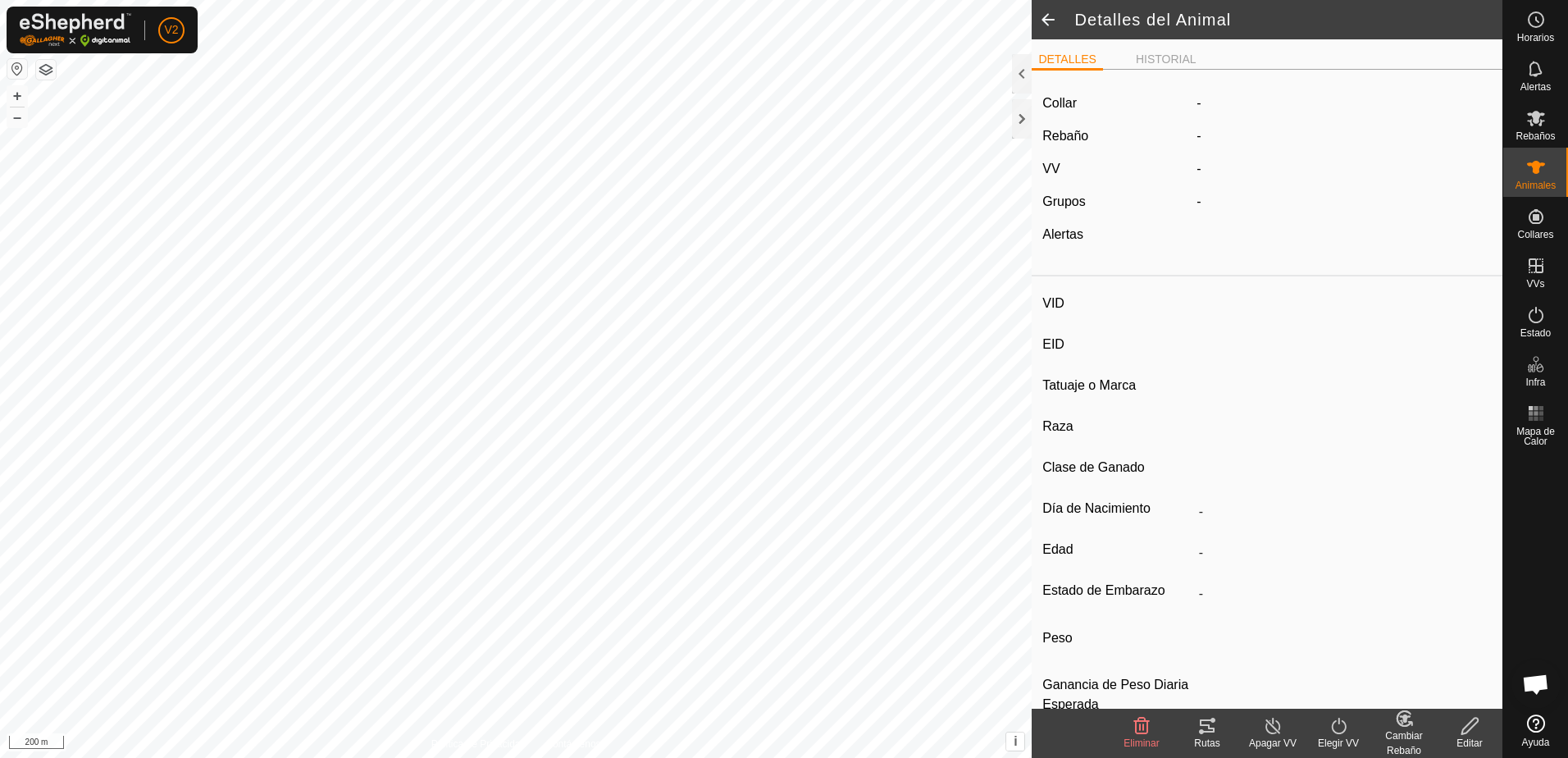
type input "PT634212051"
type input "-"
type input "CONJUNTO MESTIZO"
type input "HEMBRA"
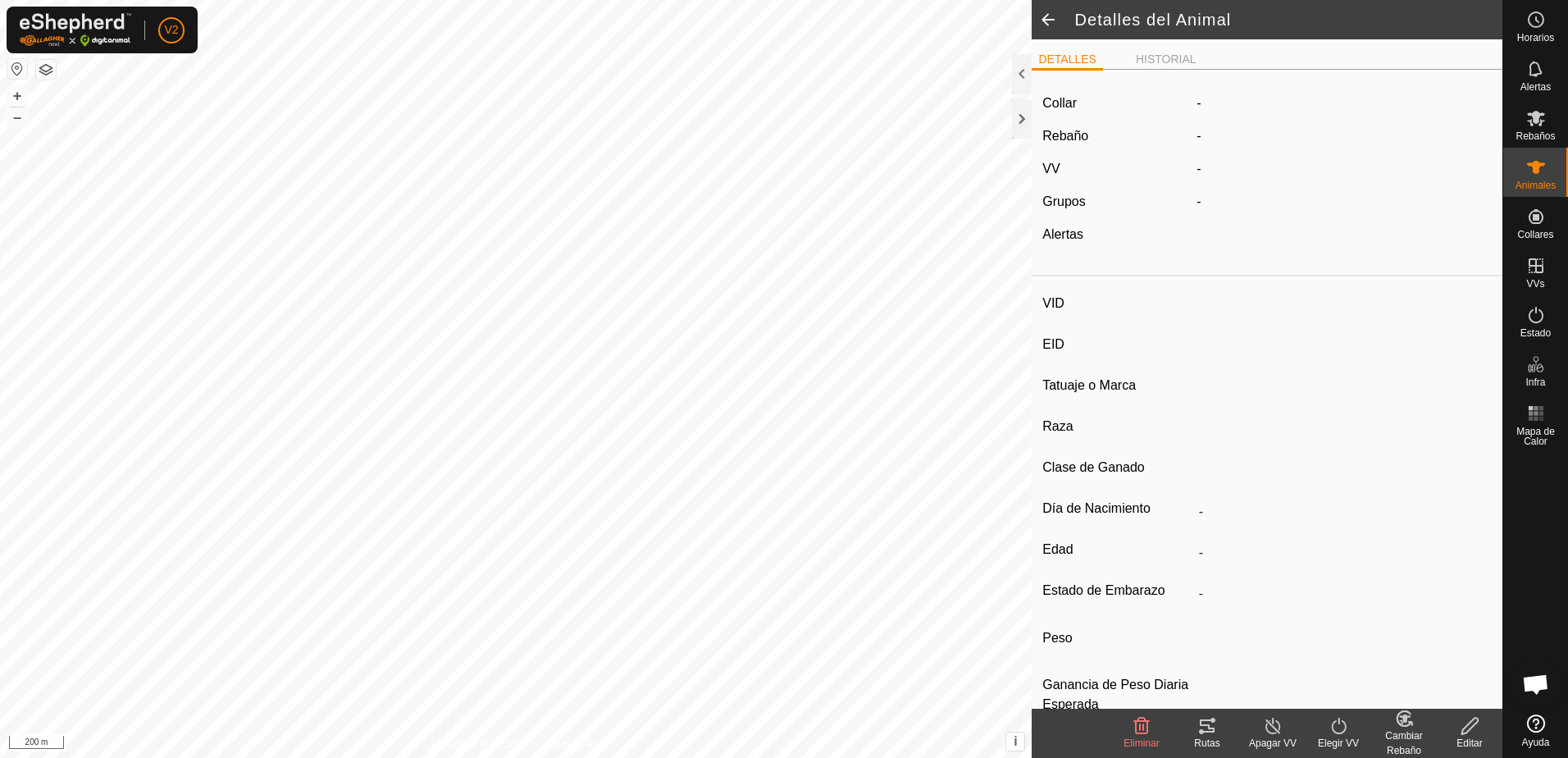
type input "06/2023"
type input "2 years 3 months"
type input "0 kg"
type input "-"
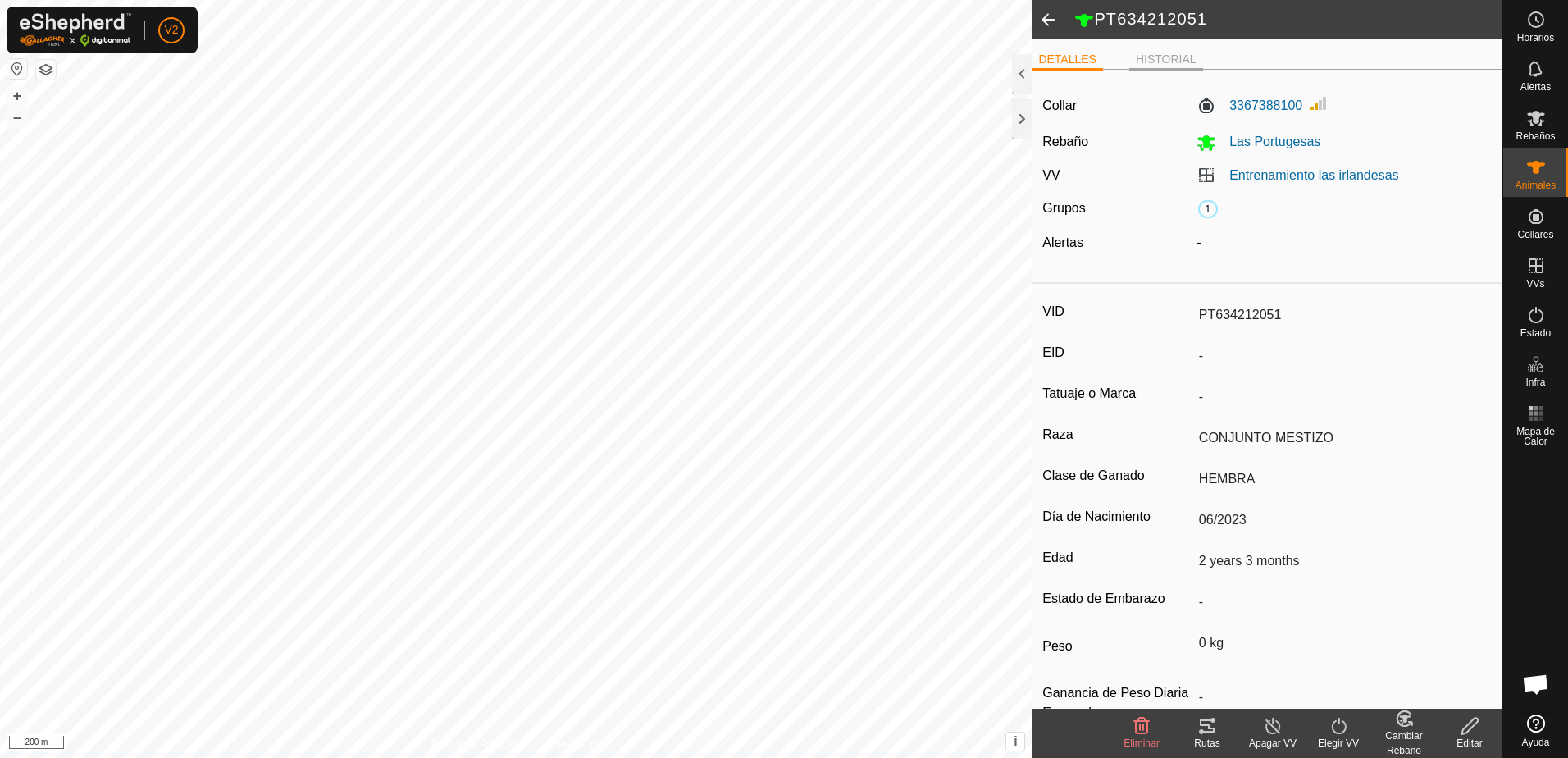
click at [1148, 58] on li "HISTORIAL" at bounding box center [1166, 61] width 74 height 20
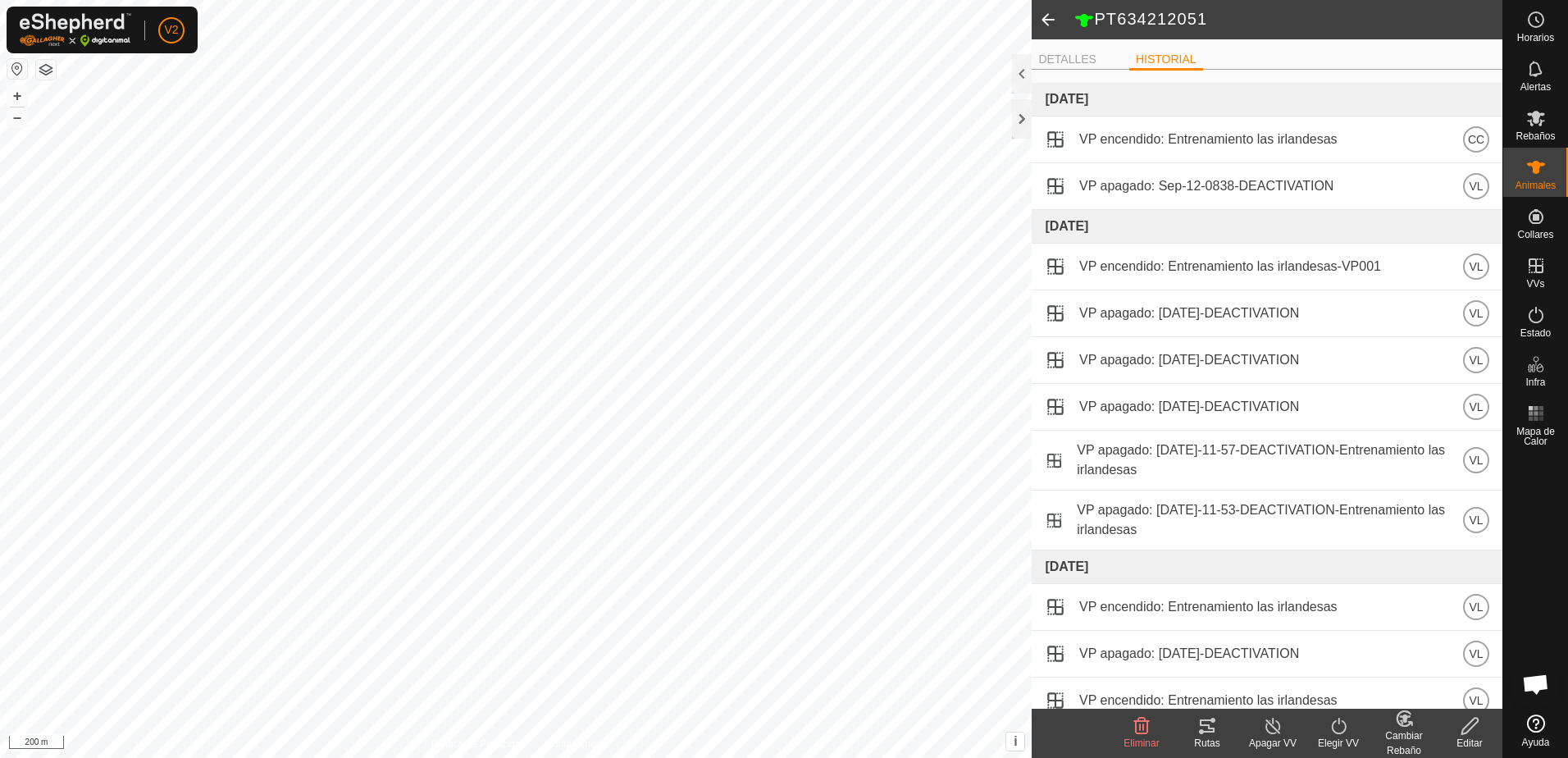
click at [1051, 26] on span at bounding box center [1048, 19] width 33 height 39
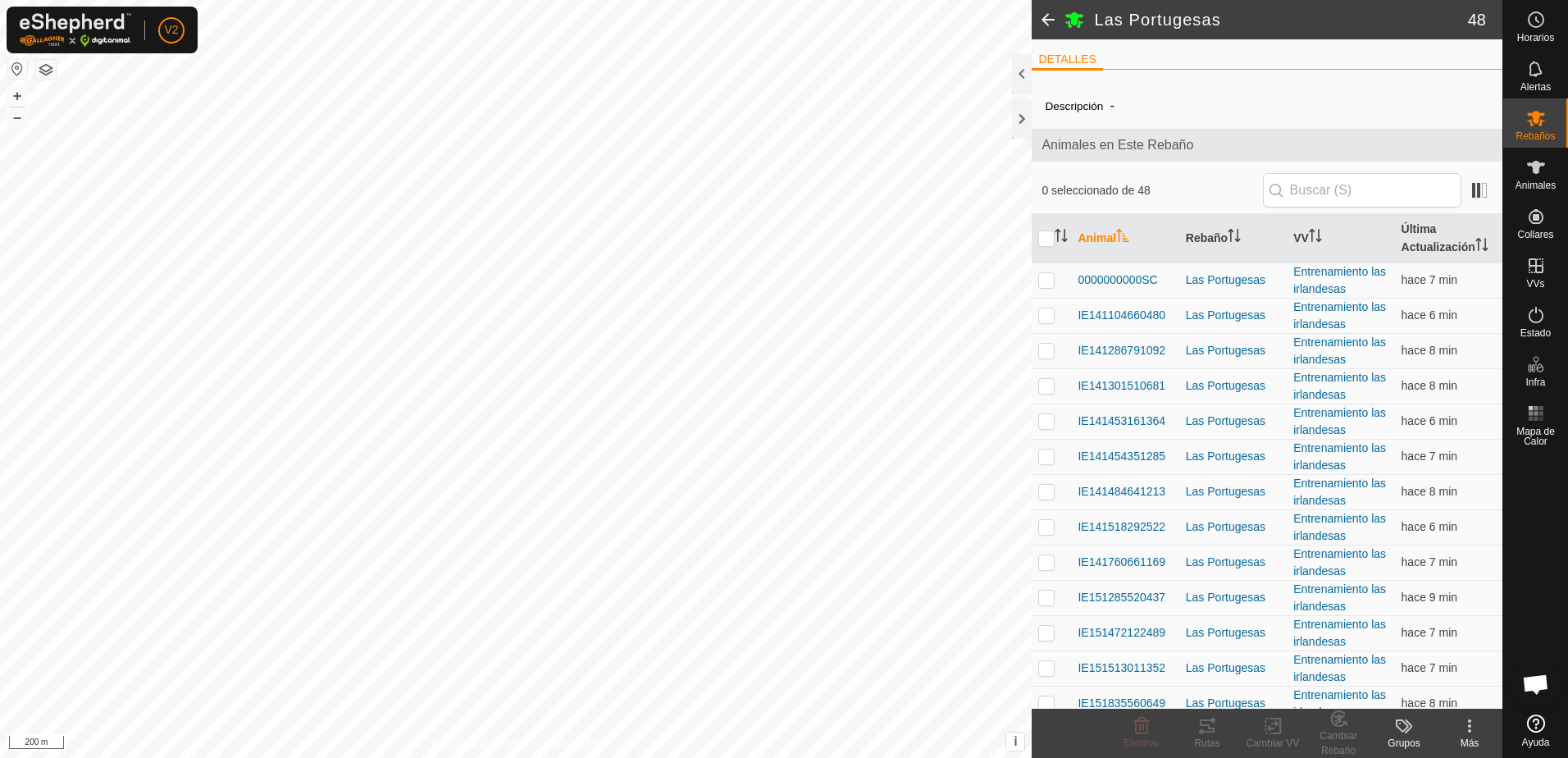
click at [1048, 22] on span at bounding box center [1048, 19] width 33 height 39
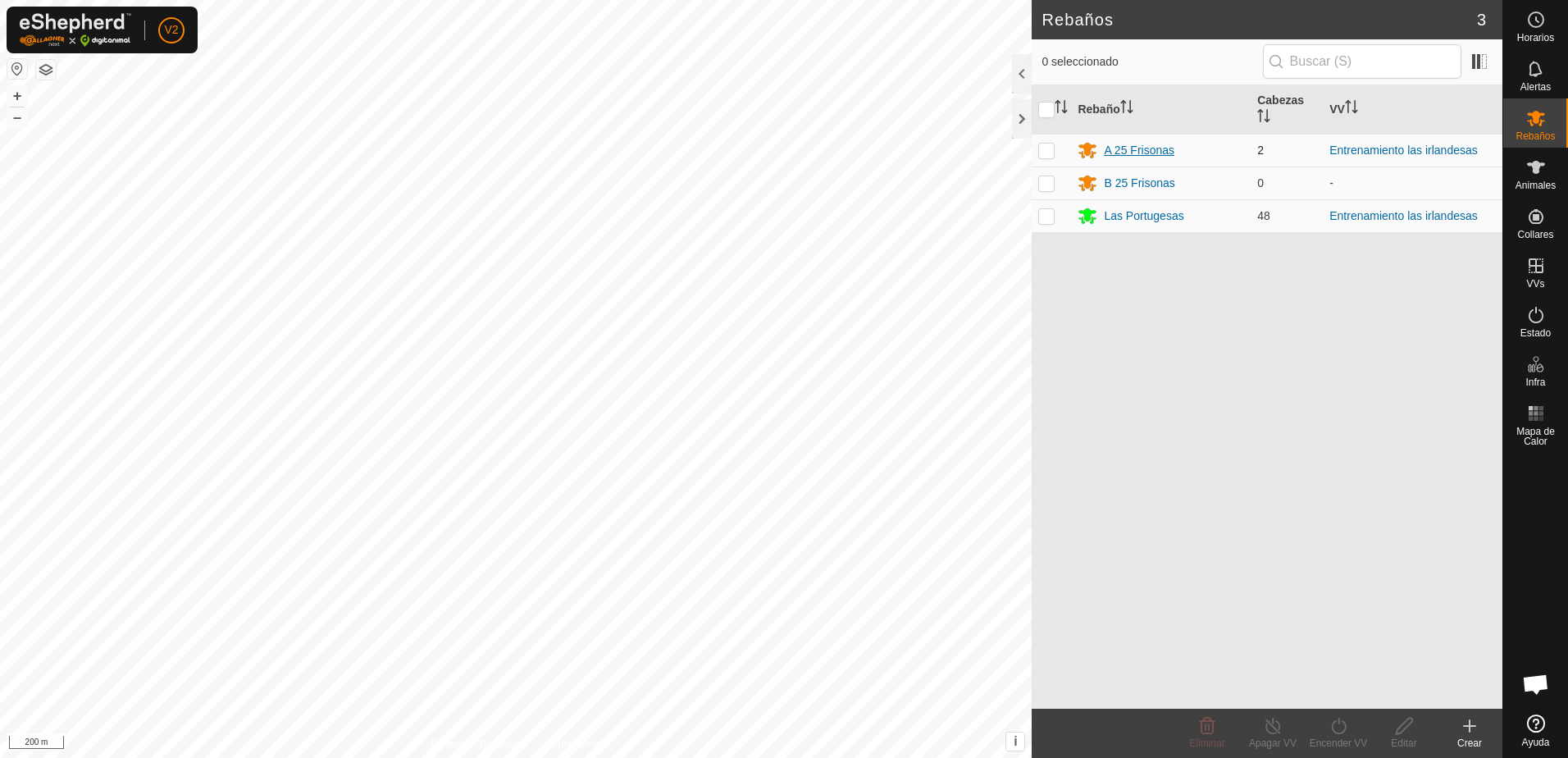
click at [1165, 151] on div "A 25 Frisonas" at bounding box center [1139, 150] width 71 height 17
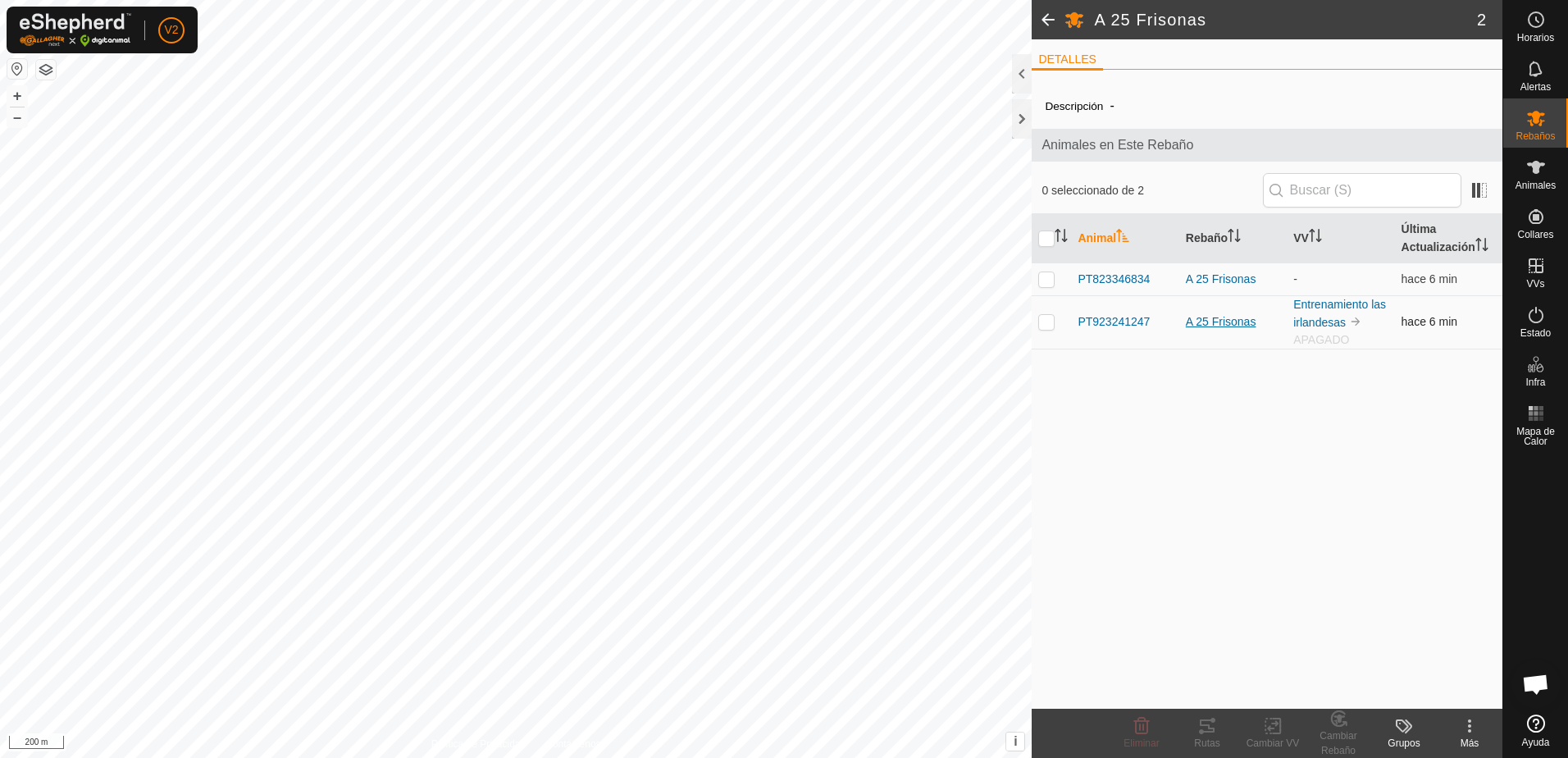
click at [1199, 320] on div "A 25 Frisonas" at bounding box center [1233, 321] width 94 height 17
click at [1045, 327] on p-checkbox at bounding box center [1047, 321] width 16 height 13
checkbox input "true"
click at [1293, 748] on div "Cambiar VV" at bounding box center [1273, 744] width 65 height 14
click at [1360, 455] on div "Descripción - Animales en Este Rebaño 1 seleccionado de 2 Animal Rebaño VV Últi…" at bounding box center [1267, 395] width 471 height 626
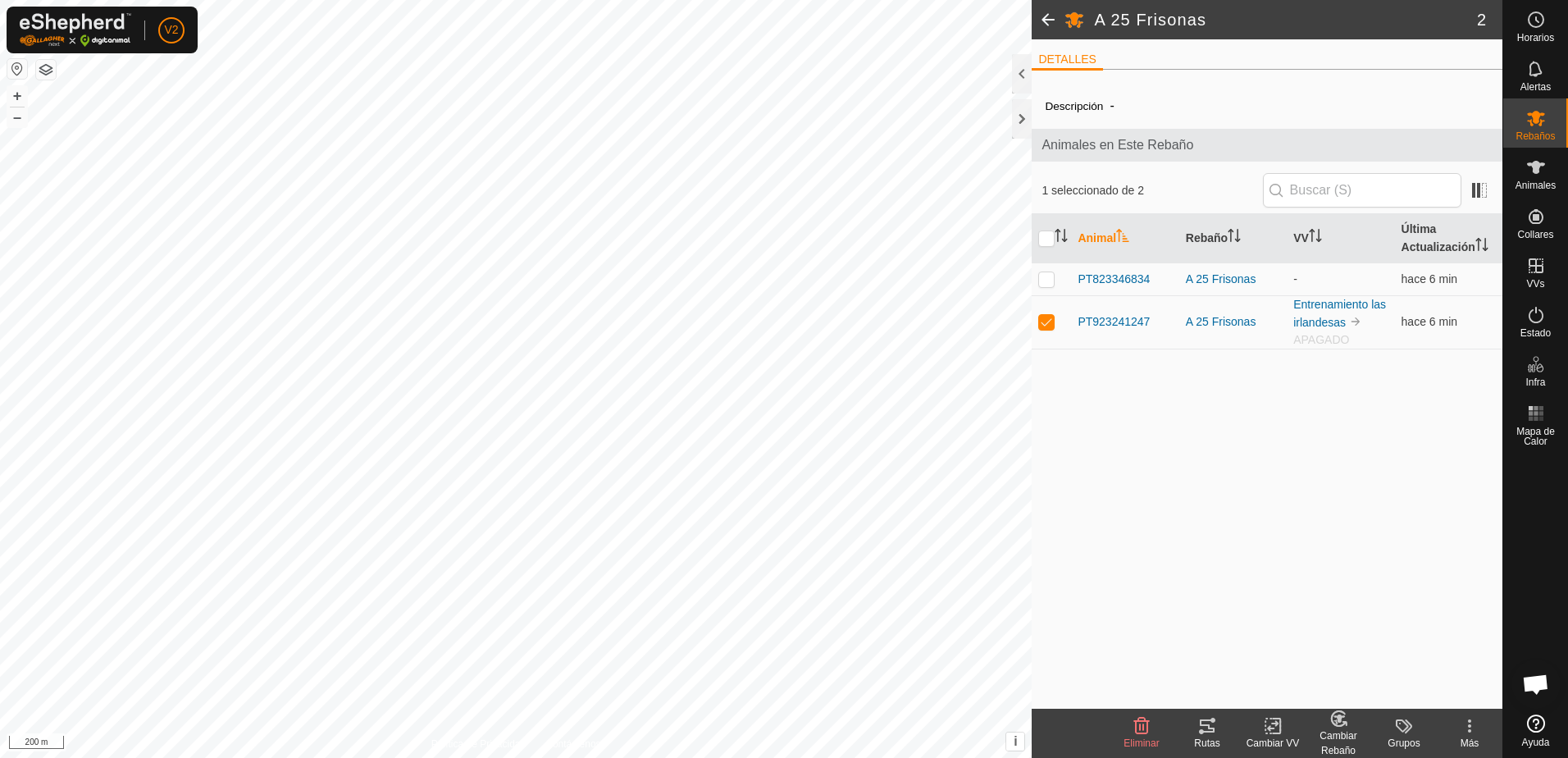
click at [1044, 21] on span at bounding box center [1048, 19] width 33 height 39
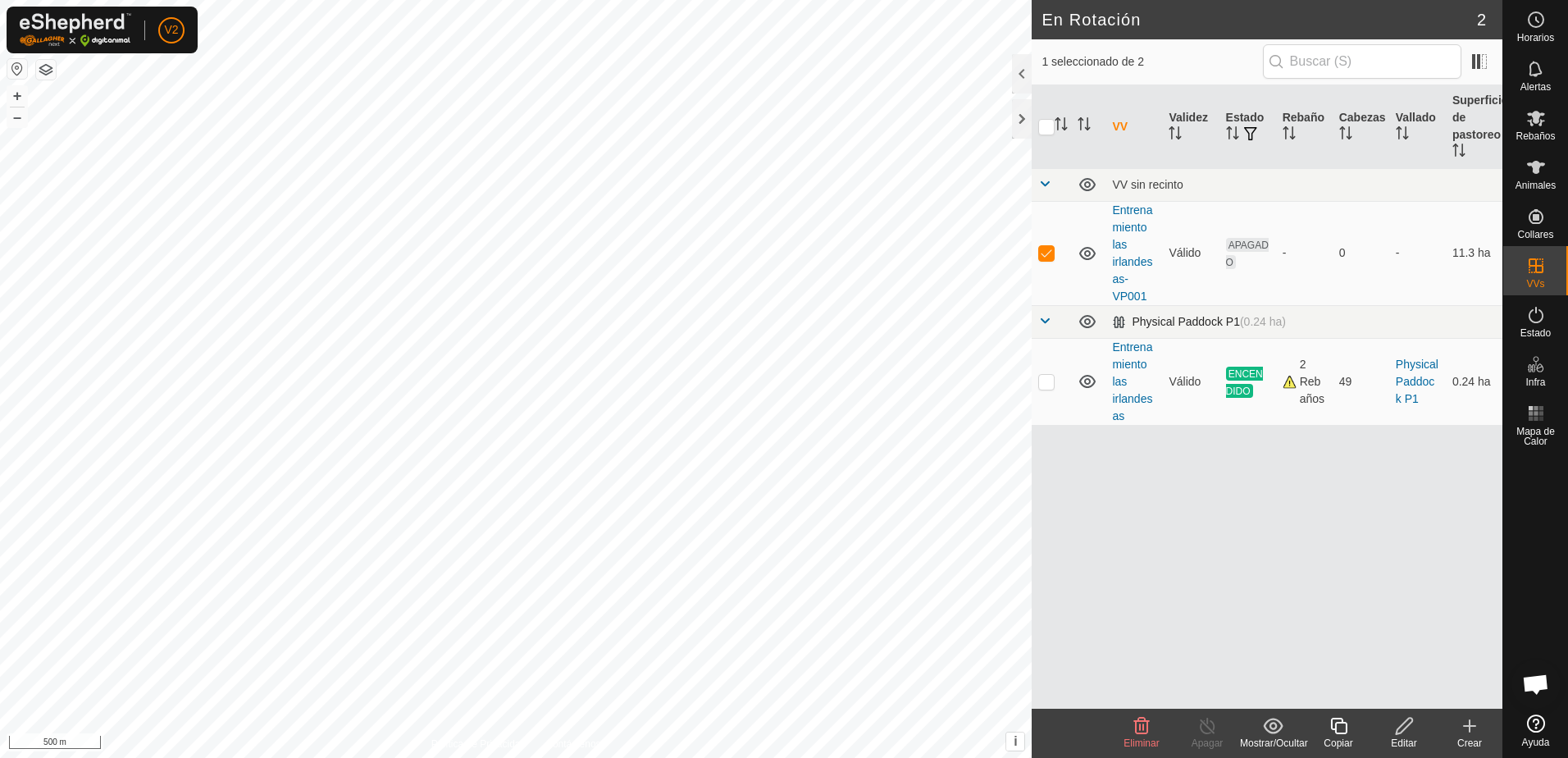
checkbox input "true"
checkbox input "false"
click at [1049, 385] on p-checkbox at bounding box center [1047, 381] width 16 height 13
checkbox input "true"
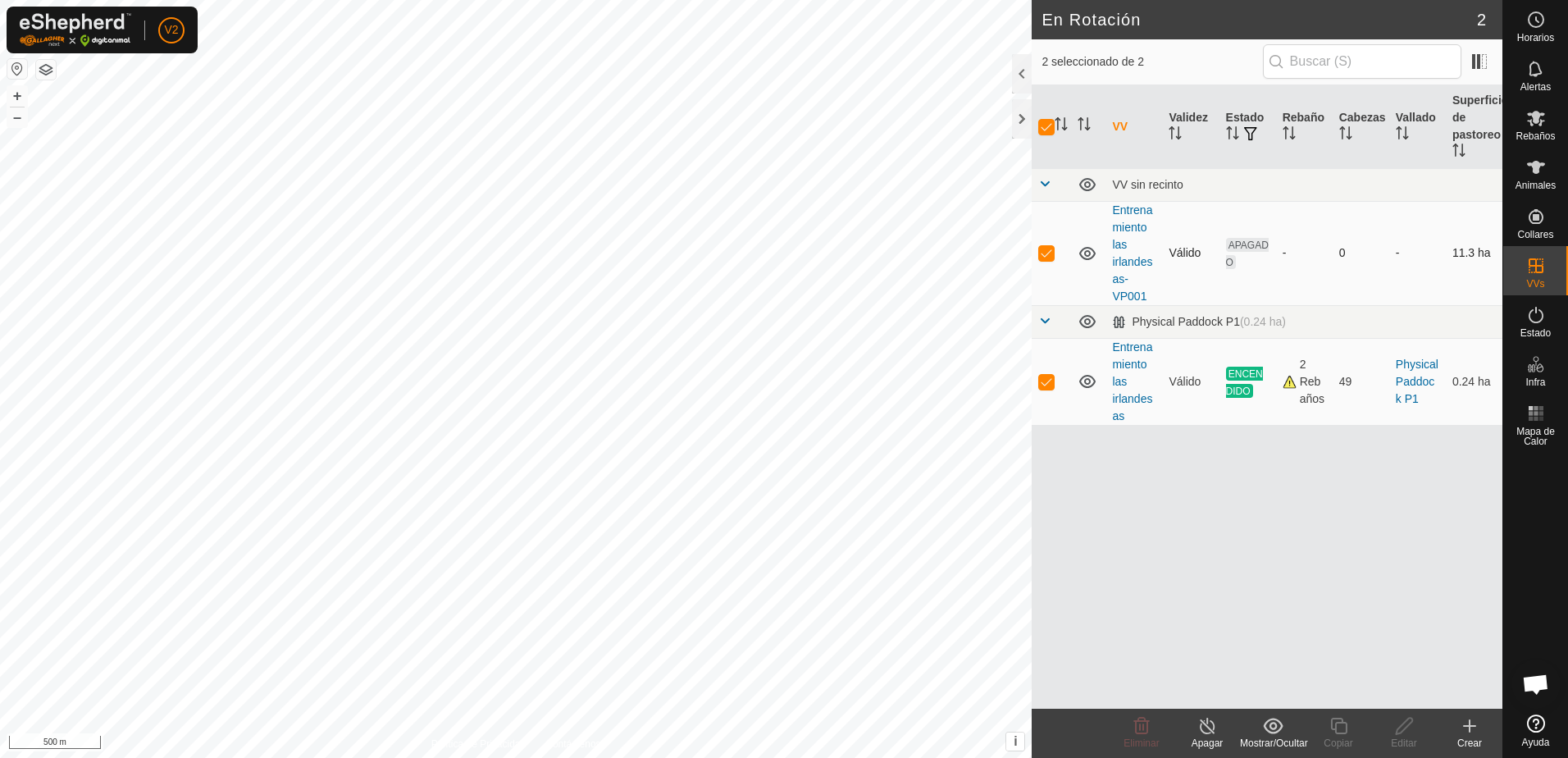
click at [1045, 250] on p-checkbox at bounding box center [1047, 253] width 16 height 13
checkbox input "false"
click at [1204, 727] on icon at bounding box center [1208, 726] width 21 height 20
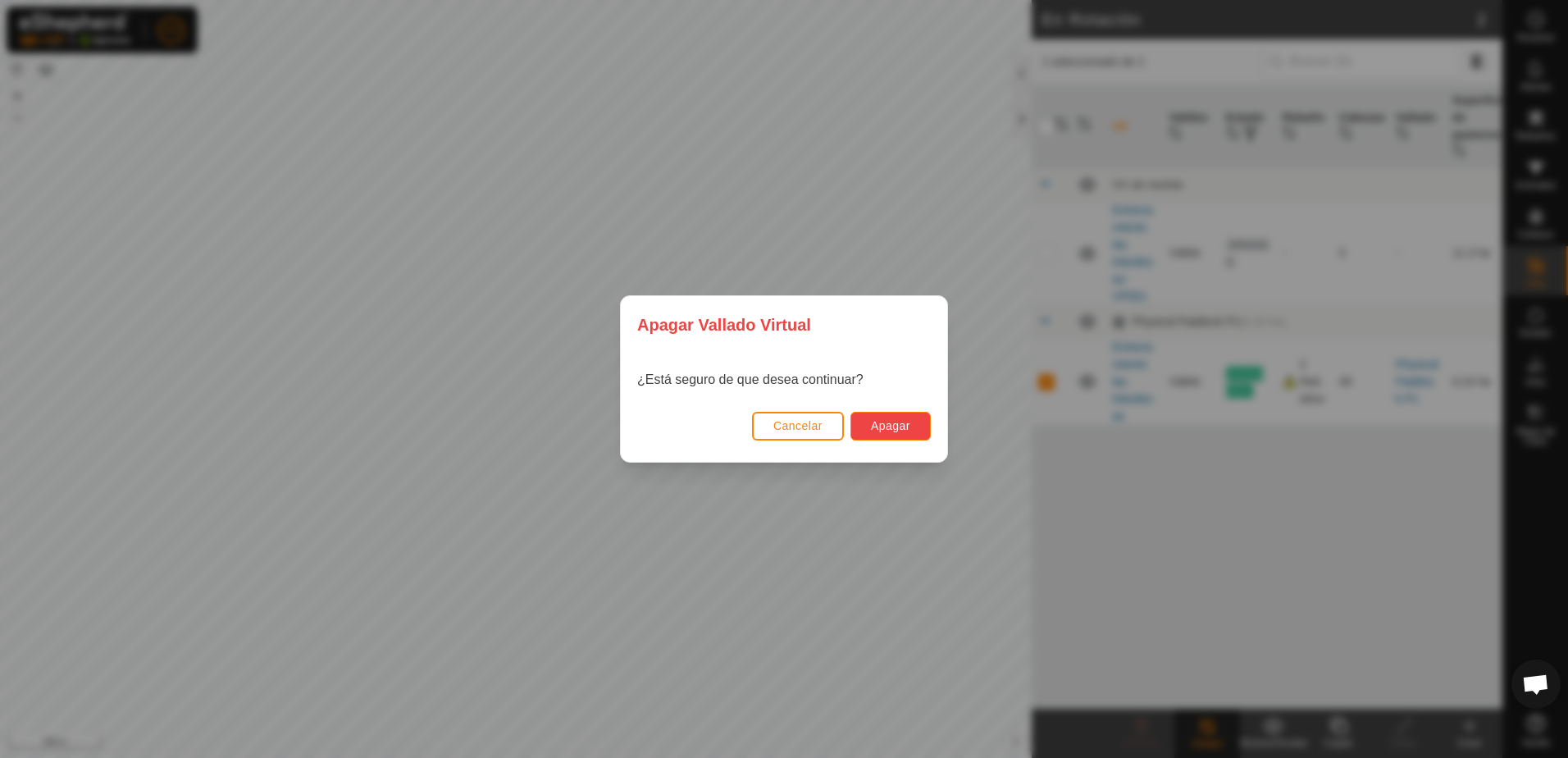
click at [906, 419] on span "Apagar" at bounding box center [890, 426] width 39 height 13
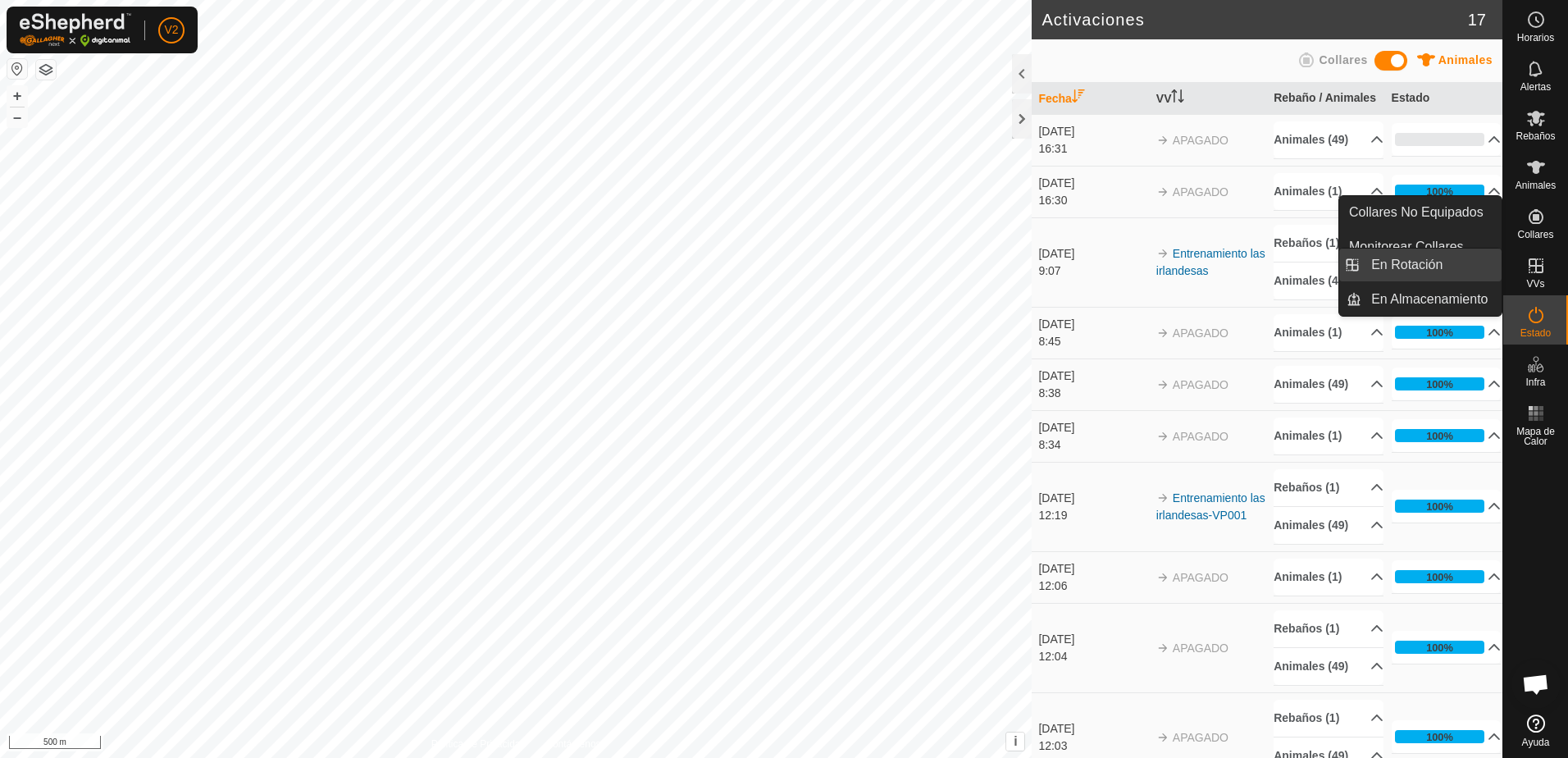
click at [1407, 265] on link "En Rotación" at bounding box center [1431, 264] width 140 height 33
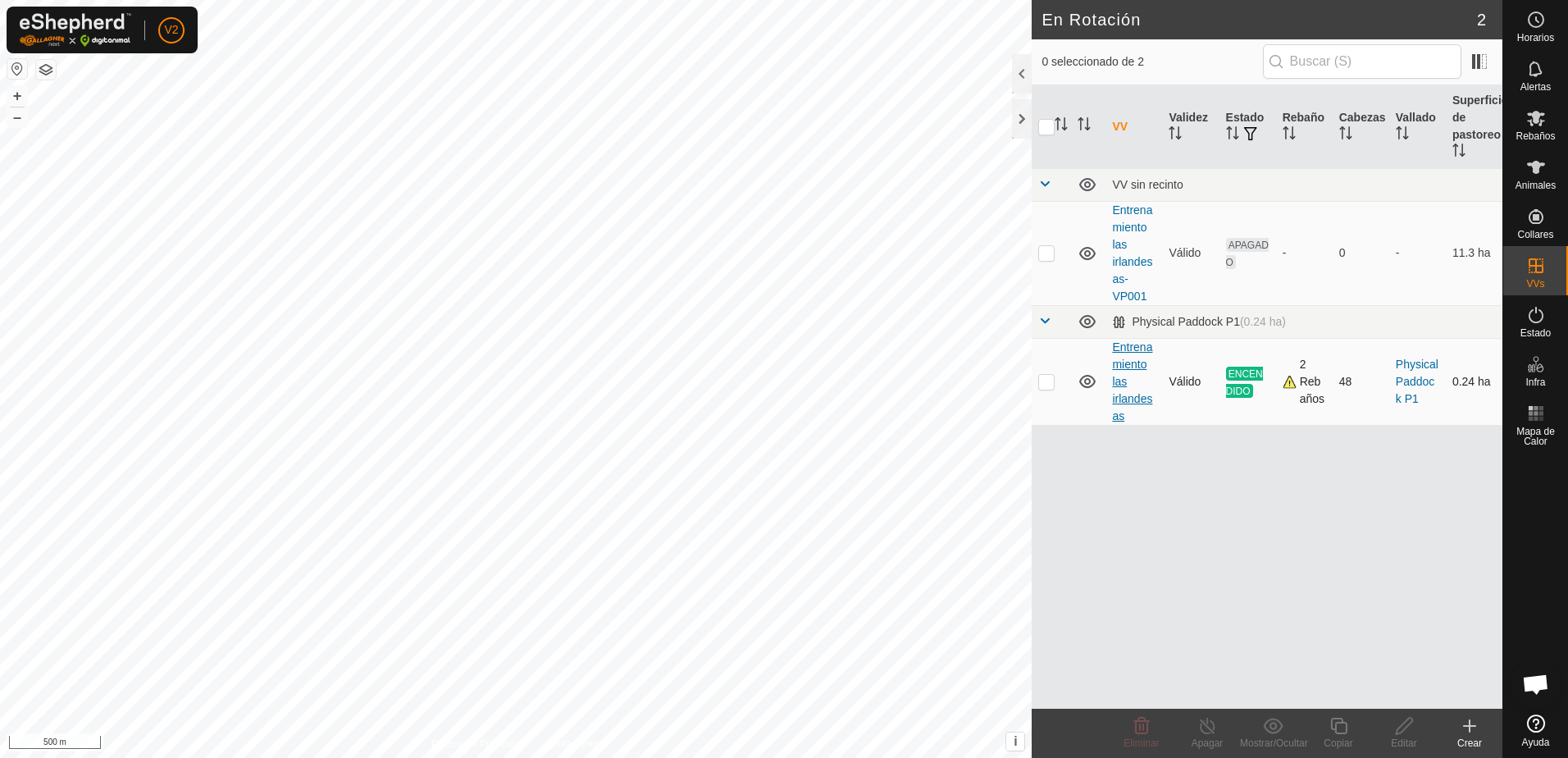
click at [1121, 362] on link "Entrenamiento las irlandesas" at bounding box center [1132, 381] width 40 height 82
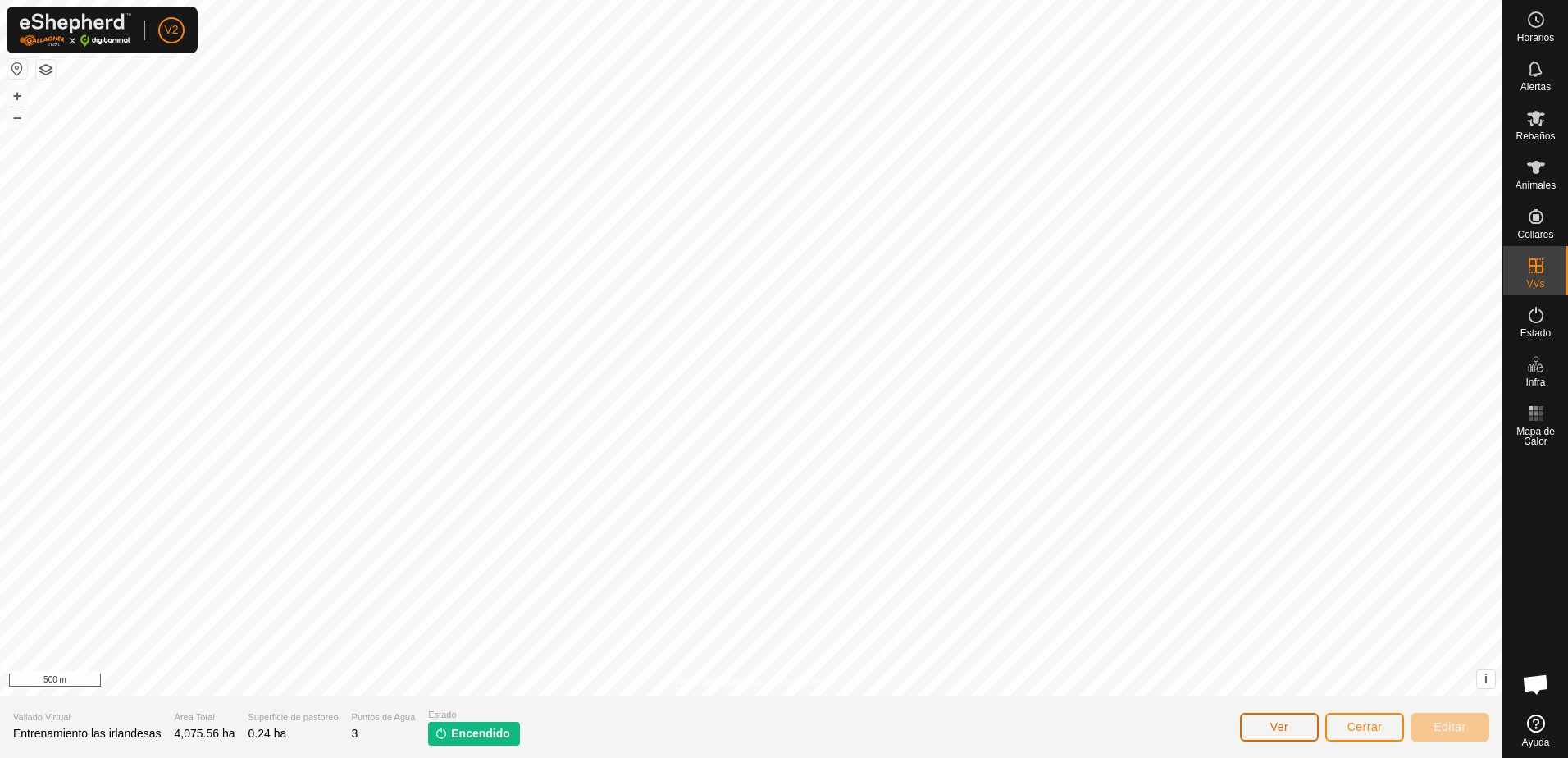
click at [1284, 728] on span "Ver" at bounding box center [1279, 726] width 19 height 13
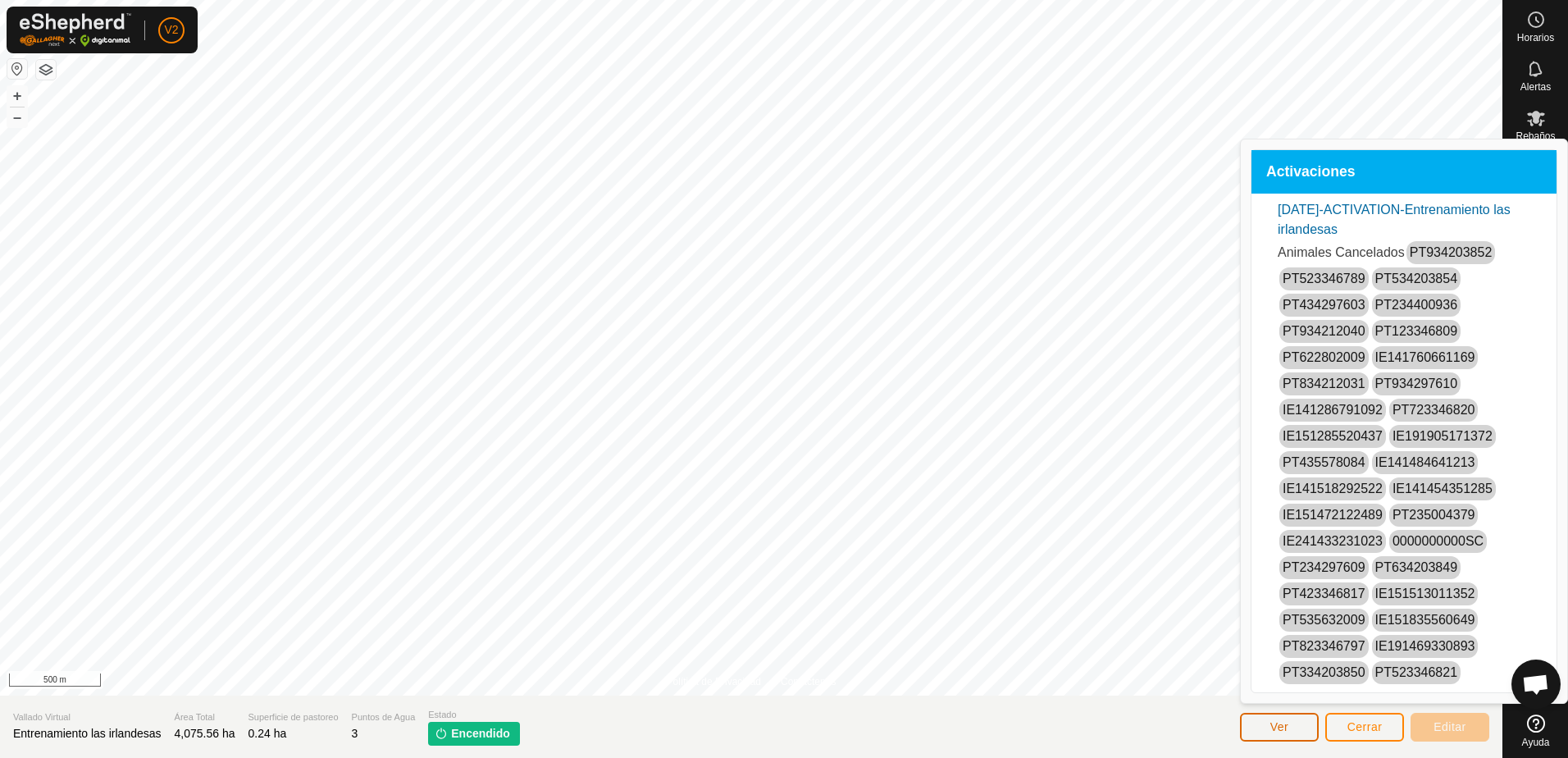
click at [1284, 728] on span "Ver" at bounding box center [1279, 726] width 19 height 13
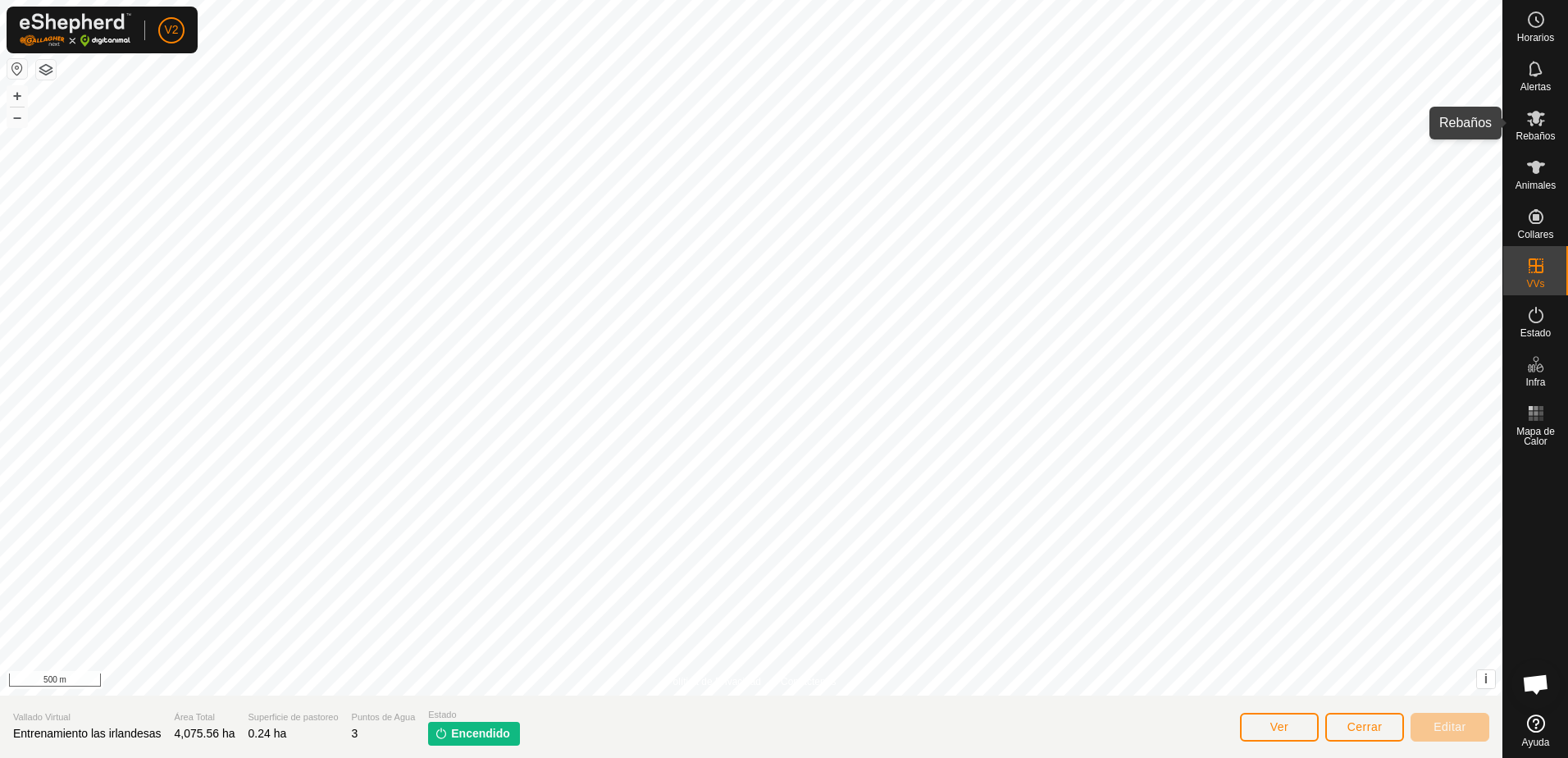
click at [1529, 120] on icon at bounding box center [1536, 119] width 20 height 20
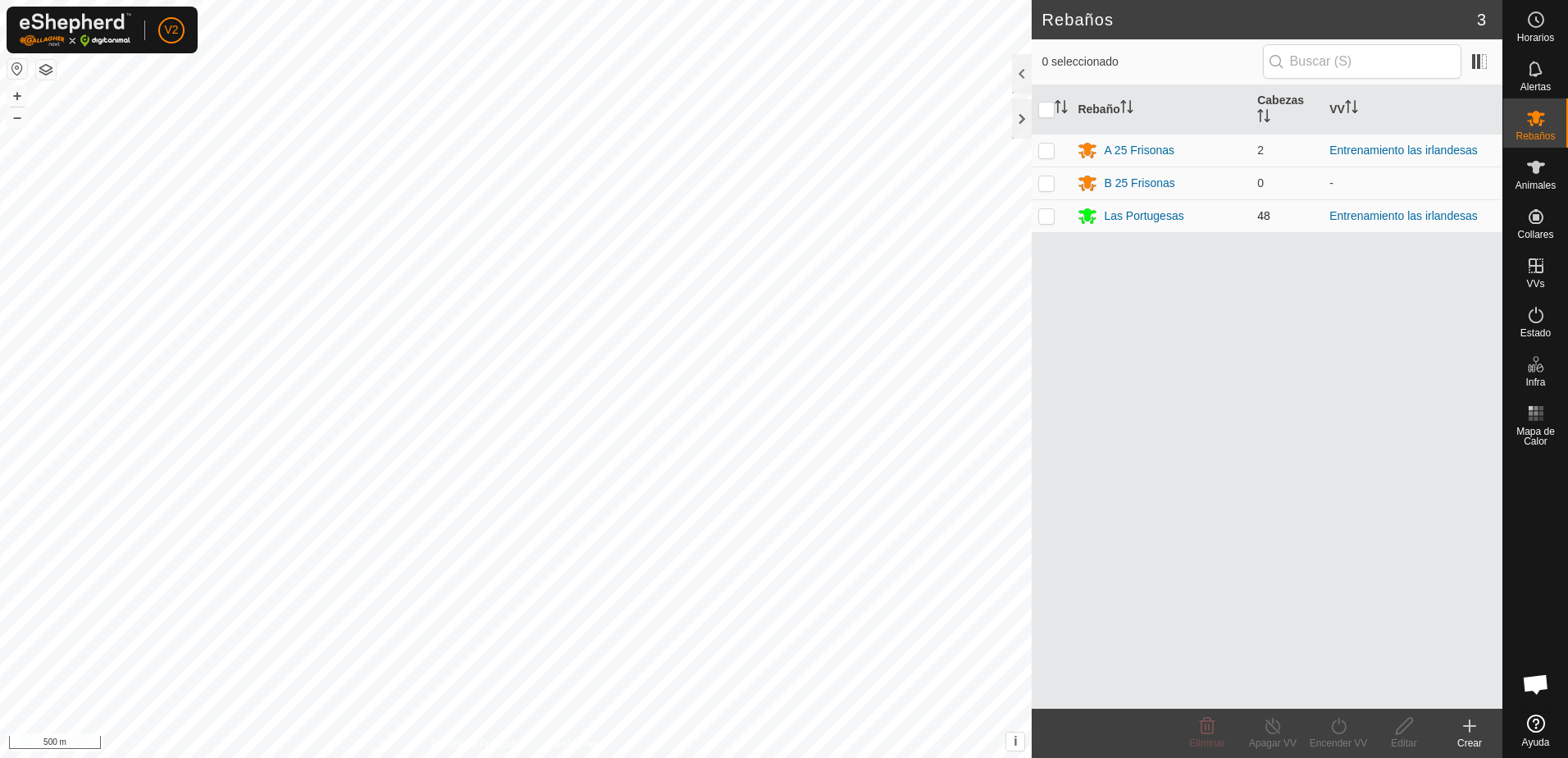
click at [1048, 219] on p-checkbox at bounding box center [1047, 216] width 16 height 13
click at [1341, 721] on icon at bounding box center [1338, 726] width 21 height 20
click at [1312, 506] on div "Rebaño Cabezas VV A 25 Frisonas 2 Entrenamiento las irlandesas B 25 Frisonas 0 …" at bounding box center [1267, 397] width 471 height 623
click at [1039, 215] on p-checkbox at bounding box center [1047, 216] width 16 height 13
checkbox input "false"
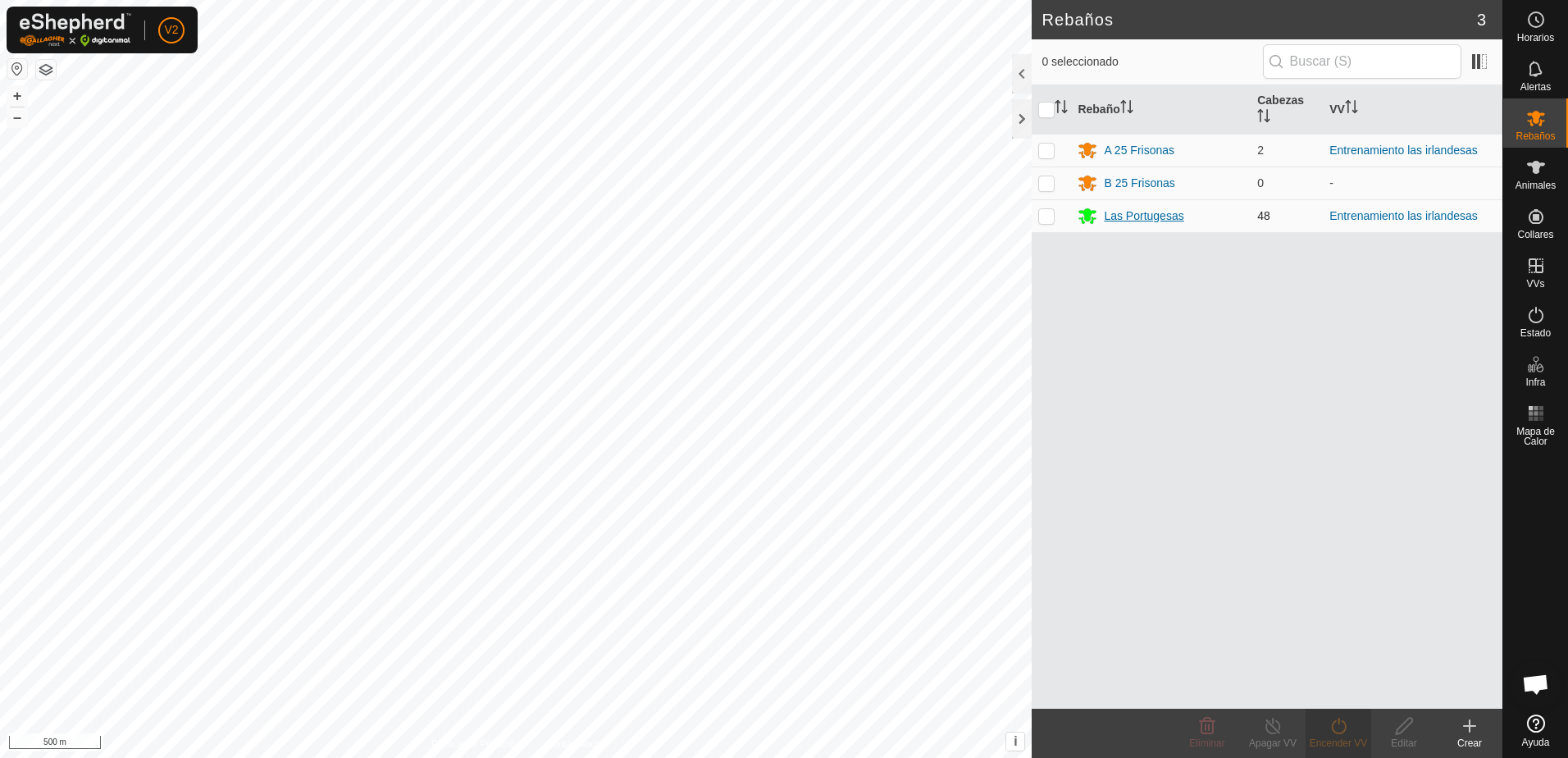
click at [1137, 221] on div "Las Portugesas" at bounding box center [1143, 216] width 80 height 17
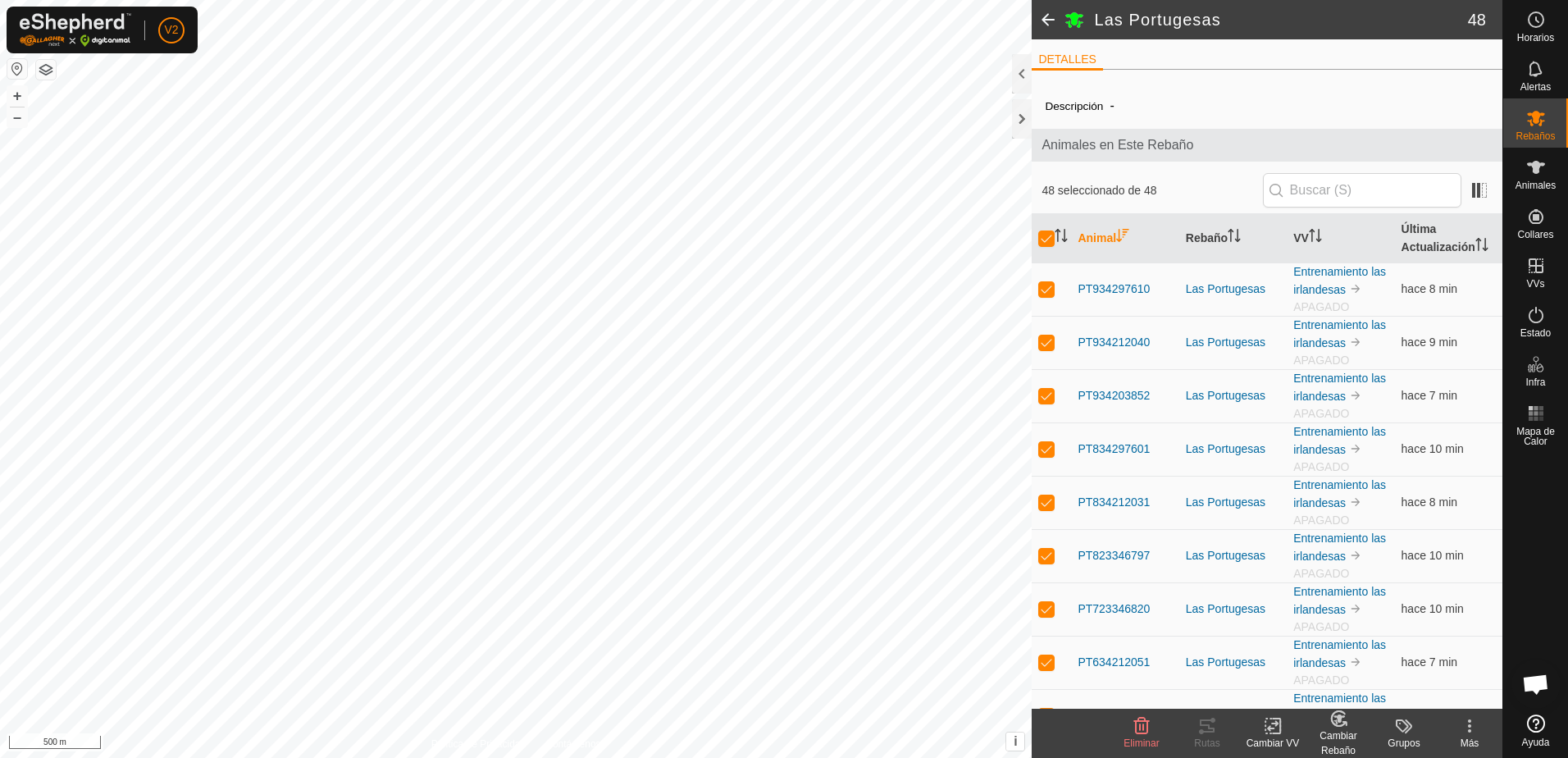
click at [1276, 729] on icon at bounding box center [1273, 726] width 21 height 20
click at [1333, 663] on link "Elegir VV..." at bounding box center [1322, 656] width 162 height 33
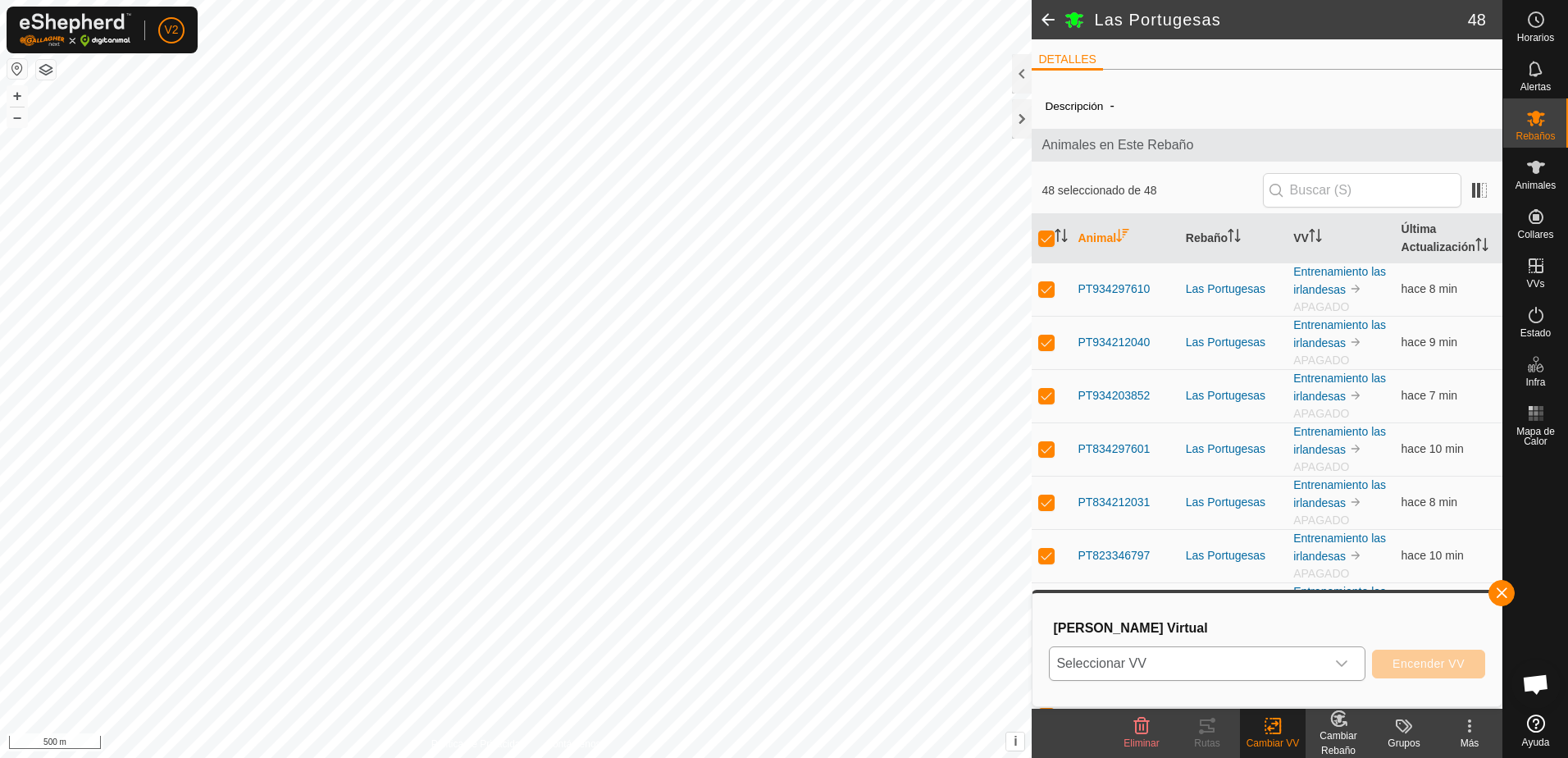
click at [1343, 663] on icon "dropdown trigger" at bounding box center [1342, 664] width 13 height 13
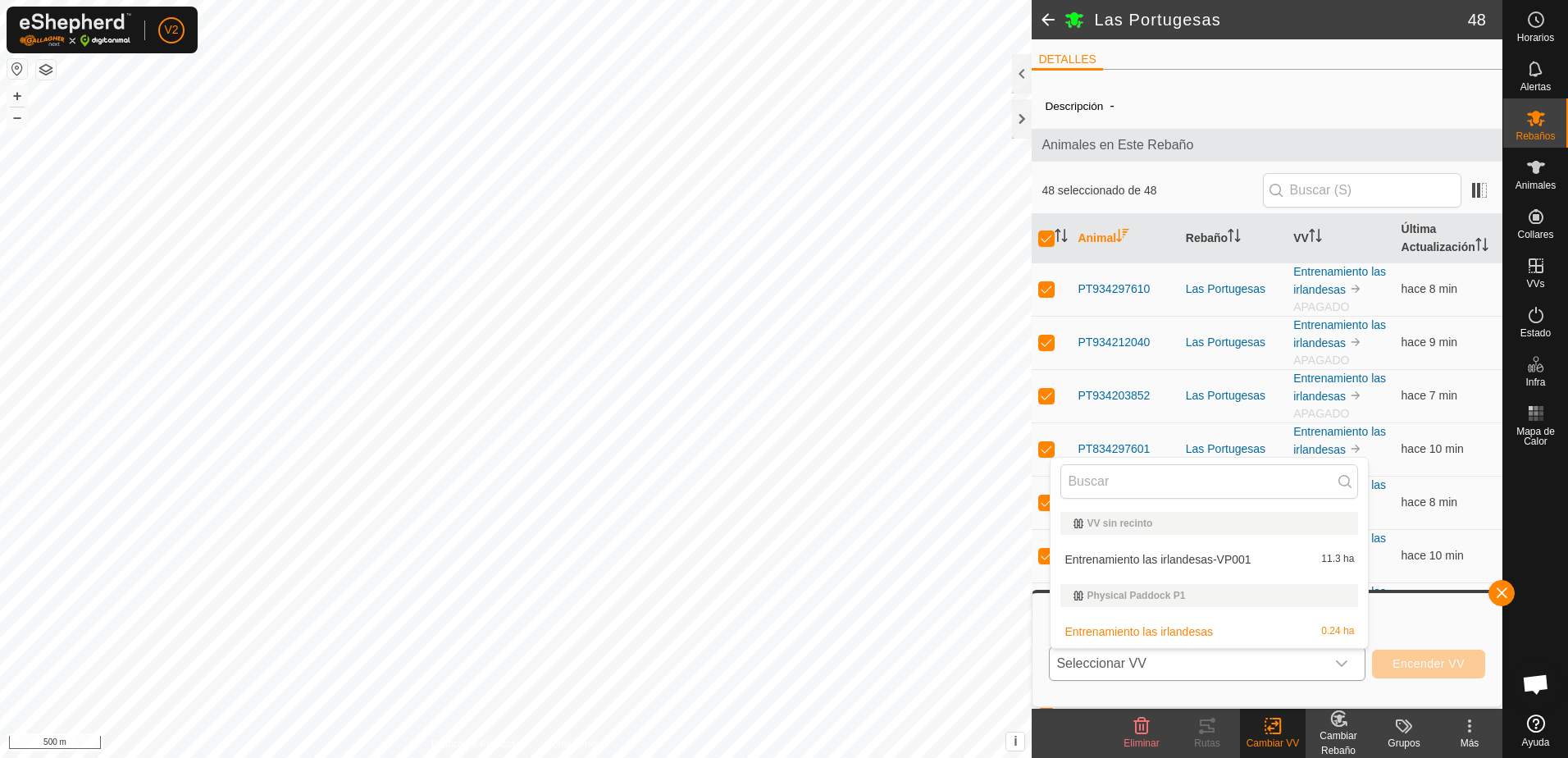
click at [1213, 558] on li "Entrenamiento las irlandesas-VP001 11.3 ha" at bounding box center [1209, 560] width 318 height 33
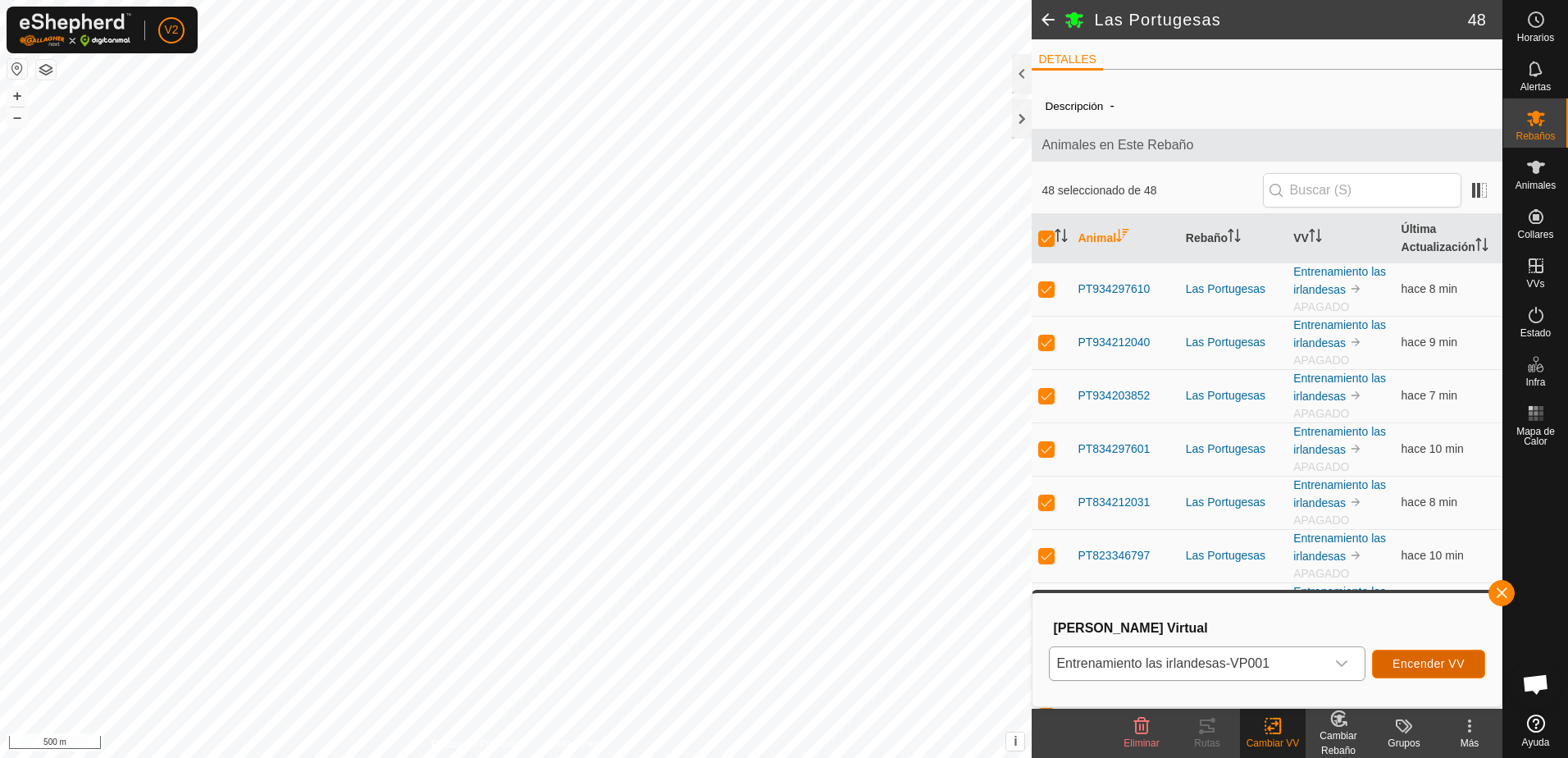
click at [1421, 667] on span "Encender VV" at bounding box center [1429, 664] width 72 height 13
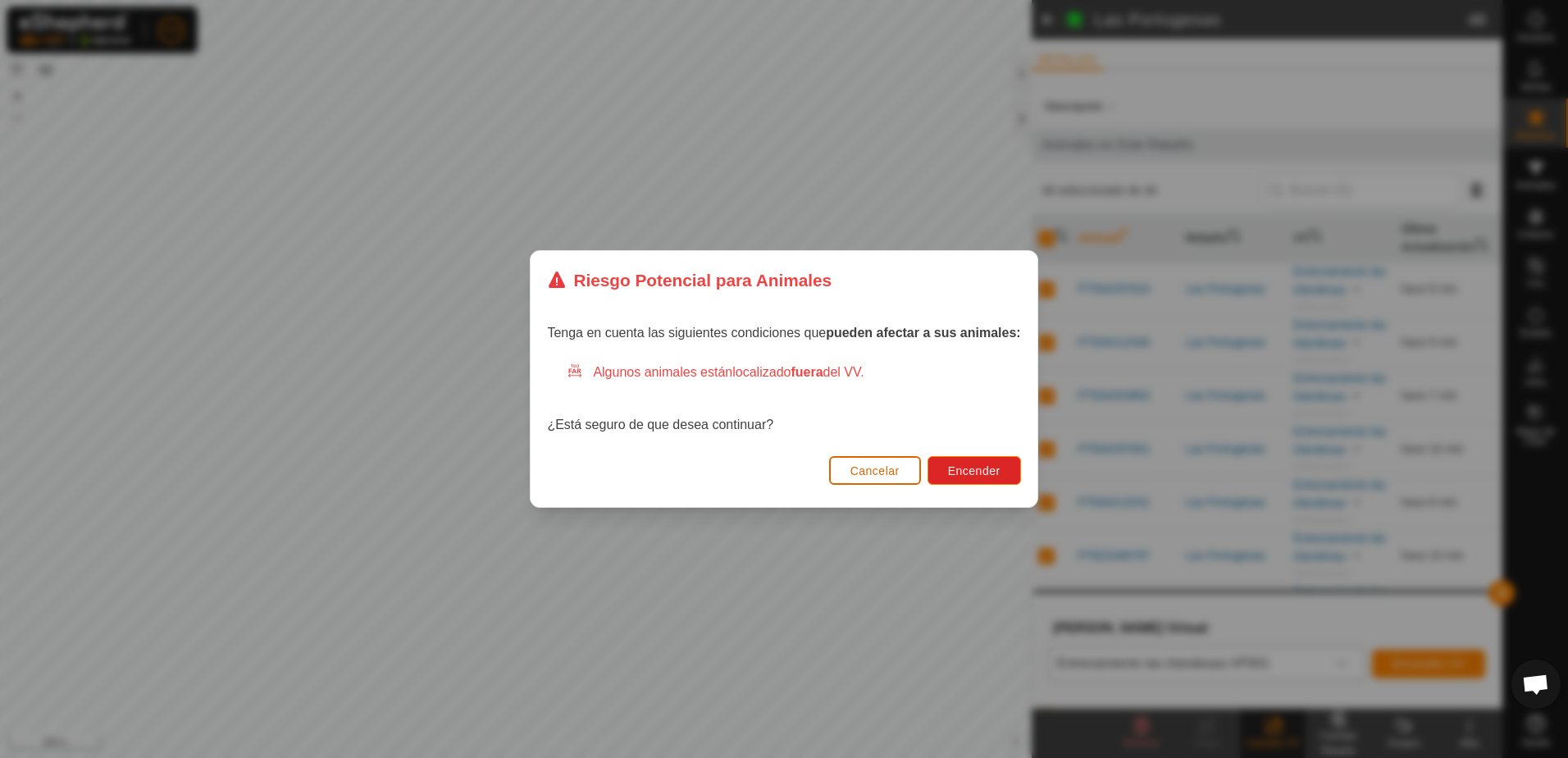
click at [896, 475] on span "Cancelar" at bounding box center [875, 471] width 49 height 13
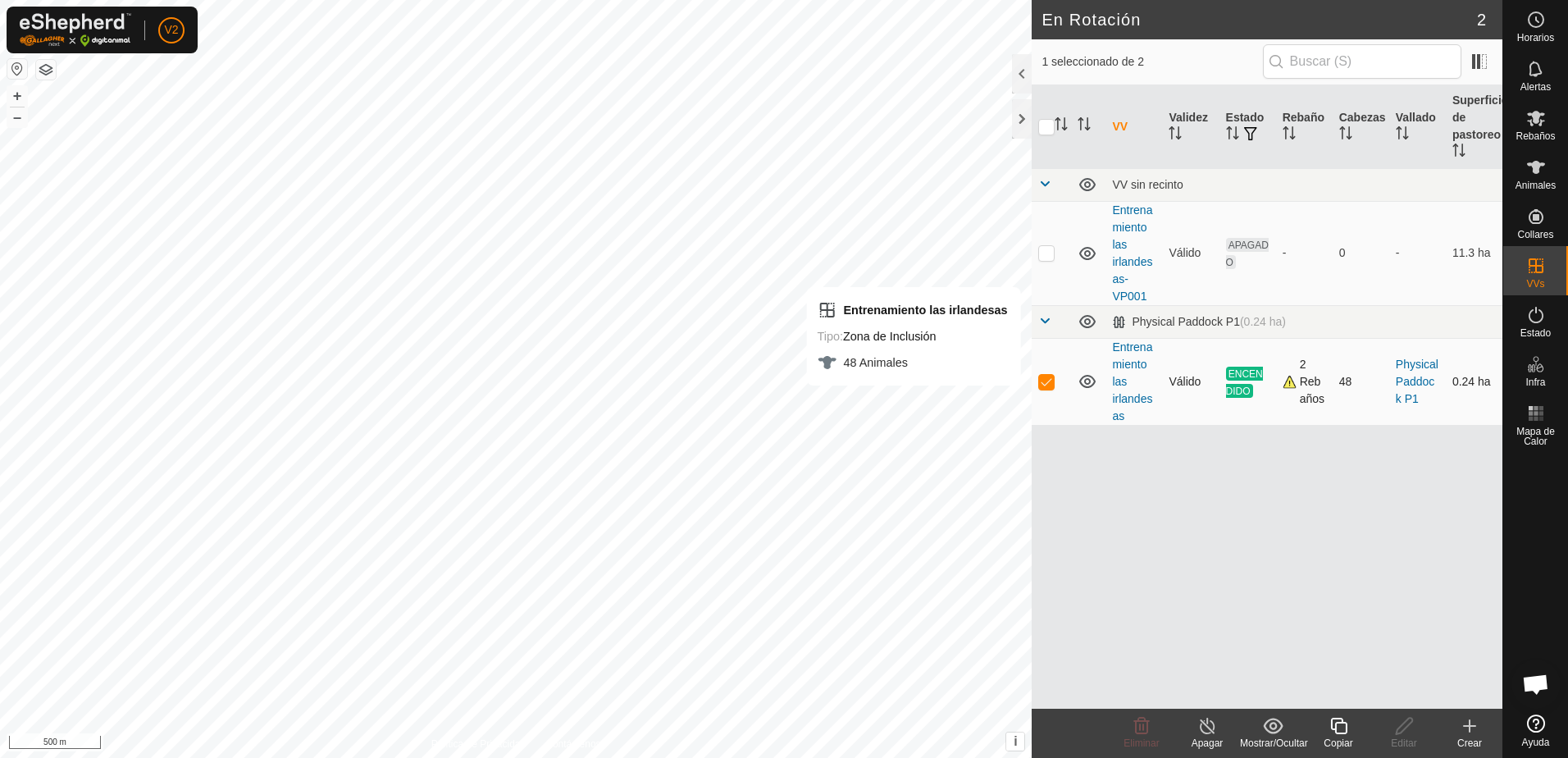
checkbox input "false"
click at [1046, 254] on p-checkbox at bounding box center [1047, 253] width 16 height 13
checkbox input "false"
click at [1123, 218] on td "Entrenamiento las irlandesas-VP001" at bounding box center [1133, 253] width 57 height 104
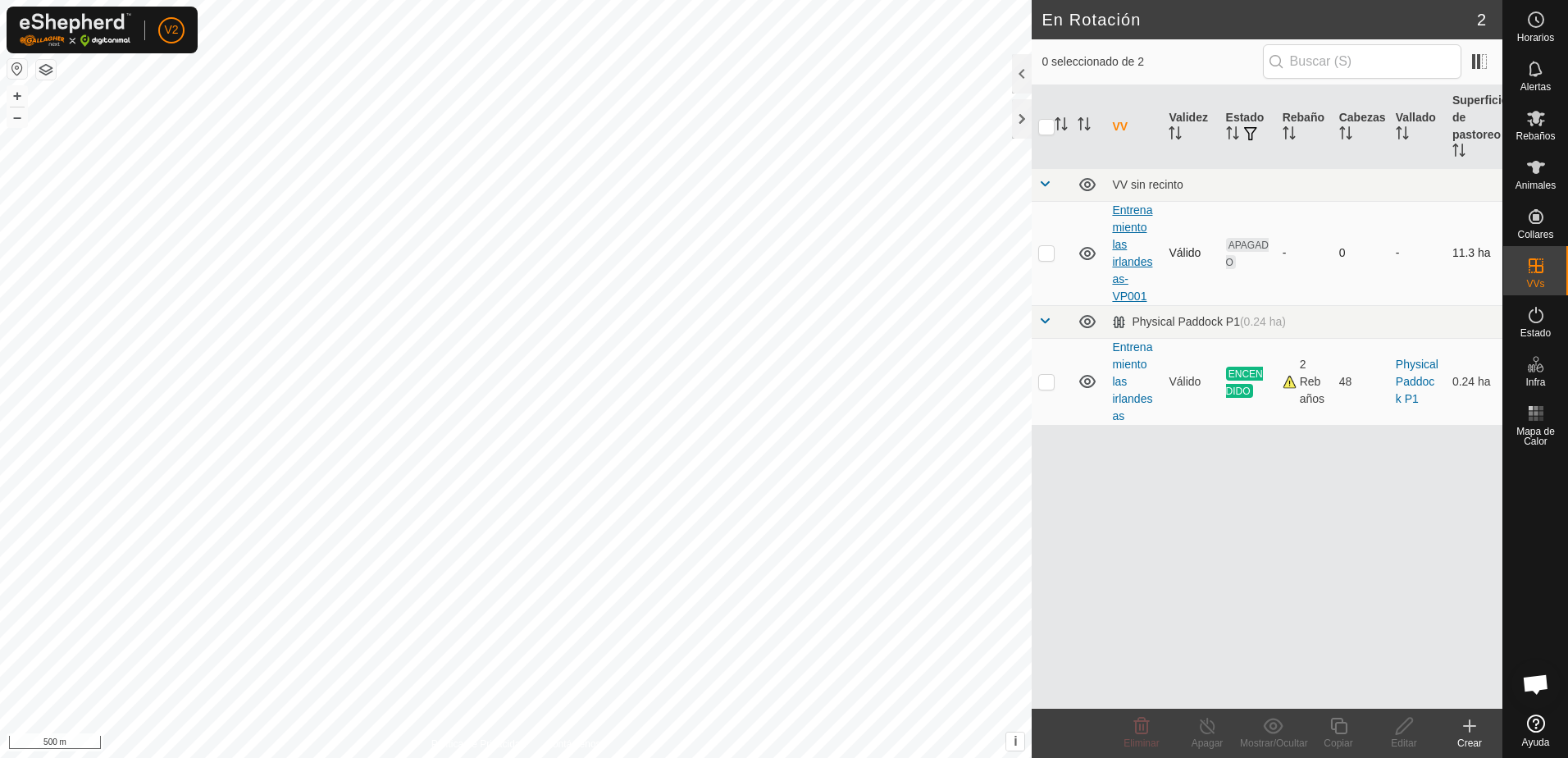
click at [1120, 237] on link "Entrenamiento las irlandesas-VP001" at bounding box center [1132, 254] width 40 height 100
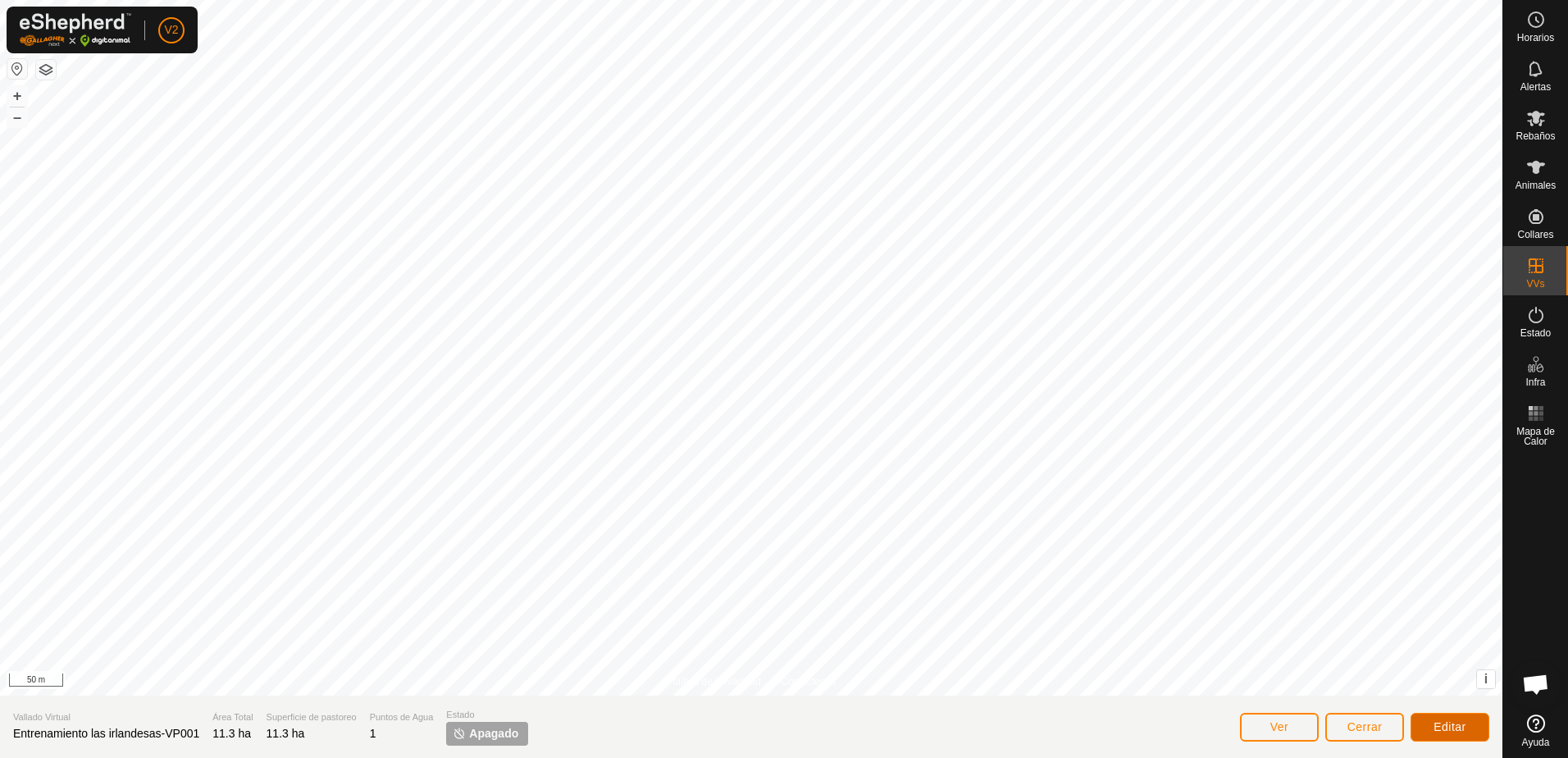
click at [1422, 718] on button "Editar" at bounding box center [1449, 727] width 79 height 29
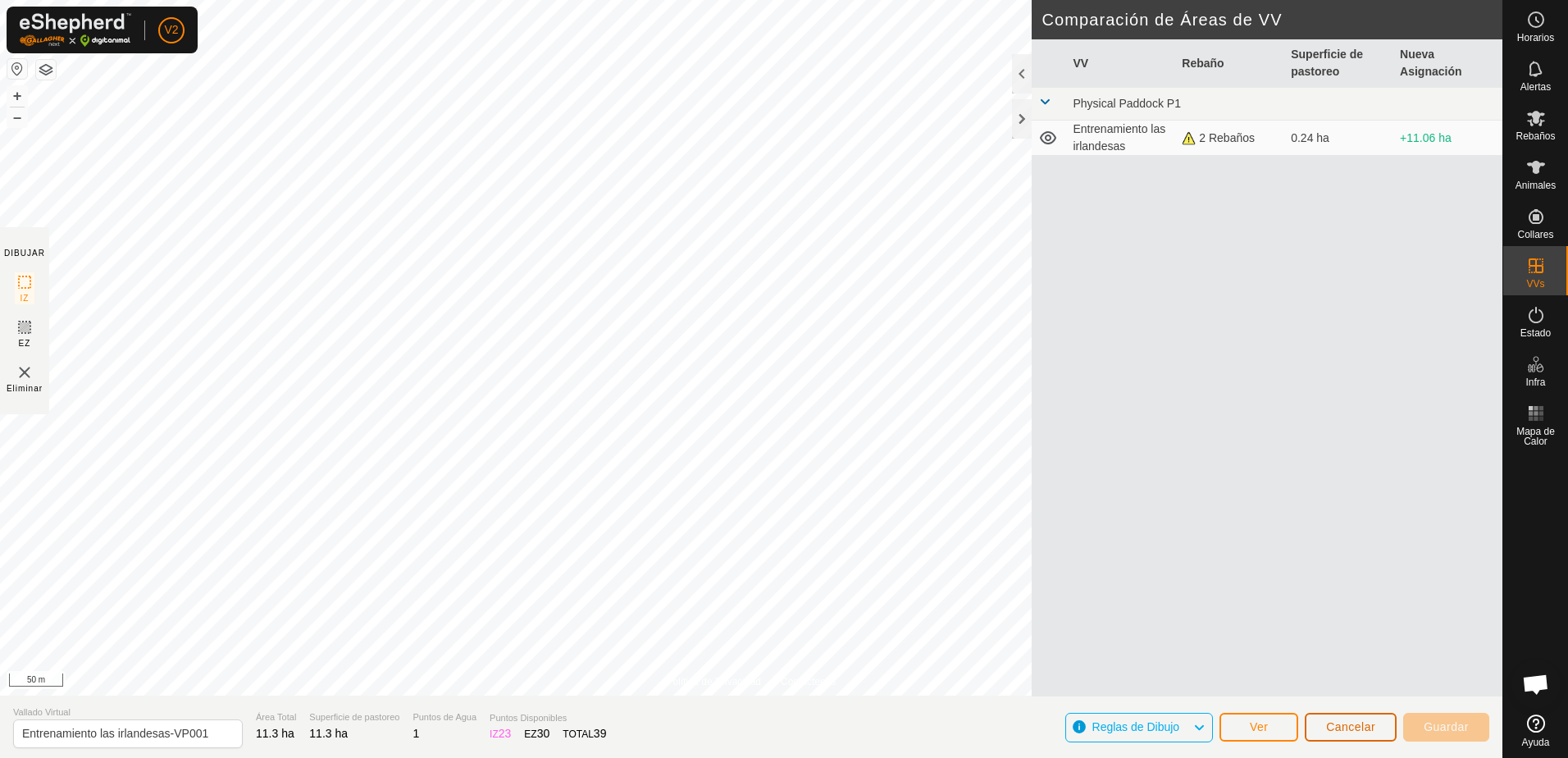
click at [1353, 719] on button "Cancelar" at bounding box center [1350, 727] width 91 height 29
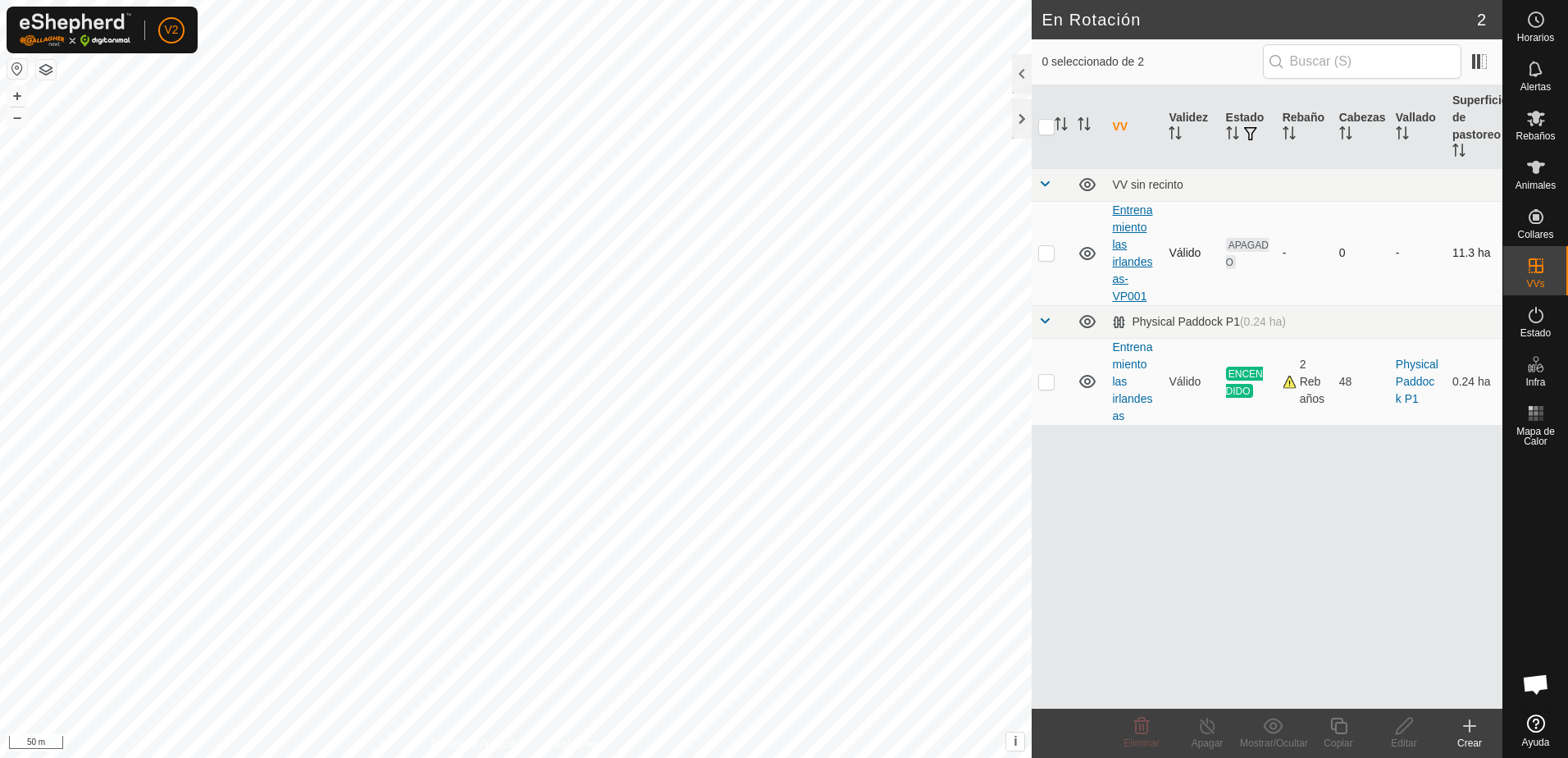
click at [1128, 296] on link "Entrenamiento las irlandesas-VP001" at bounding box center [1132, 254] width 40 height 100
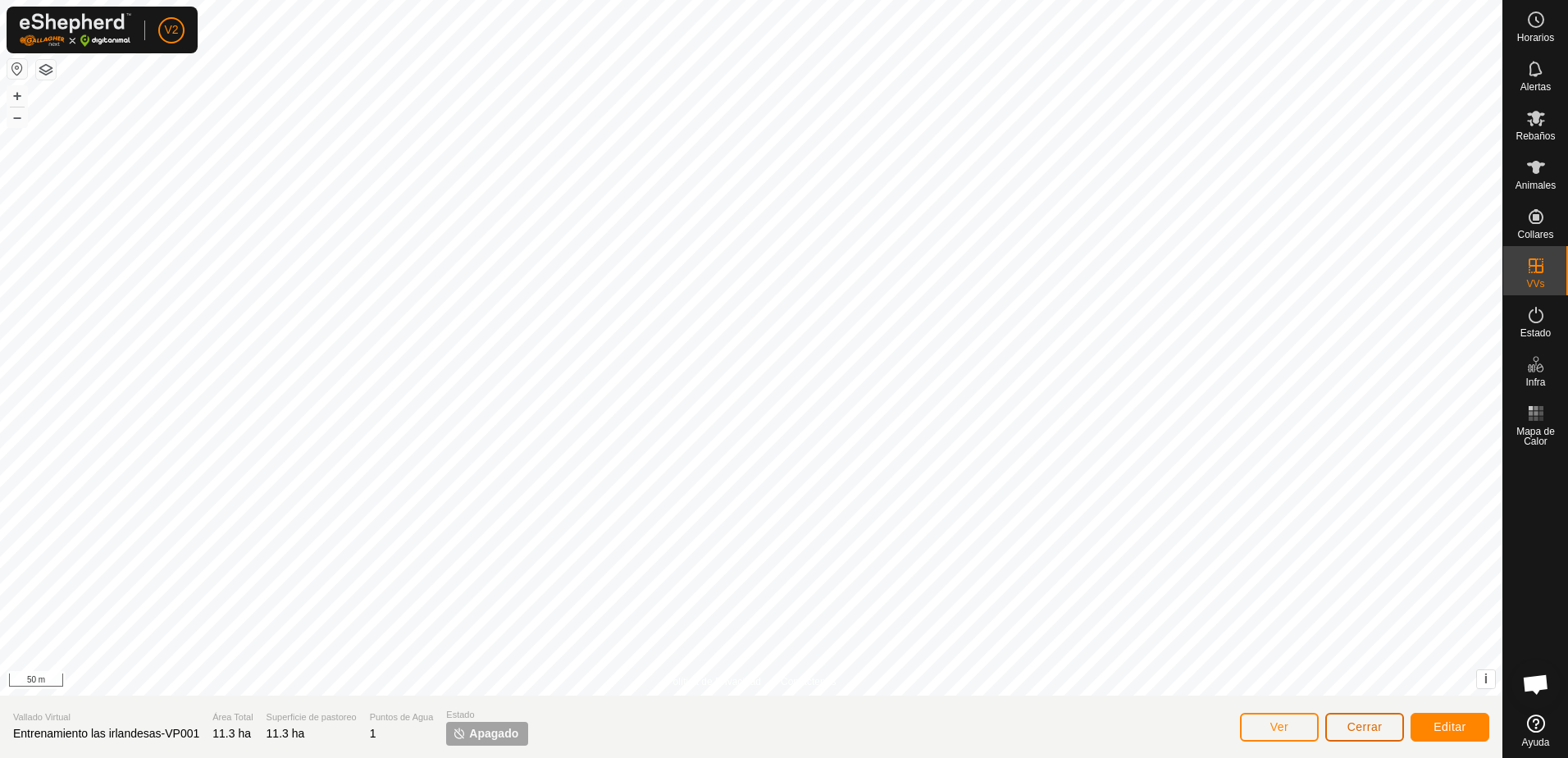
click at [1372, 728] on span "Cerrar" at bounding box center [1364, 726] width 35 height 13
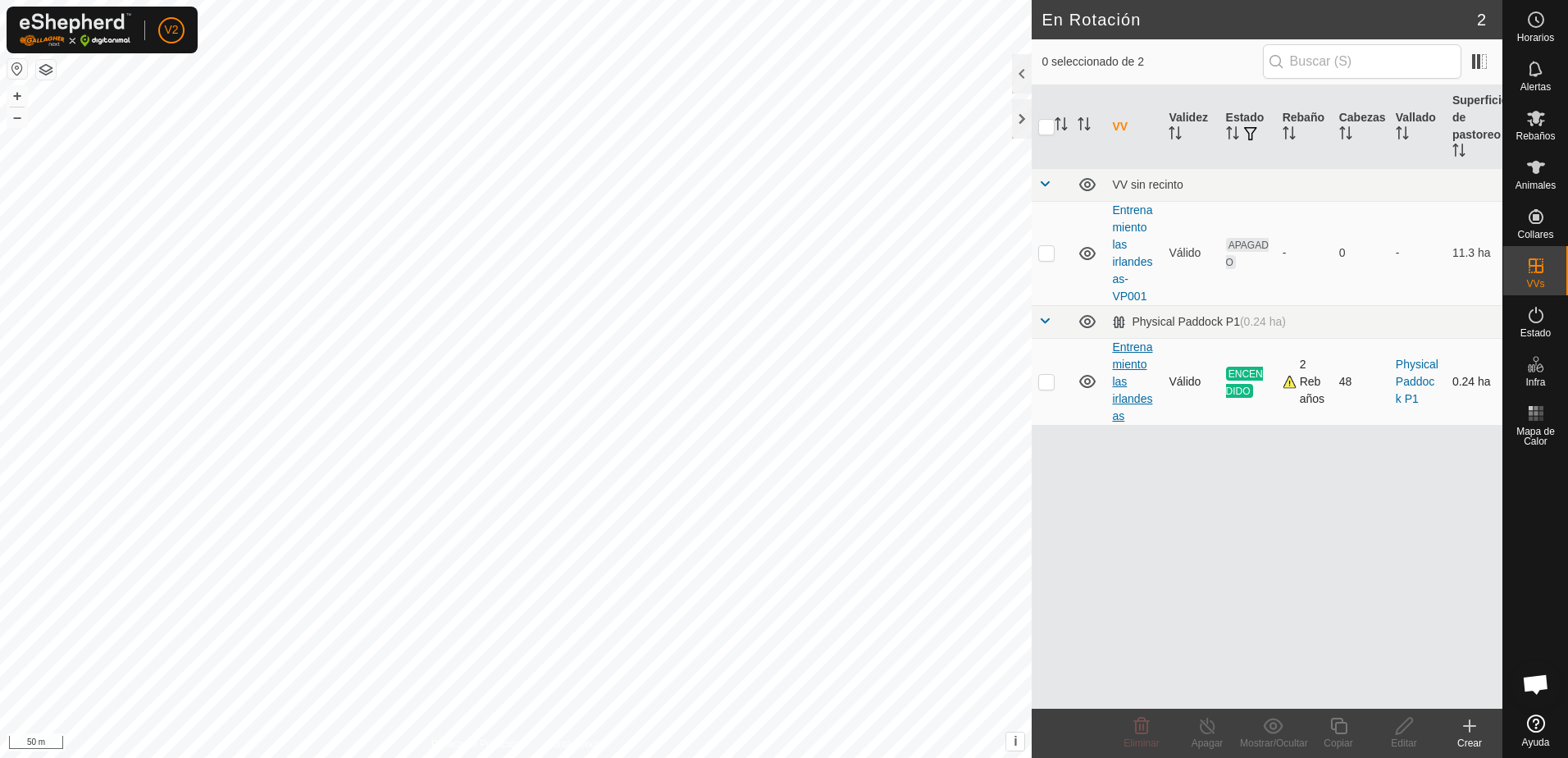
click at [1122, 395] on link "Entrenamiento las irlandesas" at bounding box center [1132, 381] width 40 height 82
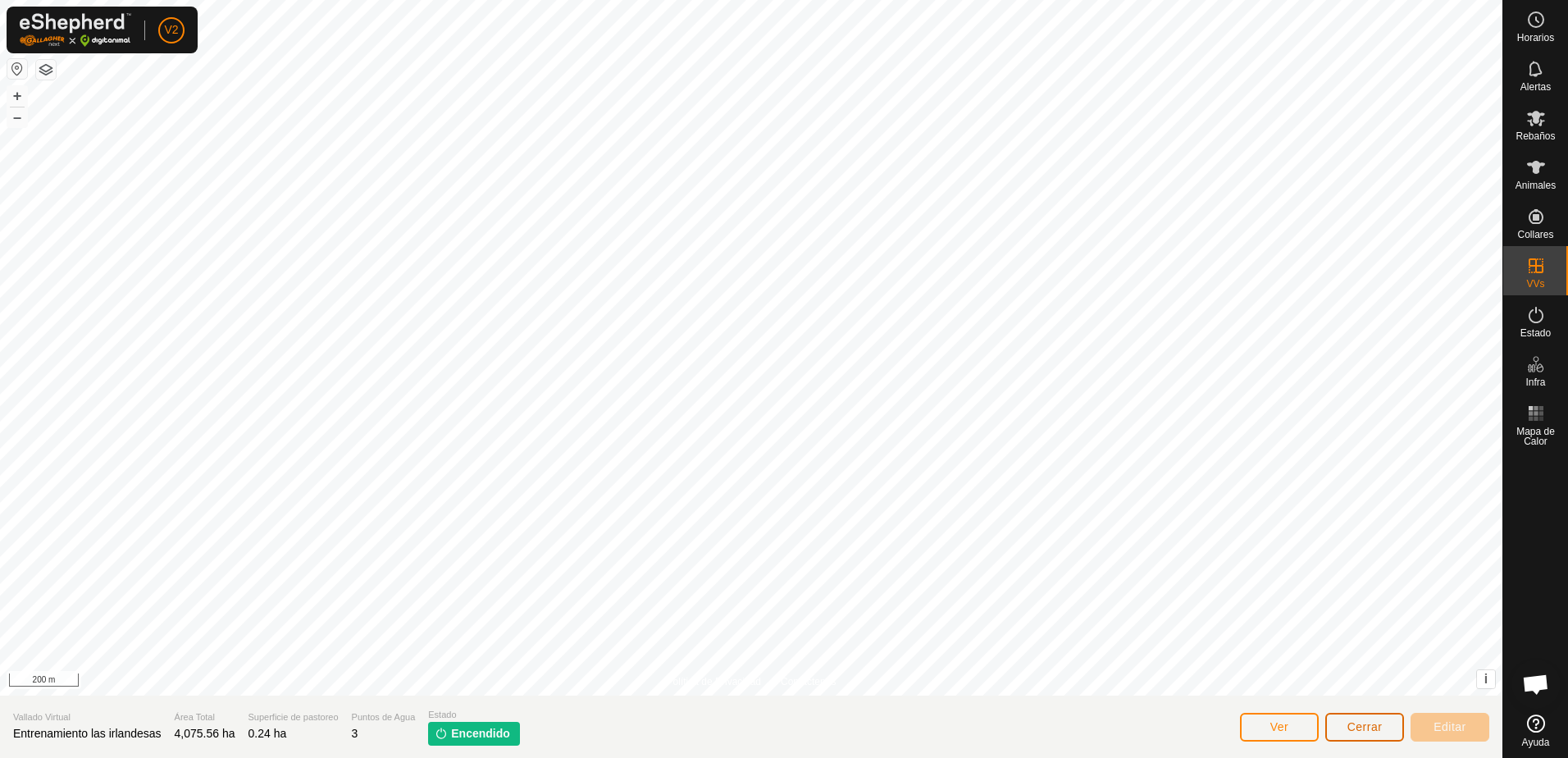
click at [1349, 727] on span "Cerrar" at bounding box center [1364, 726] width 35 height 13
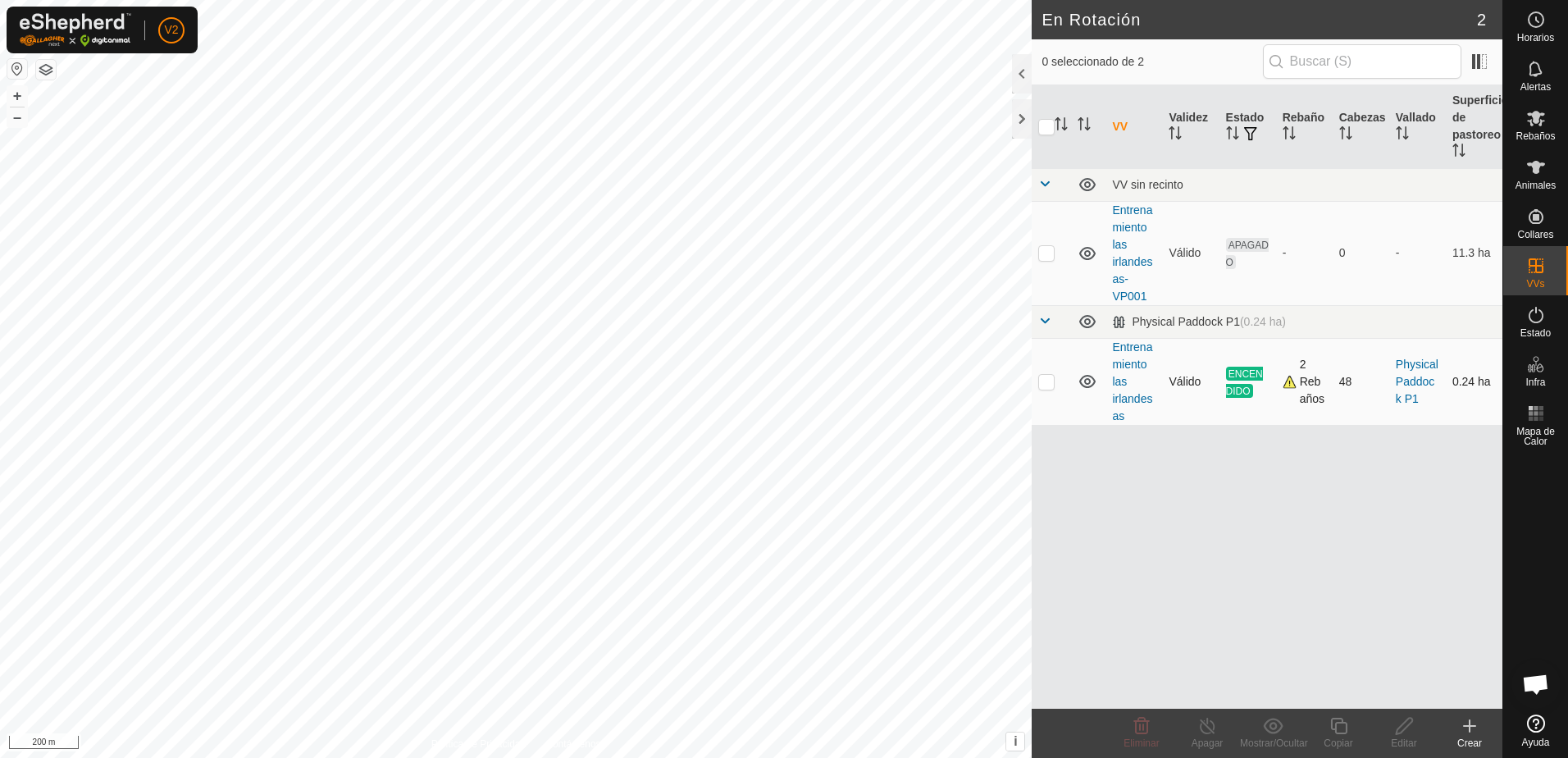
click at [1051, 380] on p-checkbox at bounding box center [1047, 381] width 16 height 13
checkbox input "false"
click at [1123, 383] on link "Entrenamiento las irlandesas" at bounding box center [1132, 381] width 40 height 82
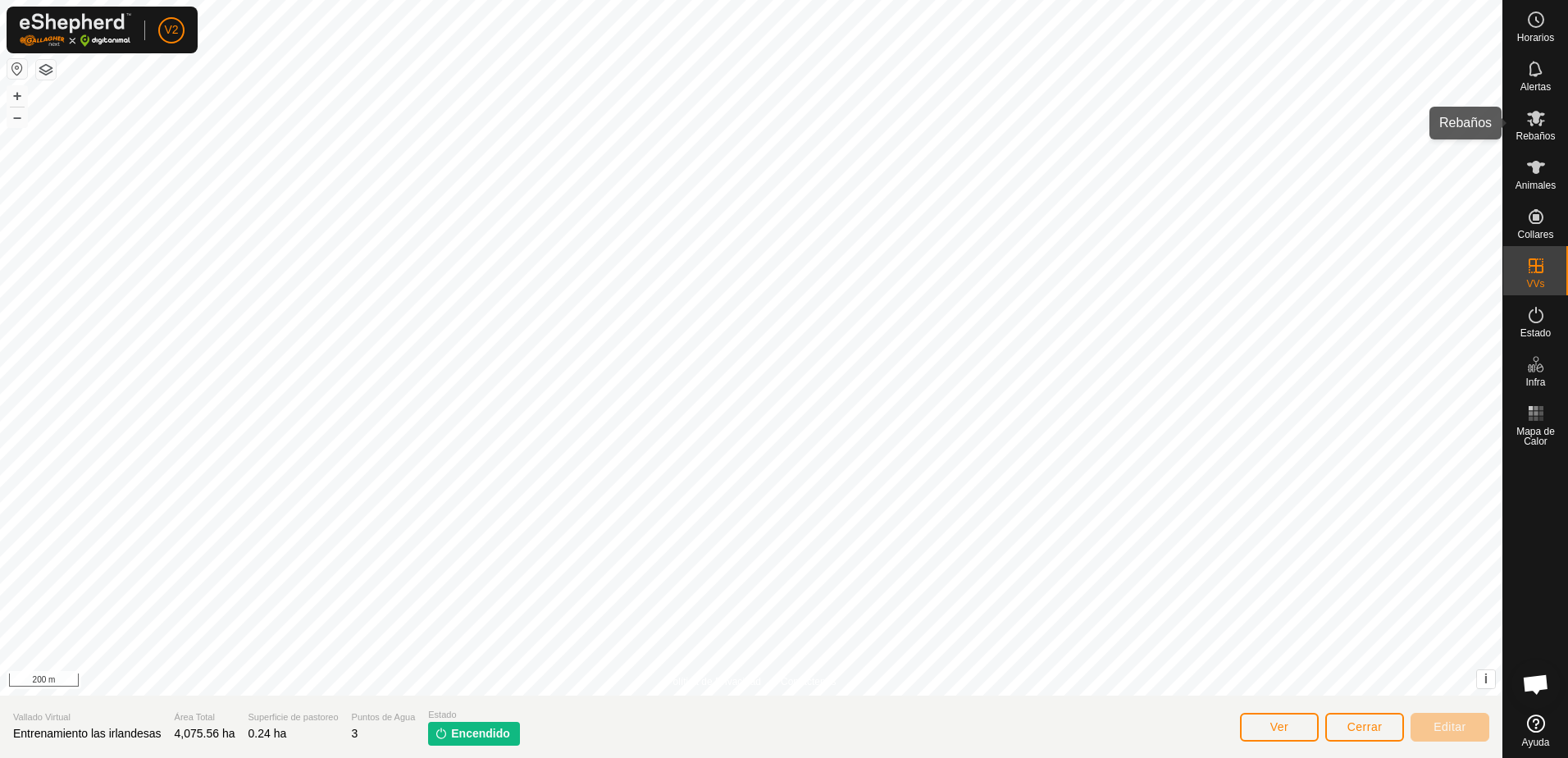
click at [1540, 136] on span "Rebaños" at bounding box center [1535, 136] width 39 height 10
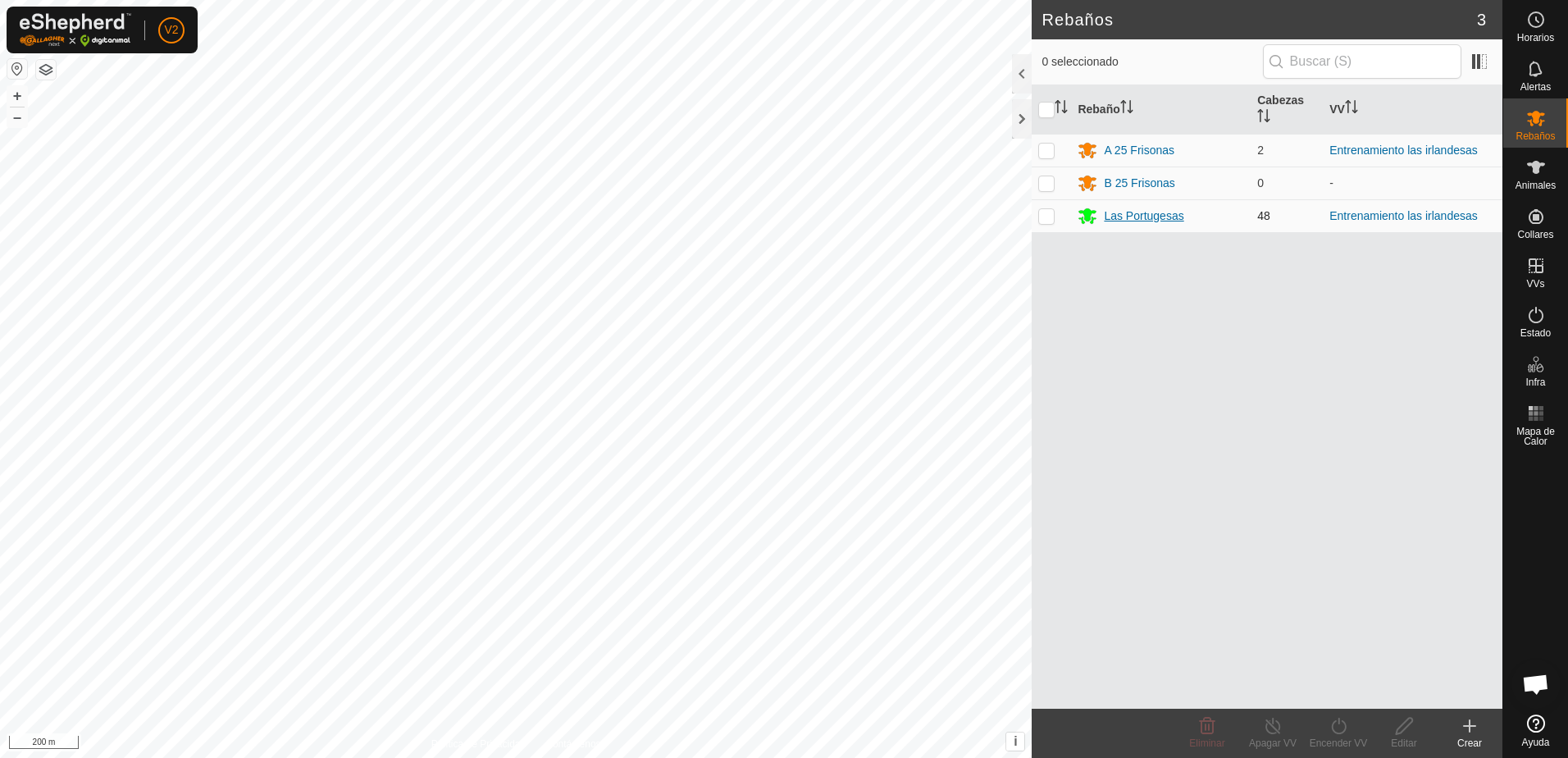
click at [1180, 216] on div "Las Portugesas" at bounding box center [1143, 216] width 80 height 17
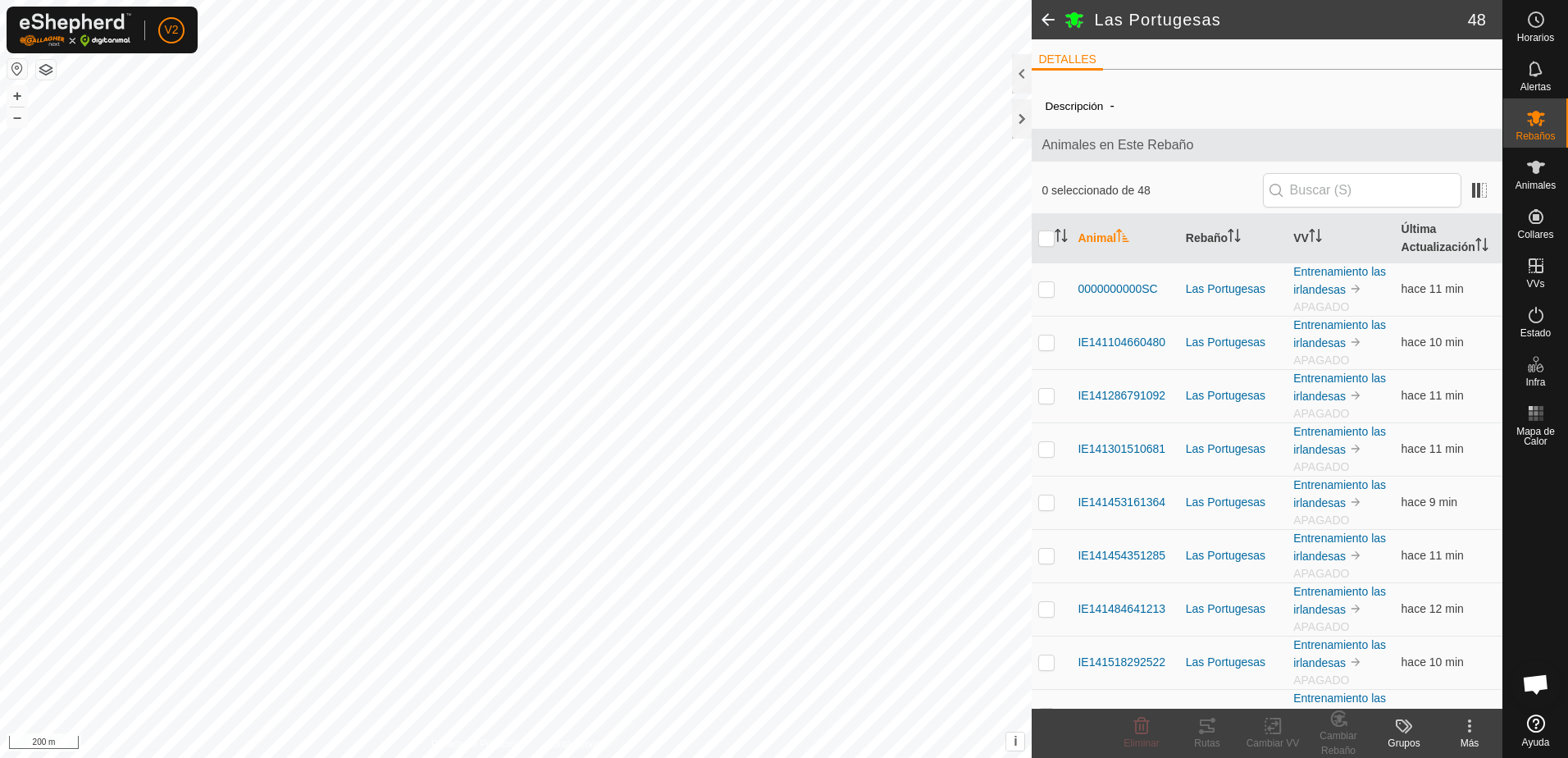
click at [1052, 18] on span at bounding box center [1048, 19] width 33 height 39
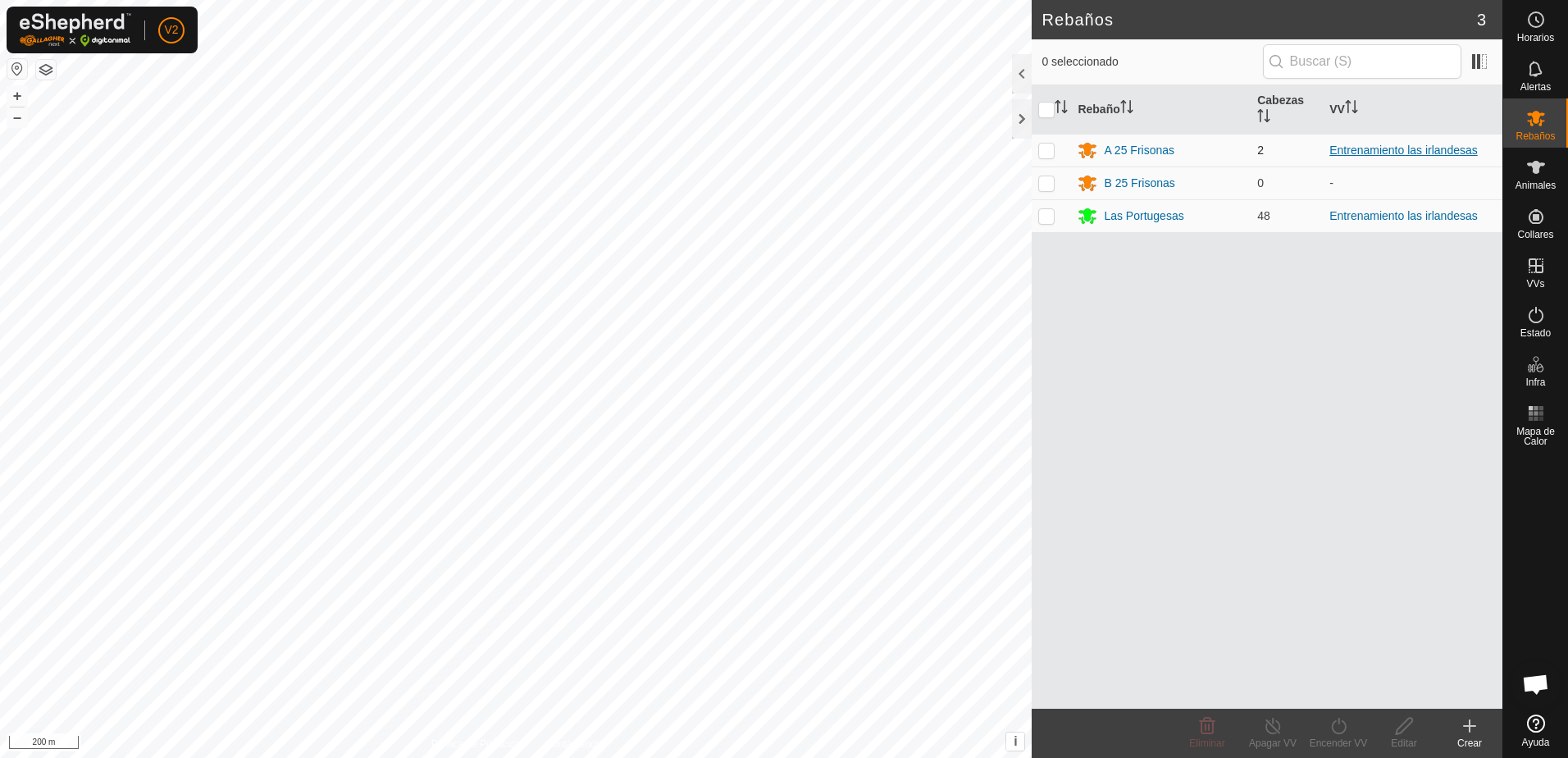
click at [1388, 149] on link "Entrenamiento las irlandesas" at bounding box center [1403, 150] width 148 height 13
